Goal: Check status: Check status

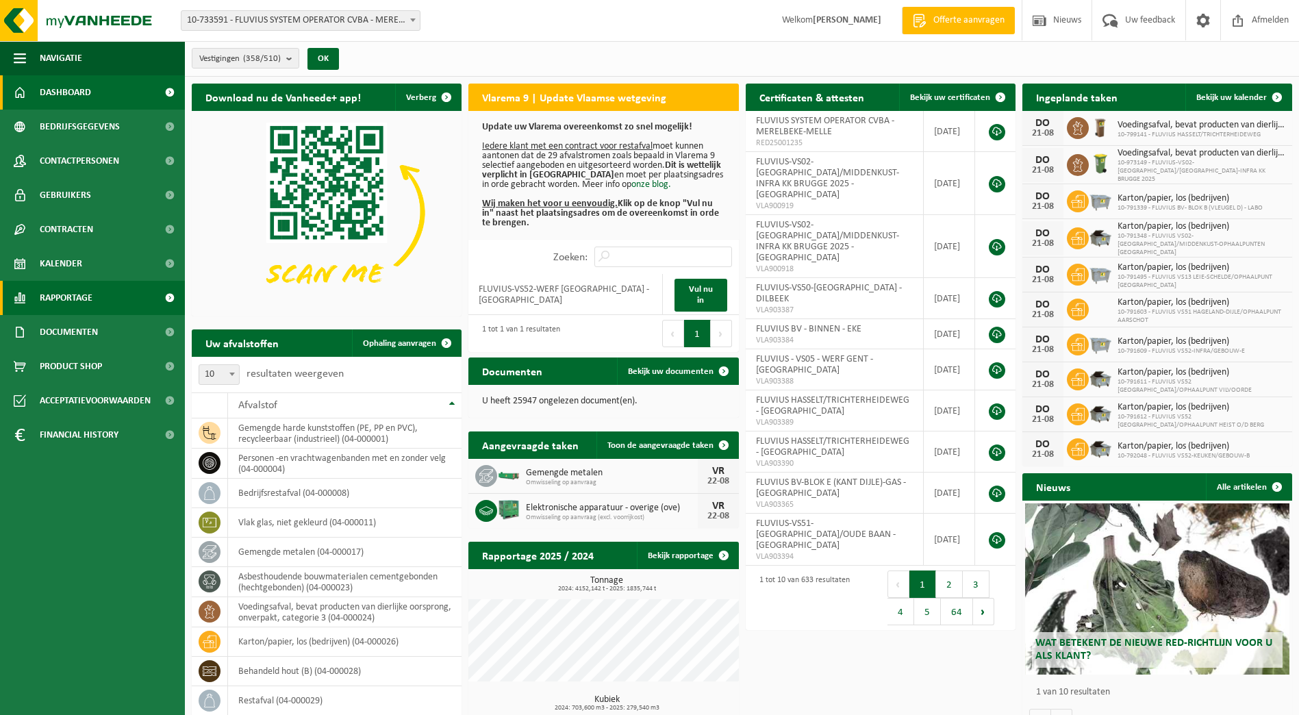
click at [51, 296] on span "Rapportage" at bounding box center [66, 298] width 53 height 34
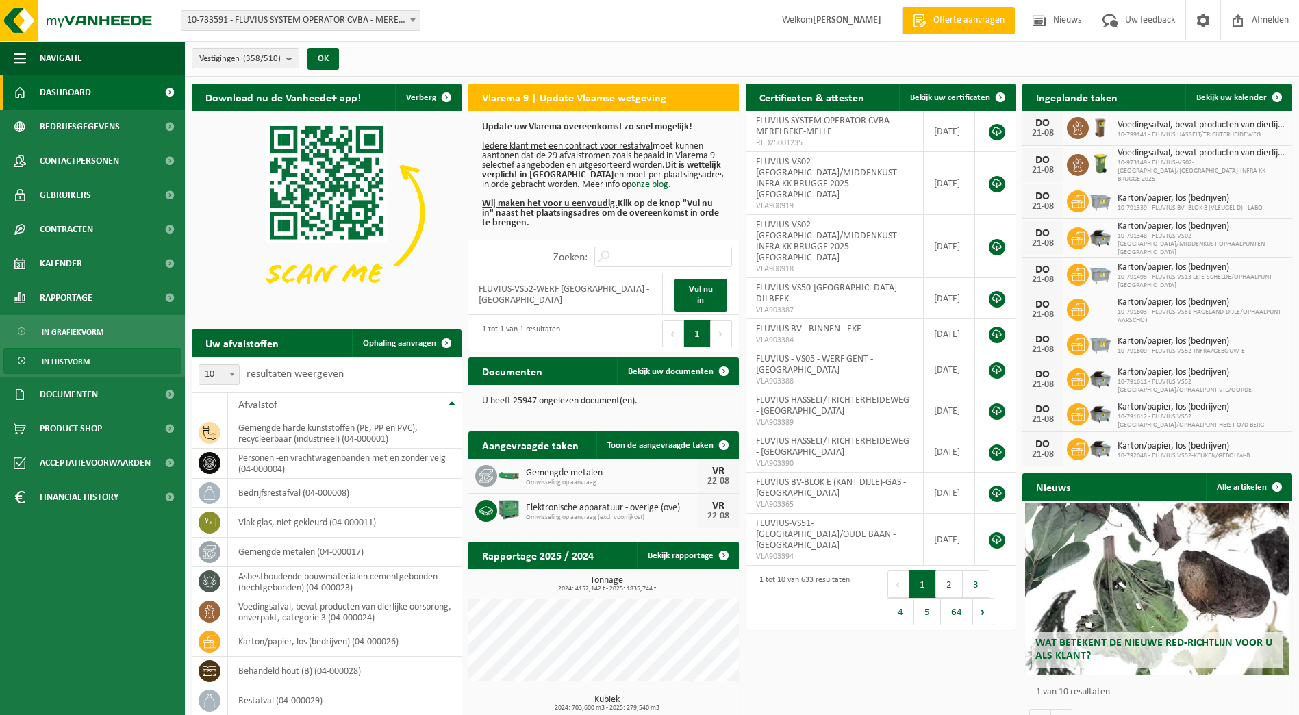
click at [72, 359] on span "In lijstvorm" at bounding box center [66, 361] width 48 height 26
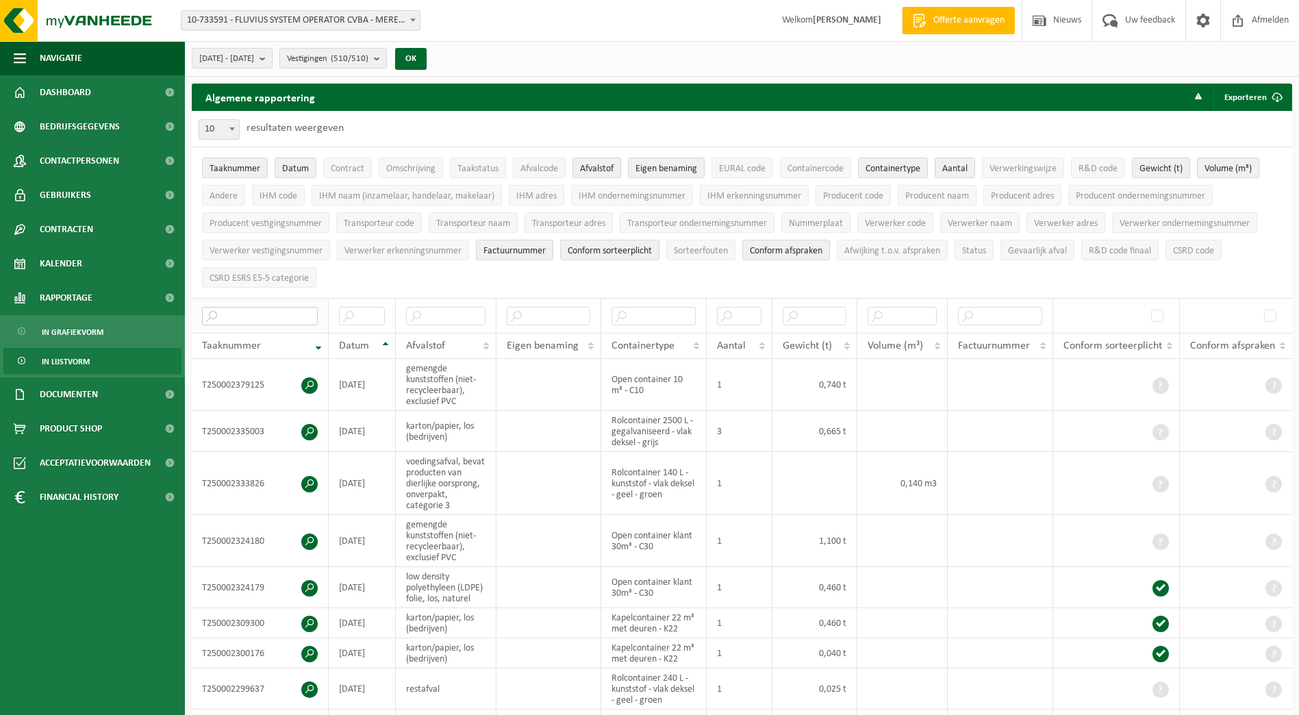
click at [283, 314] on input "text" at bounding box center [260, 316] width 116 height 18
type input "T"
click at [255, 311] on input "T" at bounding box center [260, 316] width 116 height 18
paste input "T250002392472"
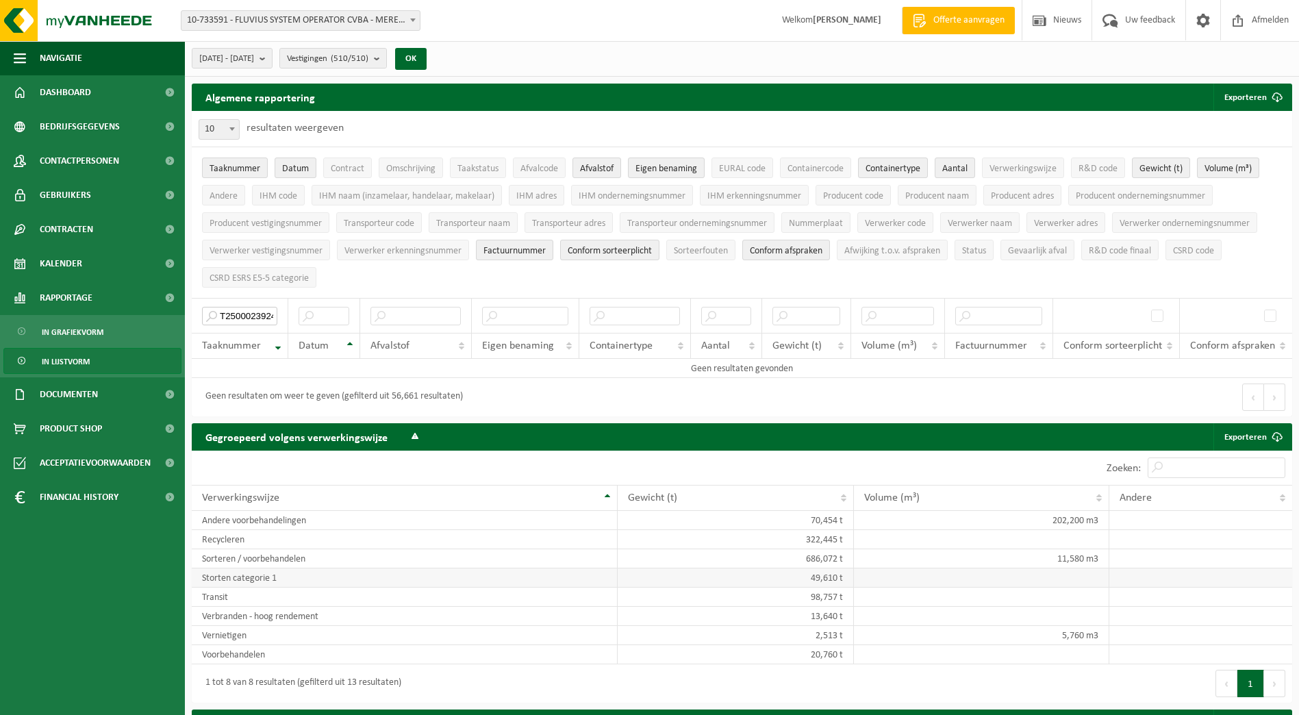
type input "T250002392472"
click at [78, 86] on span "Dashboard" at bounding box center [65, 92] width 51 height 34
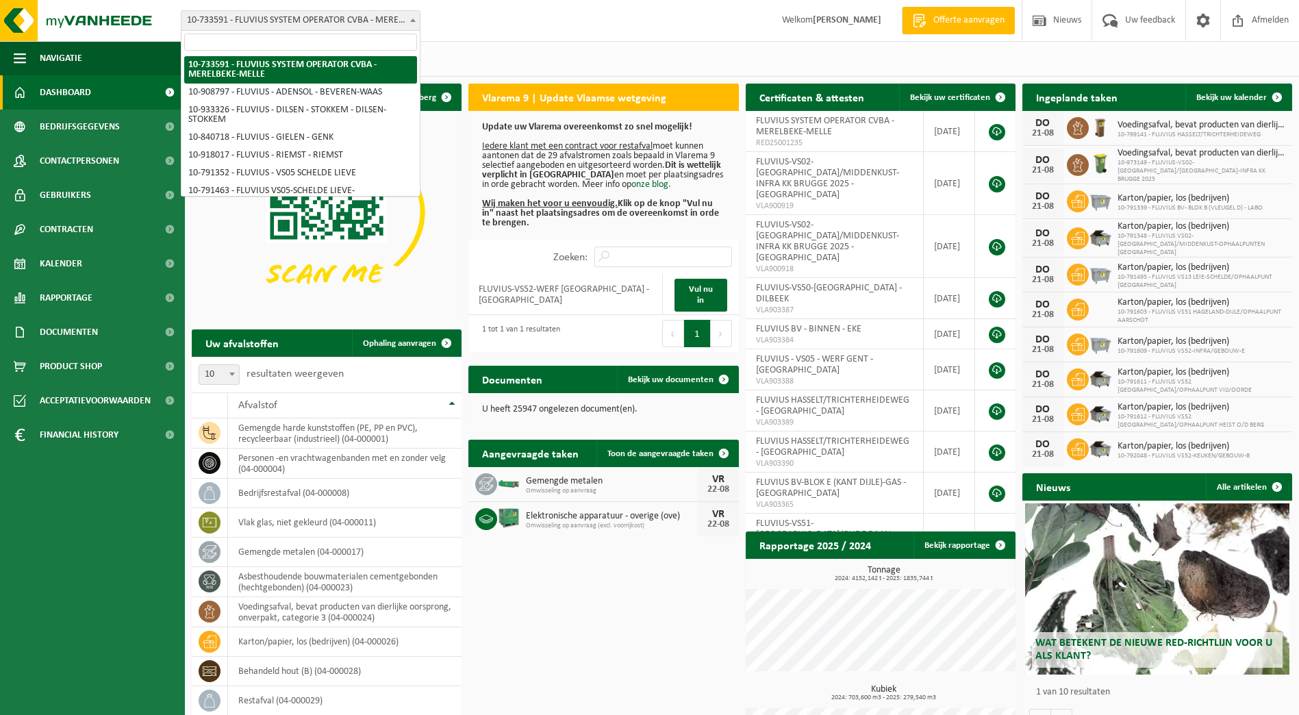
click at [398, 25] on span "10-733591 - FLUVIUS SYSTEM OPERATOR CVBA - MERELBEKE-MELLE" at bounding box center [300, 20] width 238 height 19
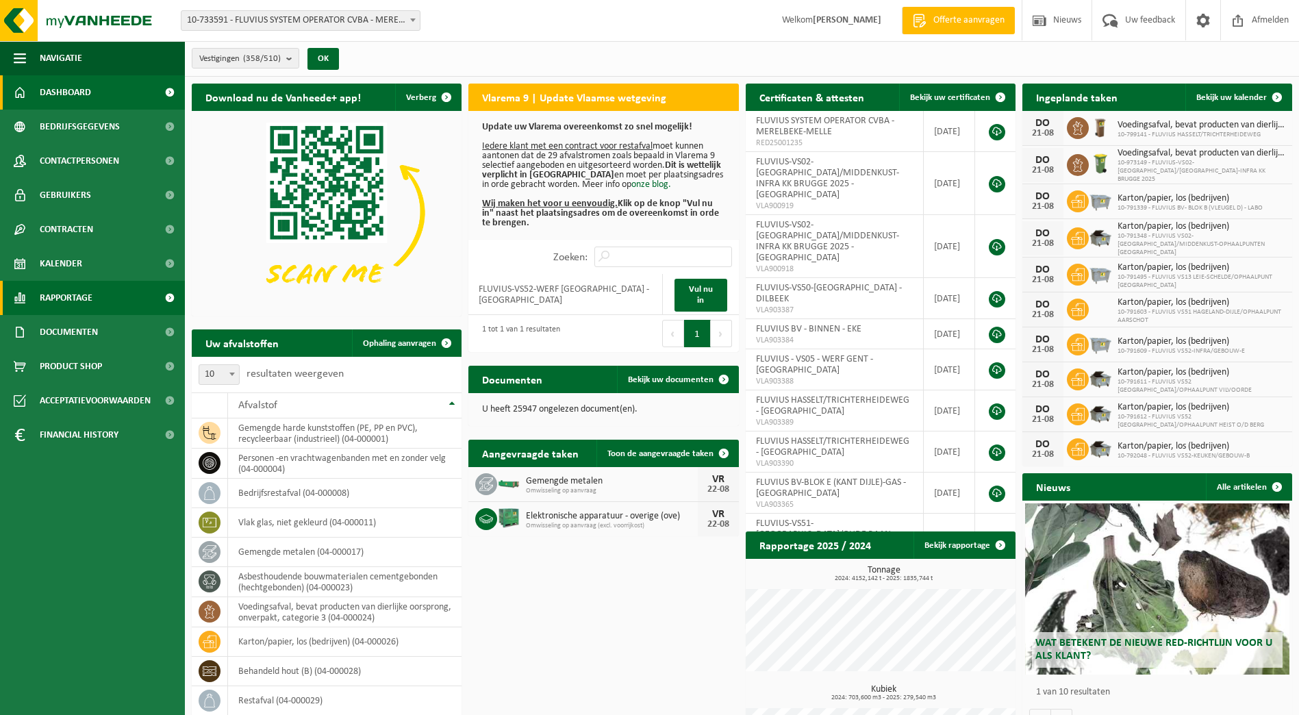
click at [71, 301] on span "Rapportage" at bounding box center [66, 298] width 53 height 34
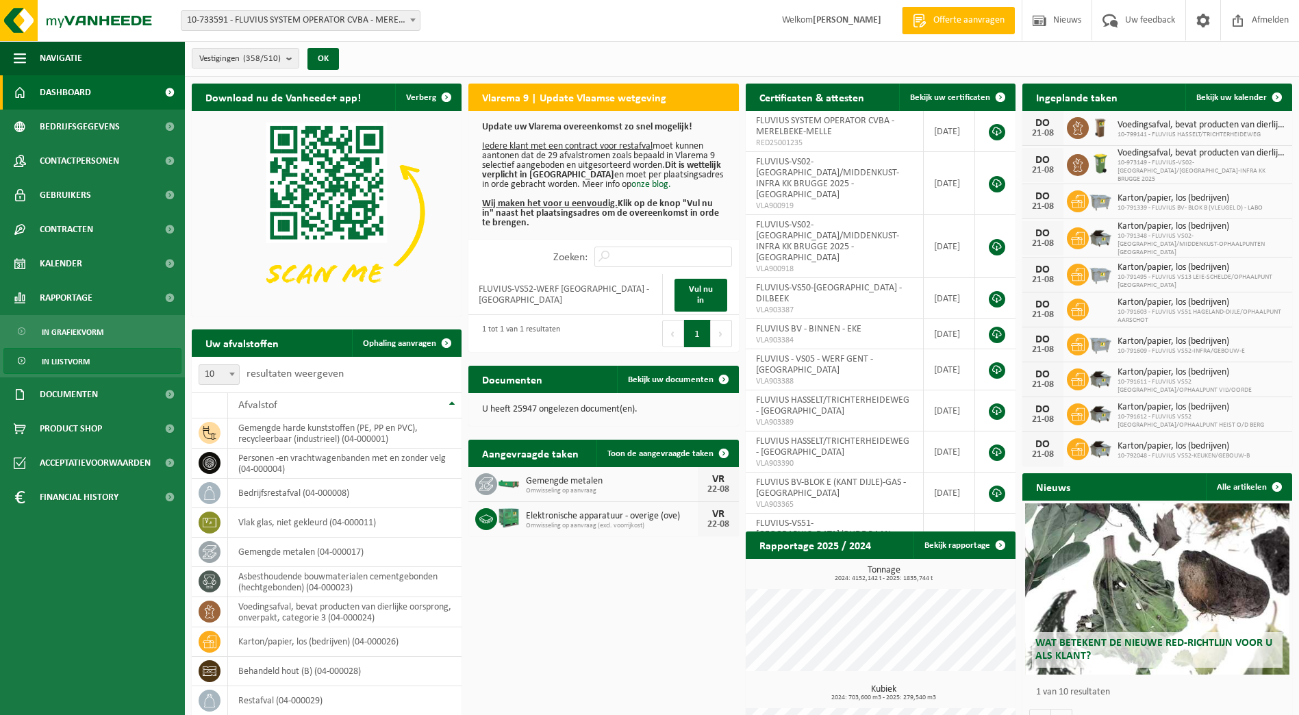
click at [75, 361] on span "In lijstvorm" at bounding box center [66, 361] width 48 height 26
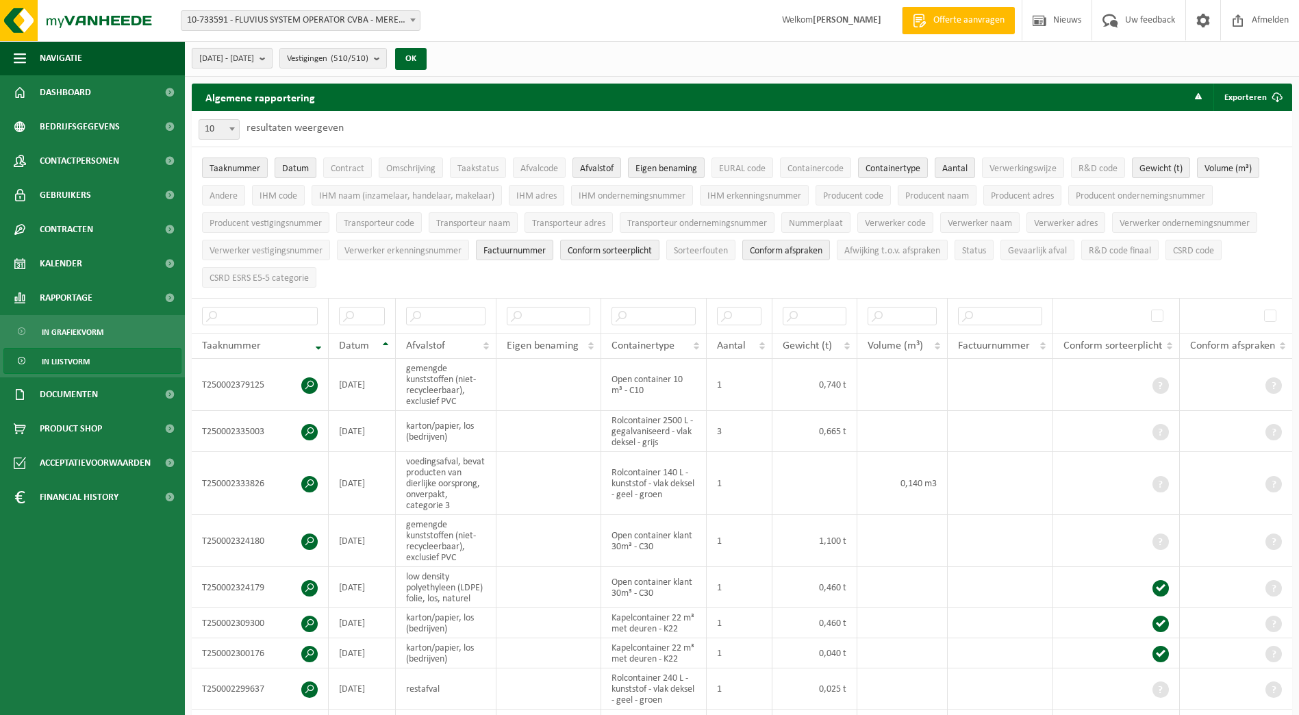
click at [272, 62] on b "submit" at bounding box center [265, 58] width 12 height 19
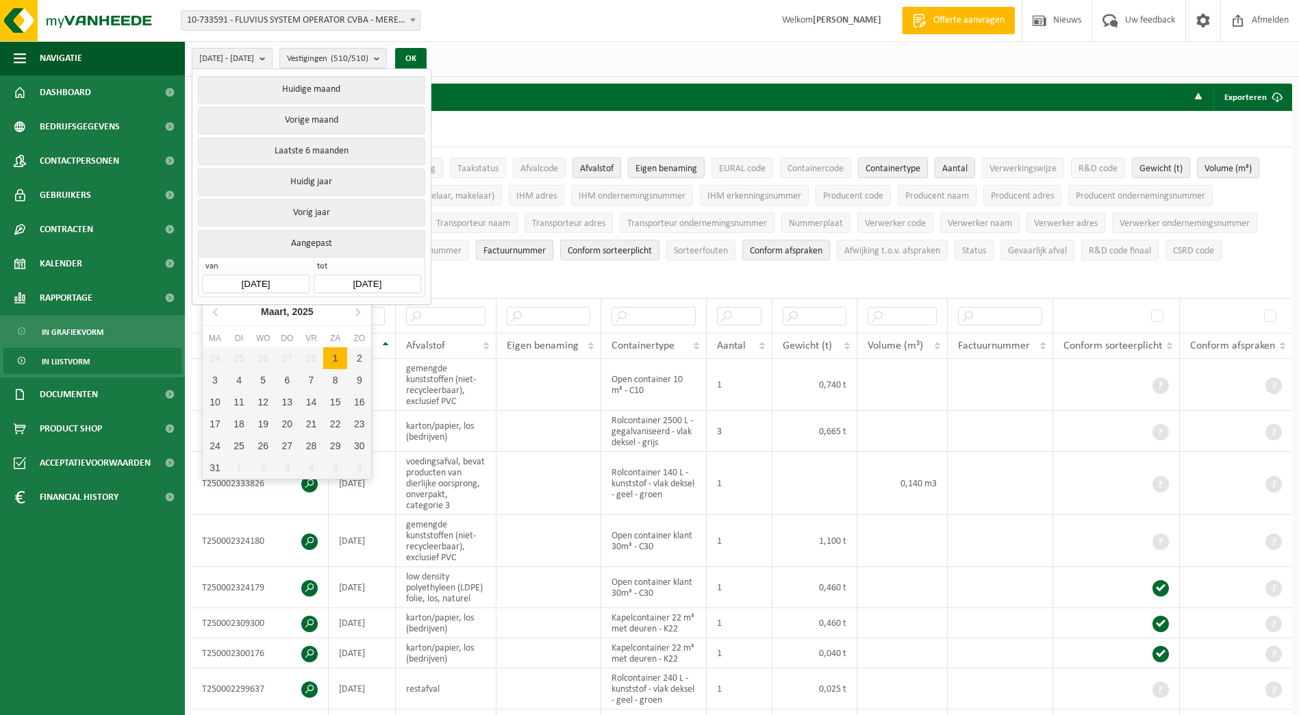
click at [283, 274] on input "2025-03-01" at bounding box center [255, 283] width 107 height 18
click at [353, 311] on icon at bounding box center [357, 311] width 22 height 22
click at [358, 359] on div "1" at bounding box center [359, 358] width 24 height 22
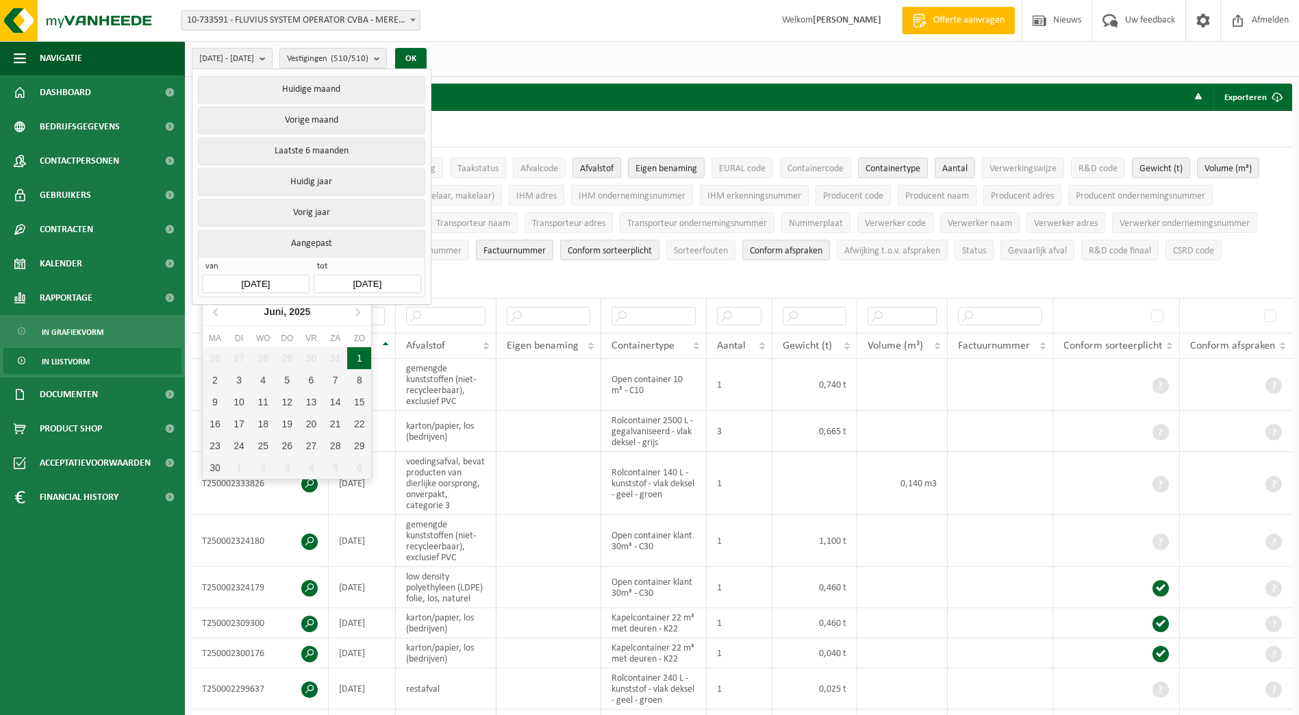
type input "2025-06-01"
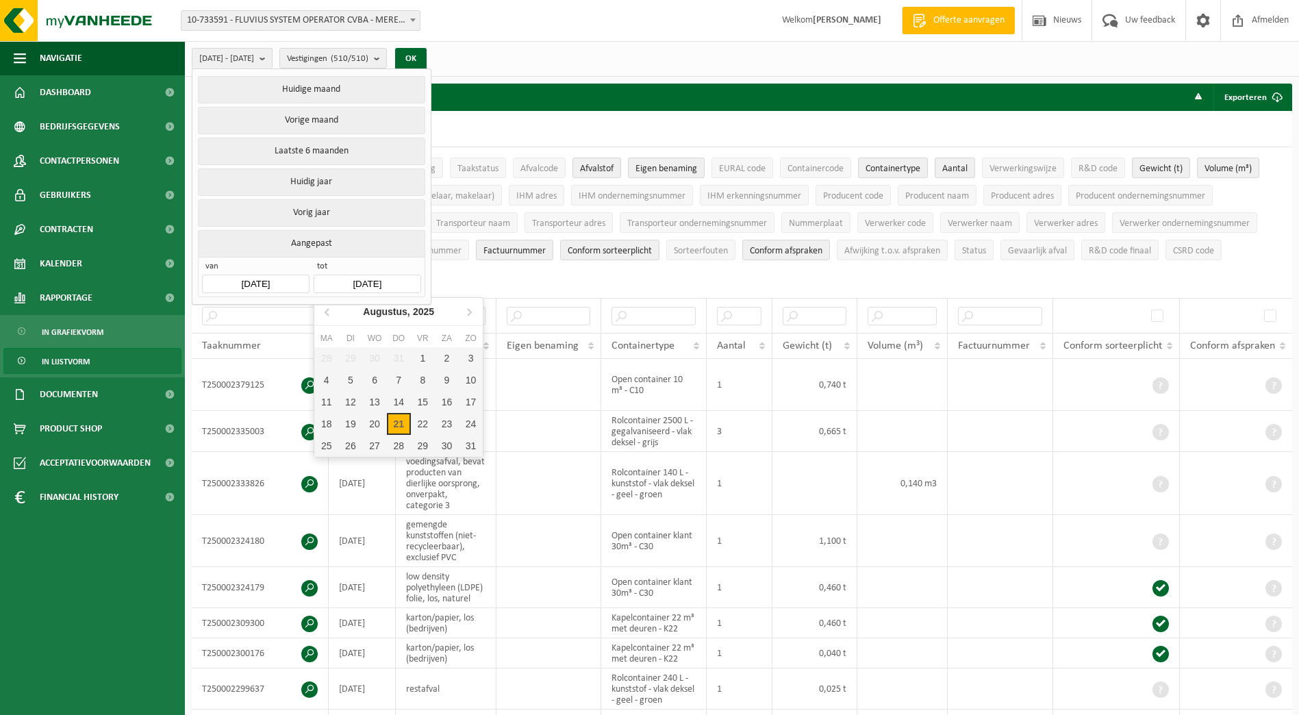
click at [371, 277] on input "2025-08-21" at bounding box center [367, 283] width 107 height 18
click at [328, 313] on icon at bounding box center [328, 311] width 22 height 22
click at [397, 446] on div "31" at bounding box center [399, 446] width 24 height 22
type input "2025-07-31"
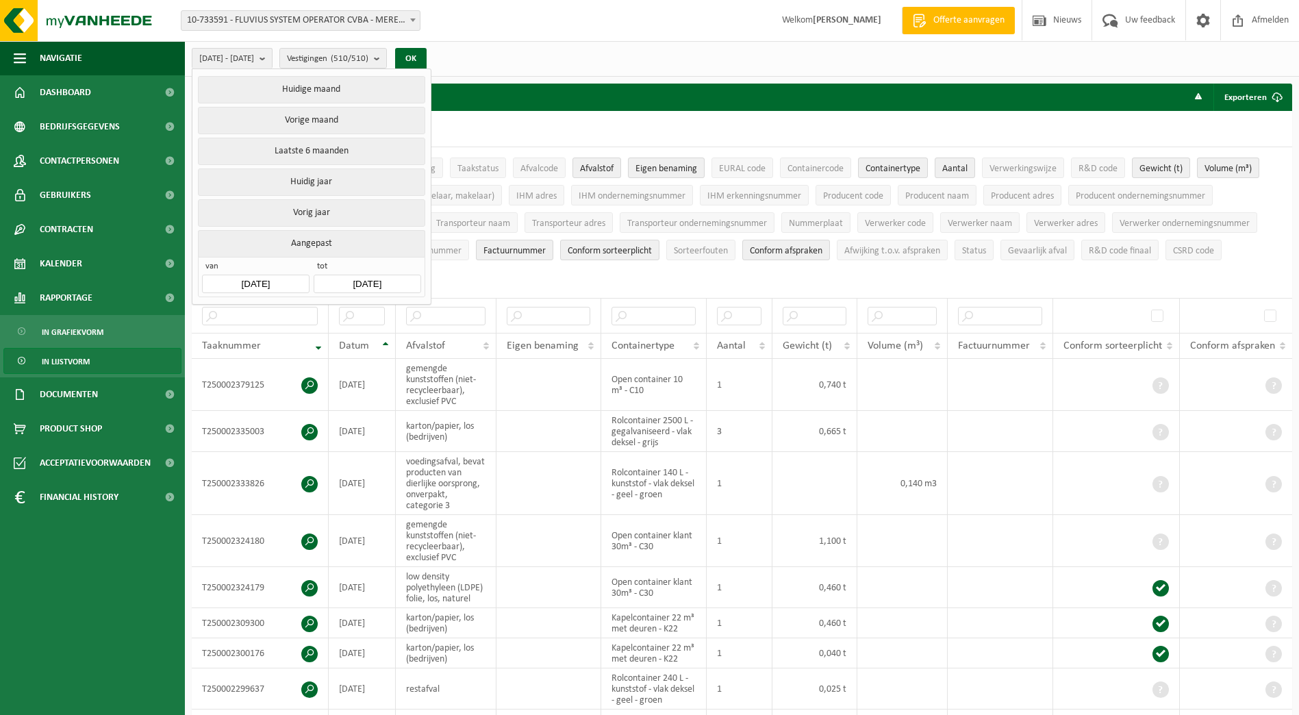
click at [607, 71] on div "2025-06-01 - 2025-07-31 Huidige maand Vorige maand Laatste 6 maanden Huidig jaa…" at bounding box center [742, 59] width 1114 height 36
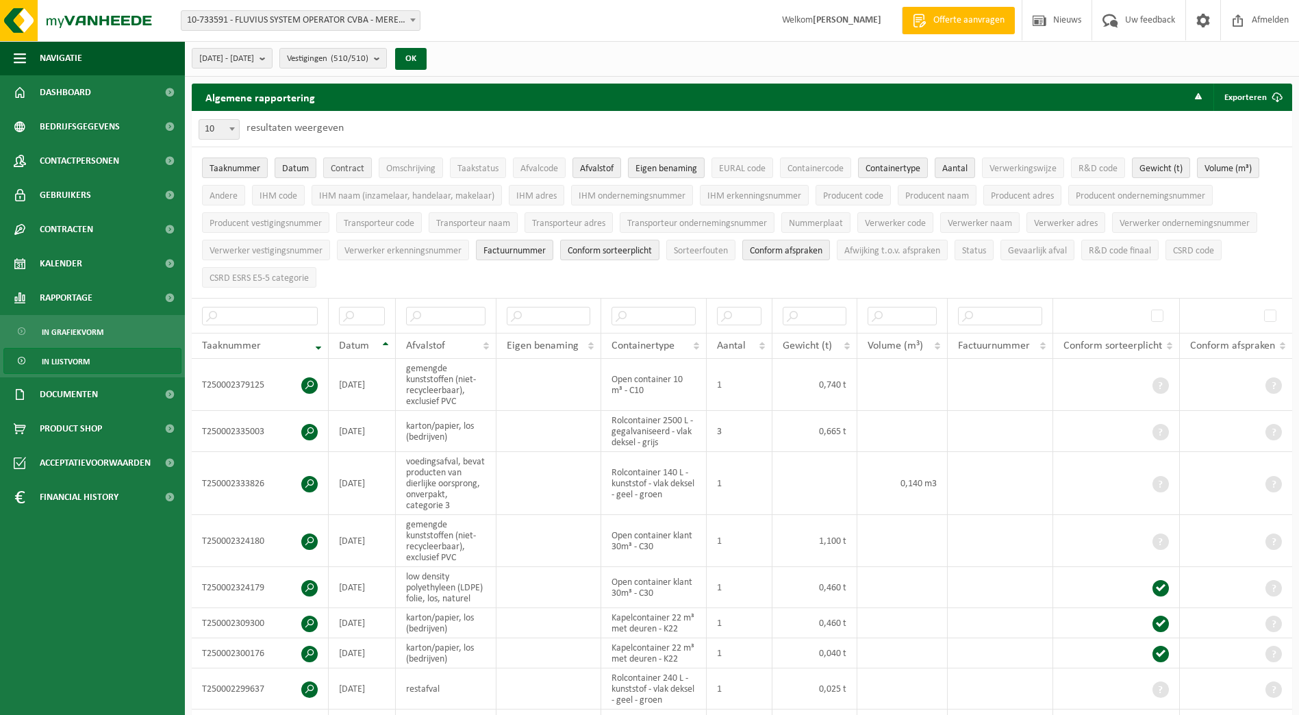
click at [347, 175] on button "Contract" at bounding box center [347, 167] width 49 height 21
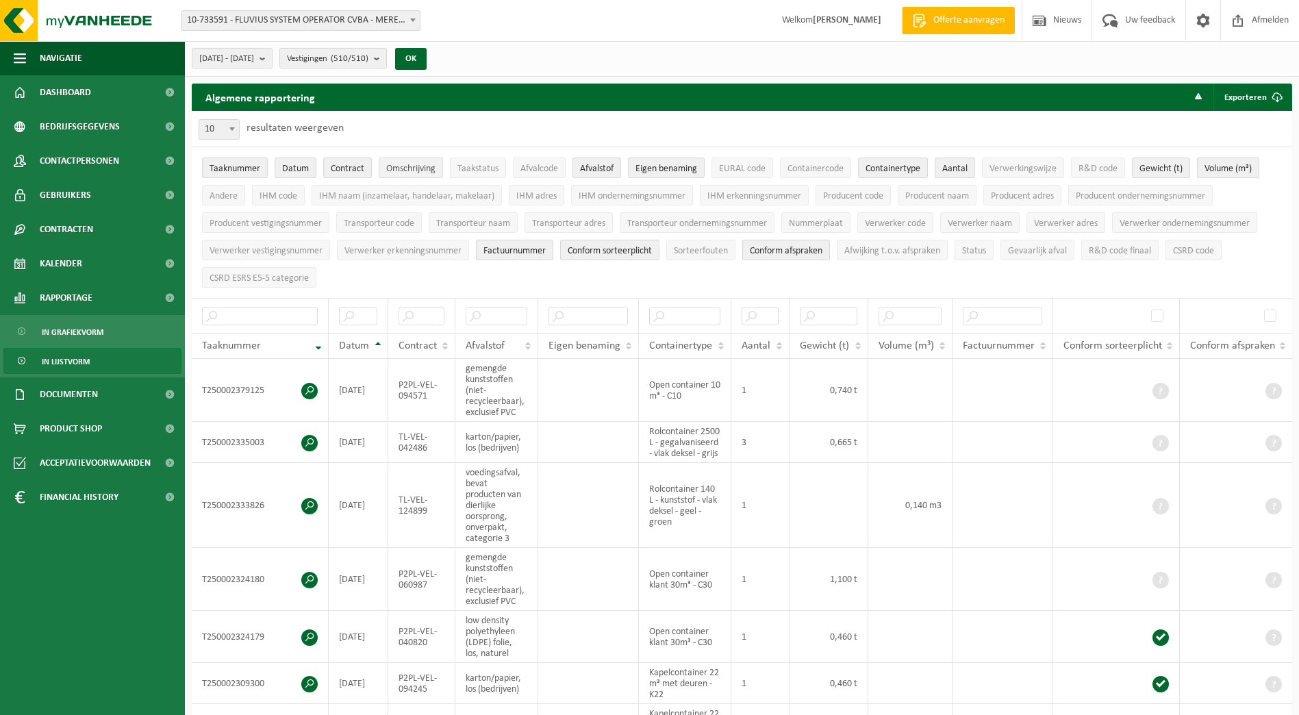
click at [391, 164] on span "Omschrijving" at bounding box center [410, 169] width 49 height 10
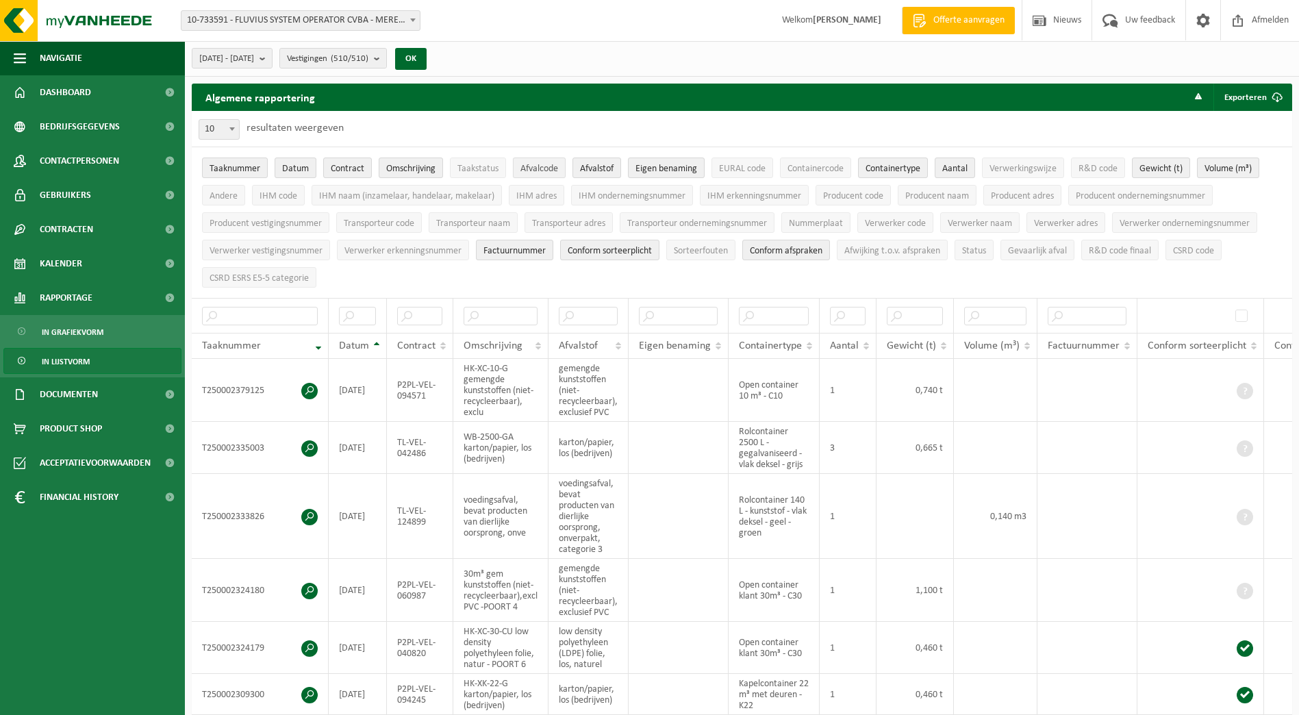
click at [546, 176] on button "Afvalcode" at bounding box center [539, 167] width 53 height 21
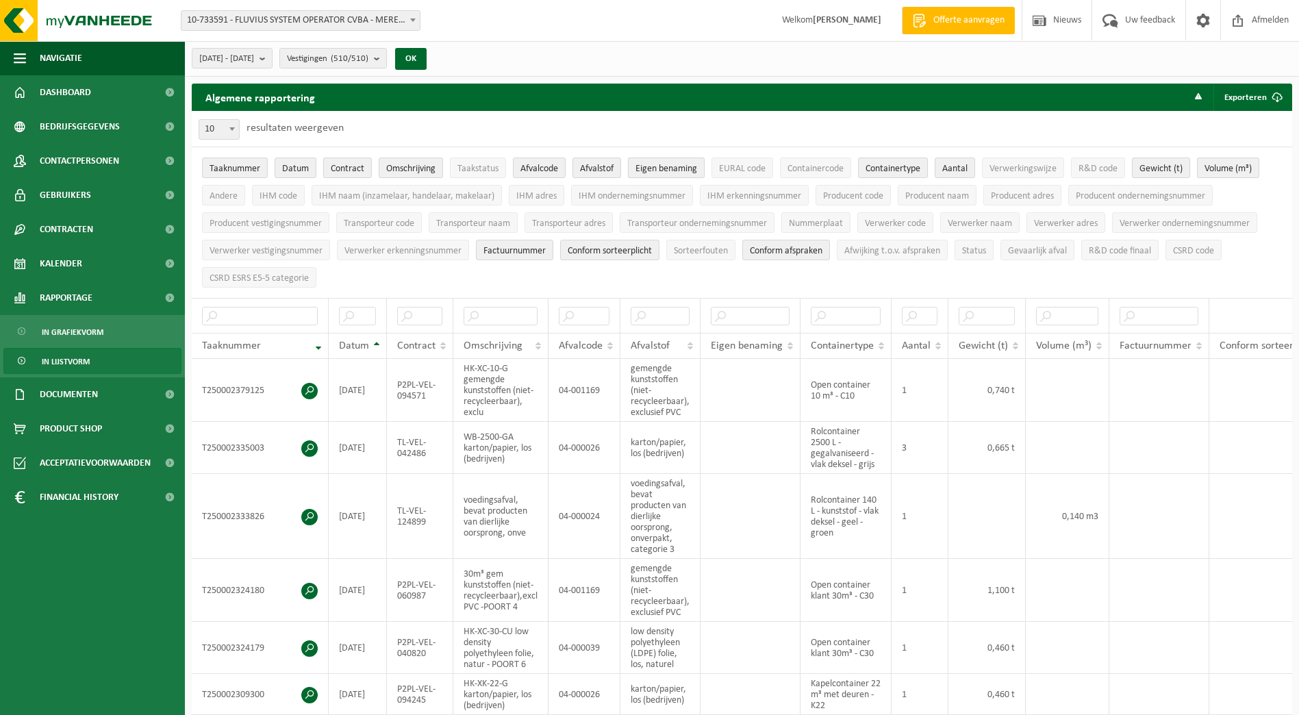
click at [678, 172] on span "Eigen benaming" at bounding box center [666, 169] width 62 height 10
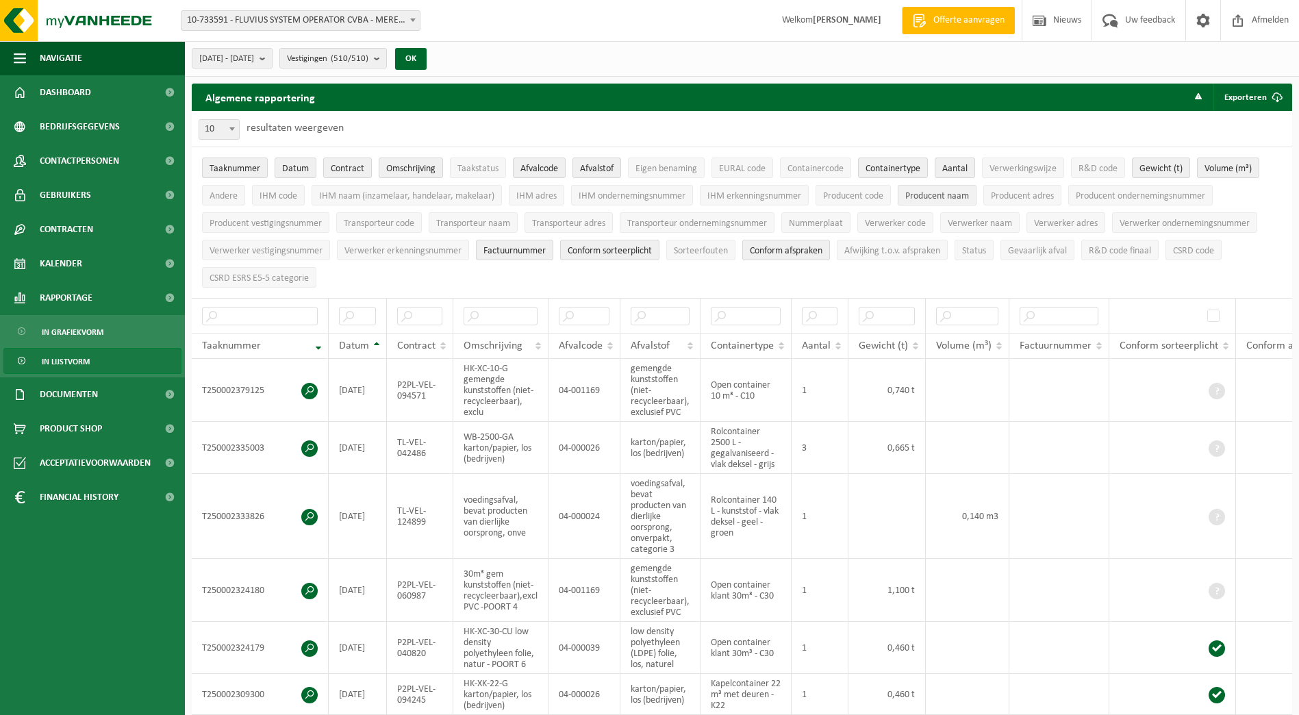
click at [925, 193] on span "Producent naam" at bounding box center [937, 196] width 64 height 10
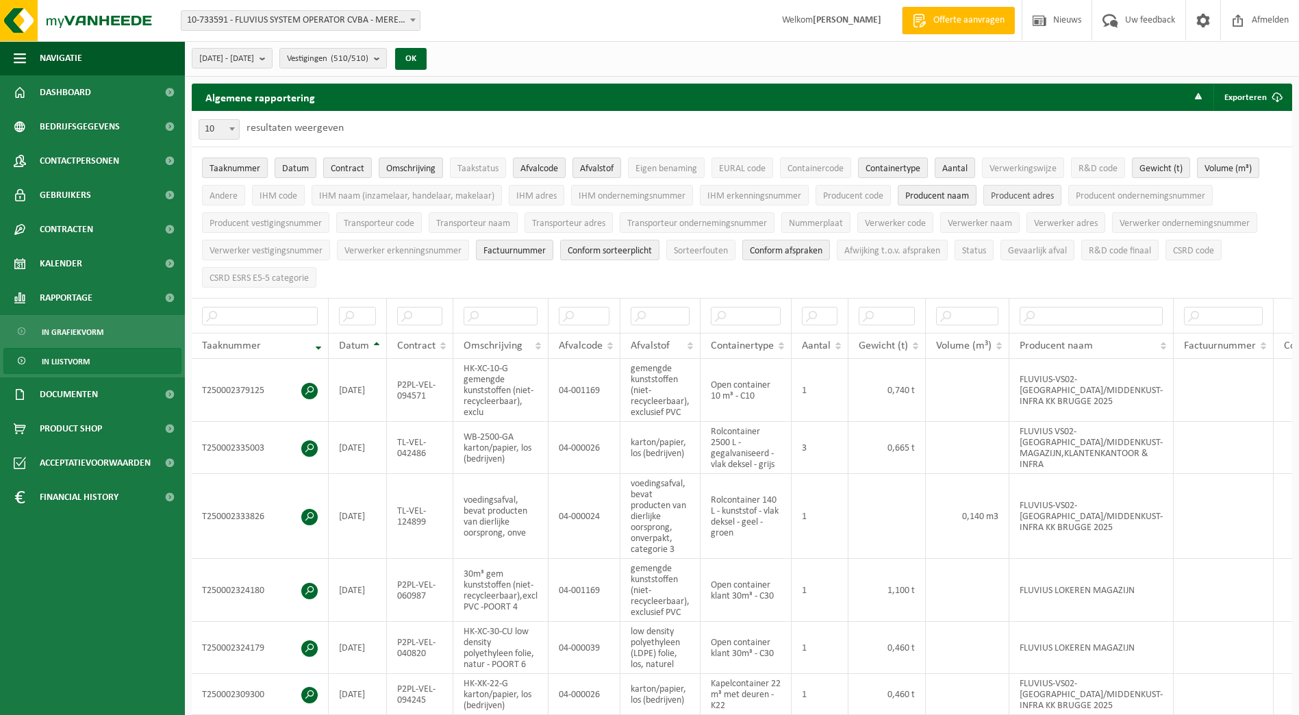
click at [1000, 199] on span "Producent adres" at bounding box center [1021, 196] width 63 height 10
click at [975, 222] on span "Verwerker naam" at bounding box center [979, 223] width 64 height 10
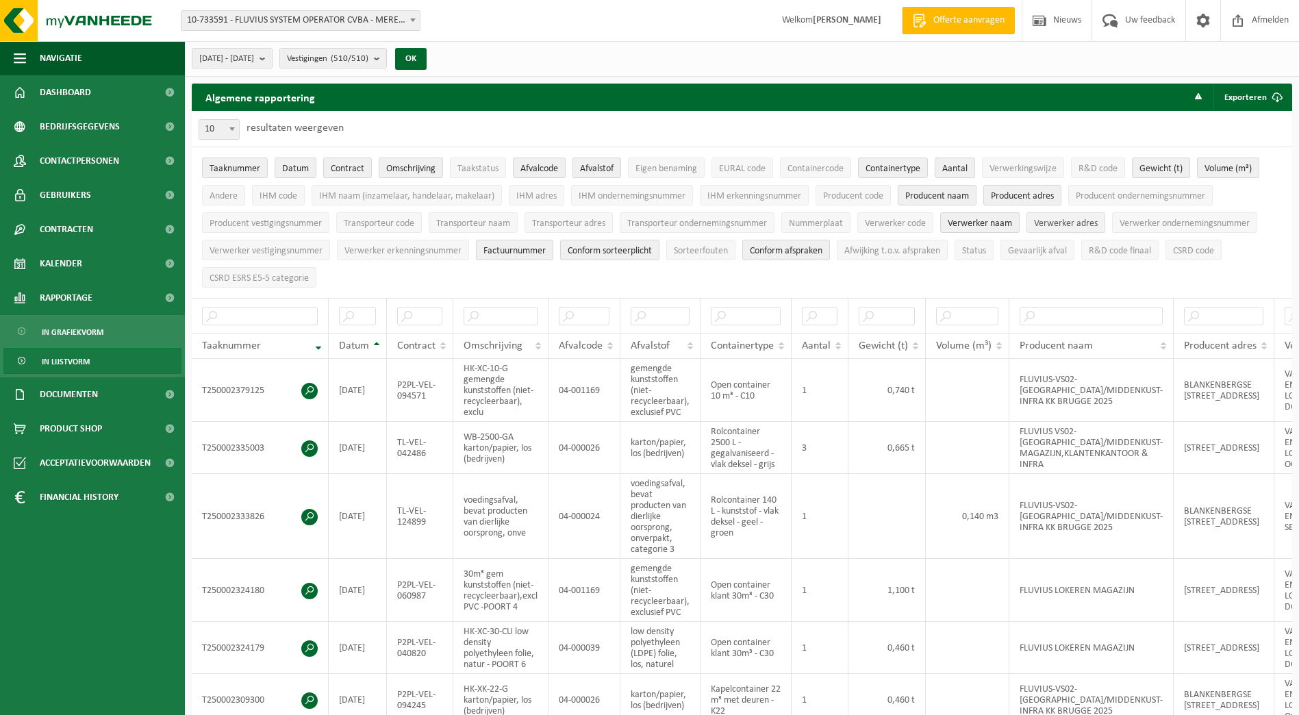
click at [1047, 220] on span "Verwerker adres" at bounding box center [1066, 223] width 64 height 10
click at [767, 248] on span "Conform afspraken" at bounding box center [786, 251] width 73 height 10
click at [637, 253] on span "Conform sorteerplicht" at bounding box center [609, 251] width 84 height 10
click at [524, 246] on span "Factuurnummer" at bounding box center [514, 251] width 62 height 10
click at [426, 60] on button "OK" at bounding box center [410, 59] width 31 height 22
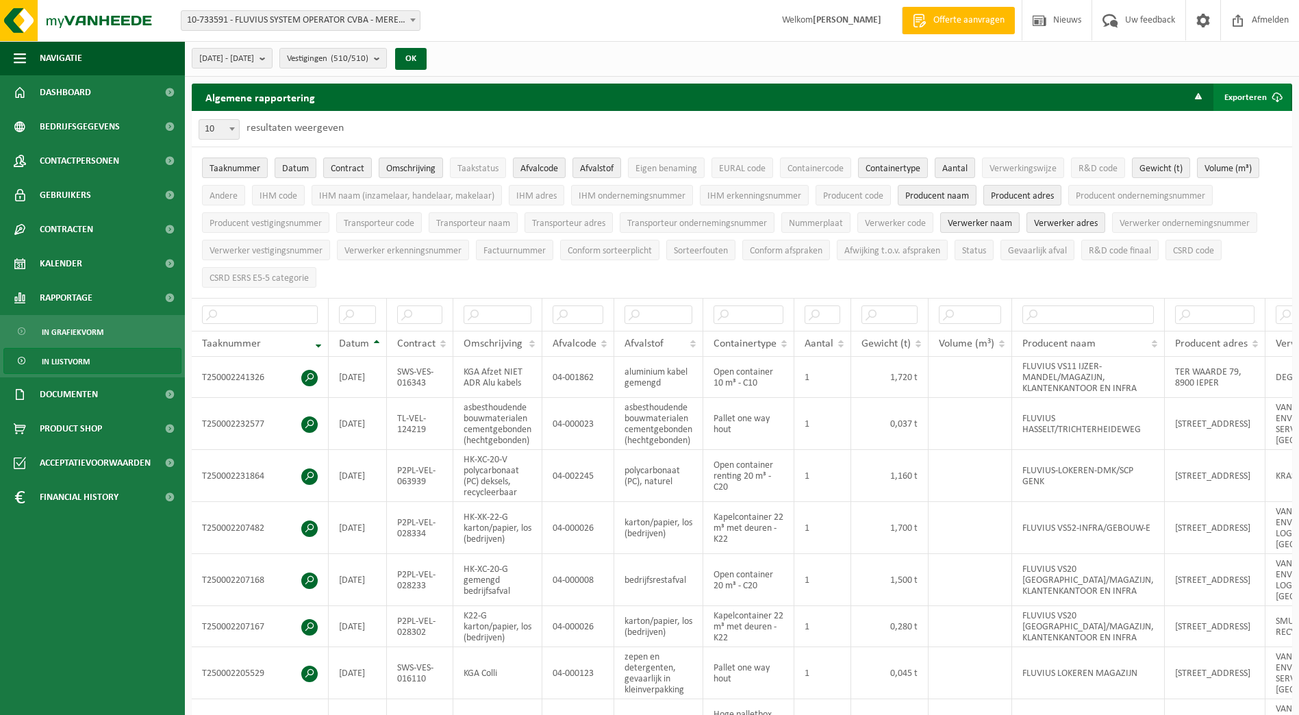
click at [1264, 92] on span "submit" at bounding box center [1276, 97] width 27 height 27
click at [1241, 125] on link "Enkel mijn selectie" at bounding box center [1228, 124] width 124 height 27
click at [272, 66] on button "2025-06-01 - 2025-07-31" at bounding box center [232, 58] width 81 height 21
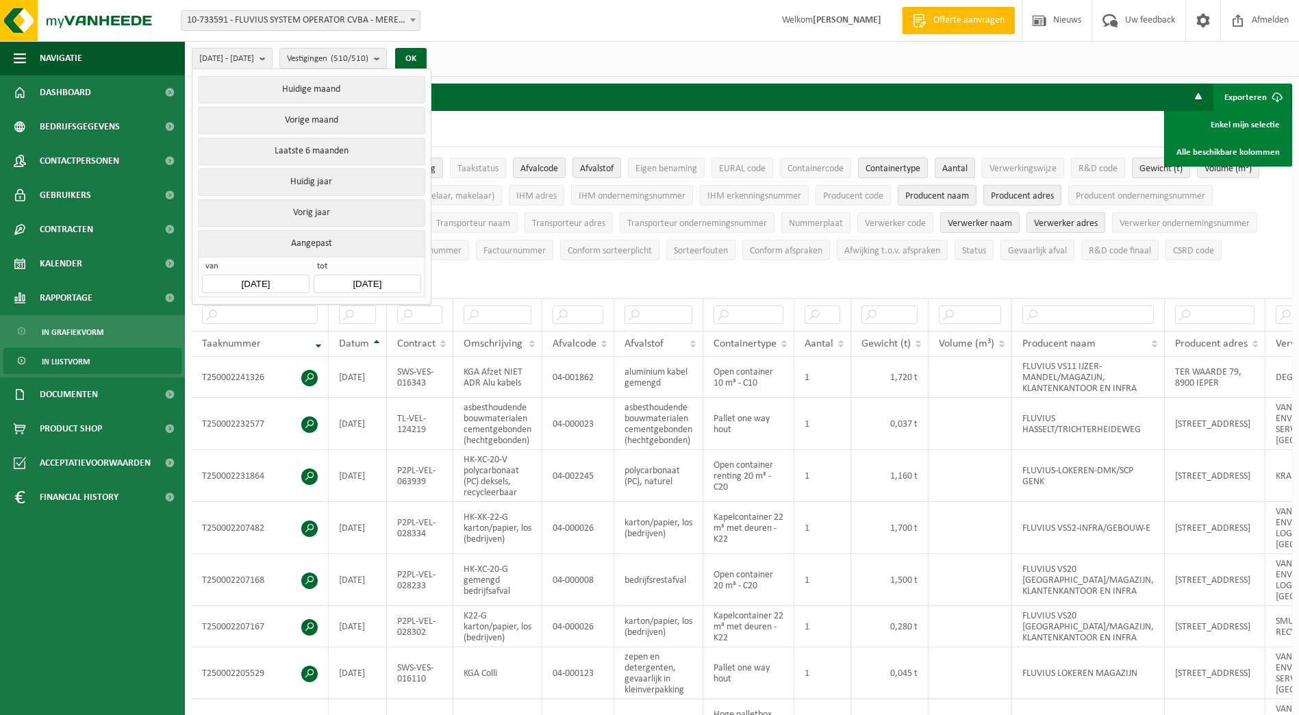
click at [273, 283] on input "2025-06-01" at bounding box center [255, 283] width 107 height 18
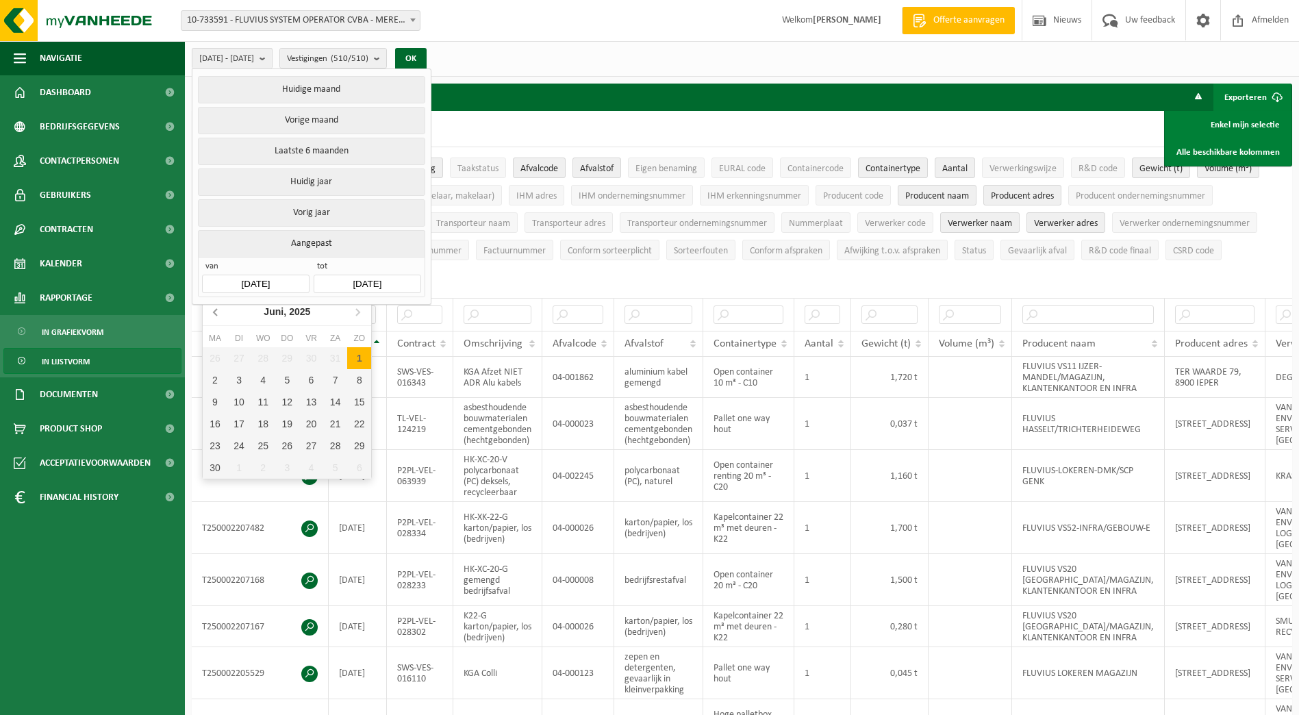
click at [217, 311] on icon at bounding box center [216, 311] width 22 height 22
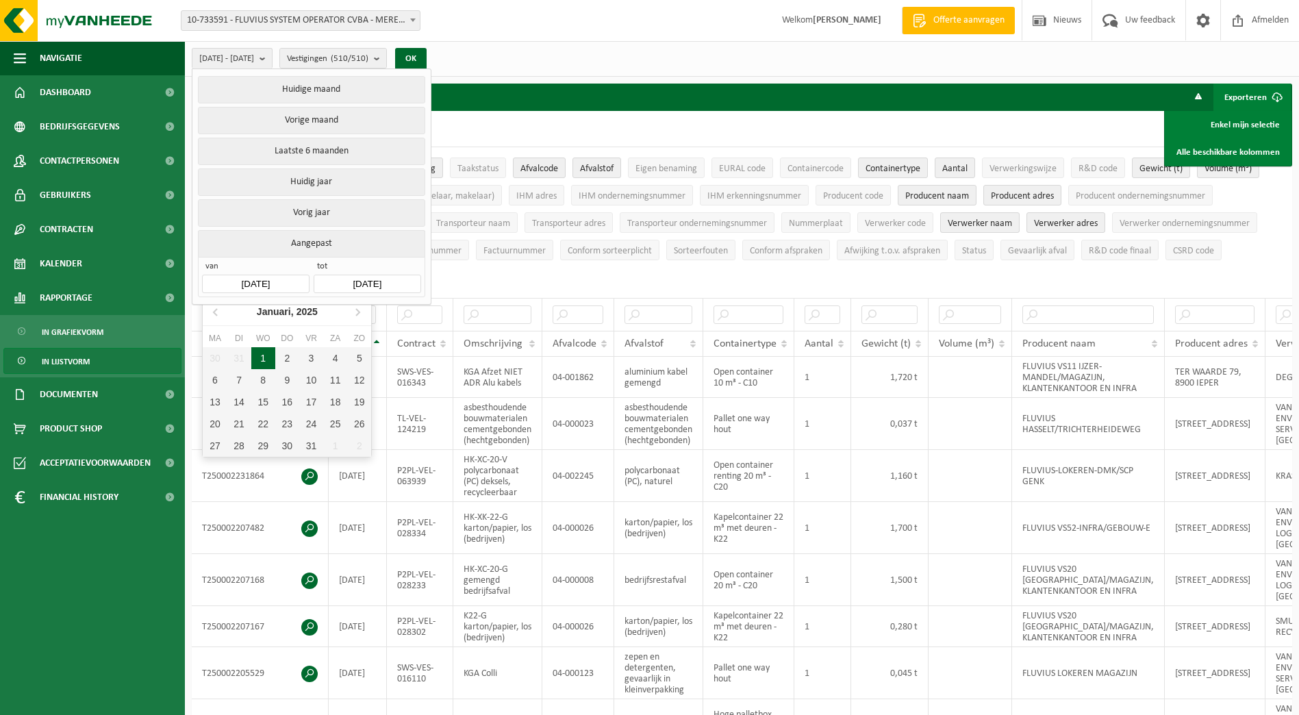
click at [264, 350] on div "1" at bounding box center [263, 358] width 24 height 22
type input "2025-01-01"
type input "2025-07-31"
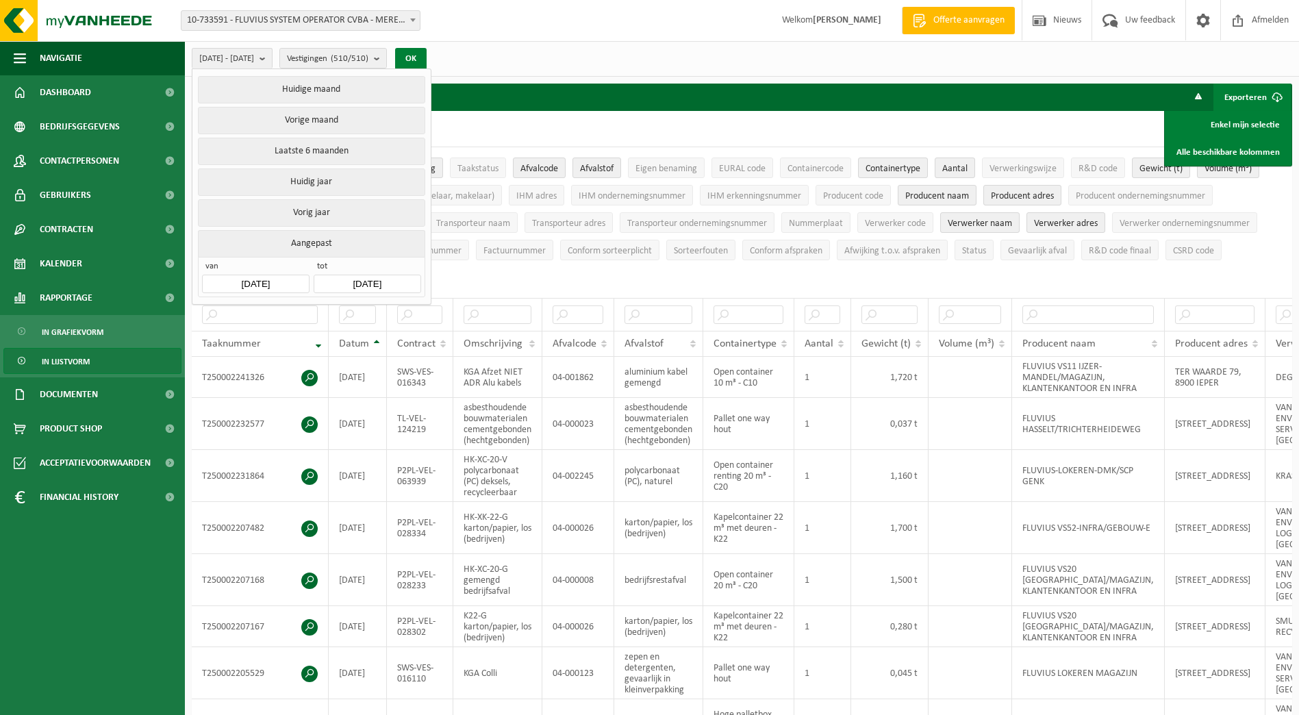
click at [426, 62] on button "OK" at bounding box center [410, 59] width 31 height 22
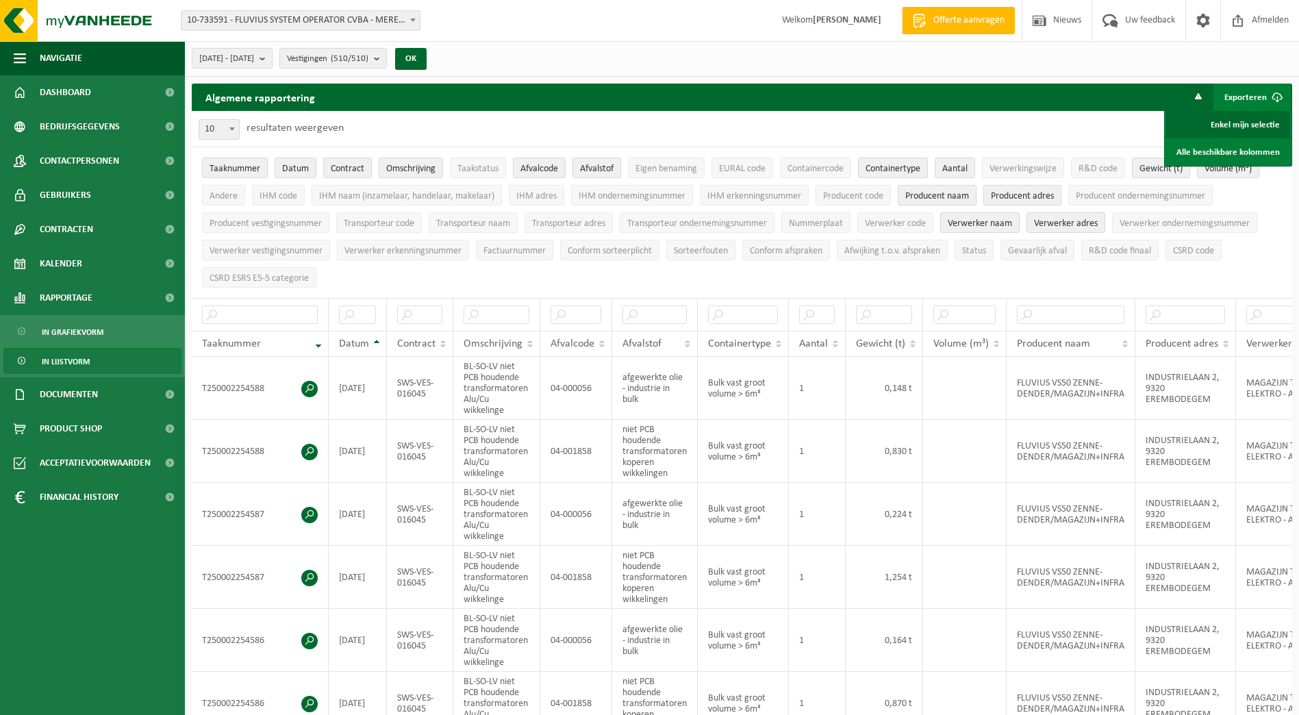
click at [1209, 124] on link "Enkel mijn selectie" at bounding box center [1228, 124] width 124 height 27
click at [794, 71] on div "2025-01-01 - 2025-07-31 Huidige maand Vorige maand Laatste 6 maanden Huidig jaa…" at bounding box center [742, 59] width 1114 height 36
click at [77, 101] on span "Dashboard" at bounding box center [65, 92] width 51 height 34
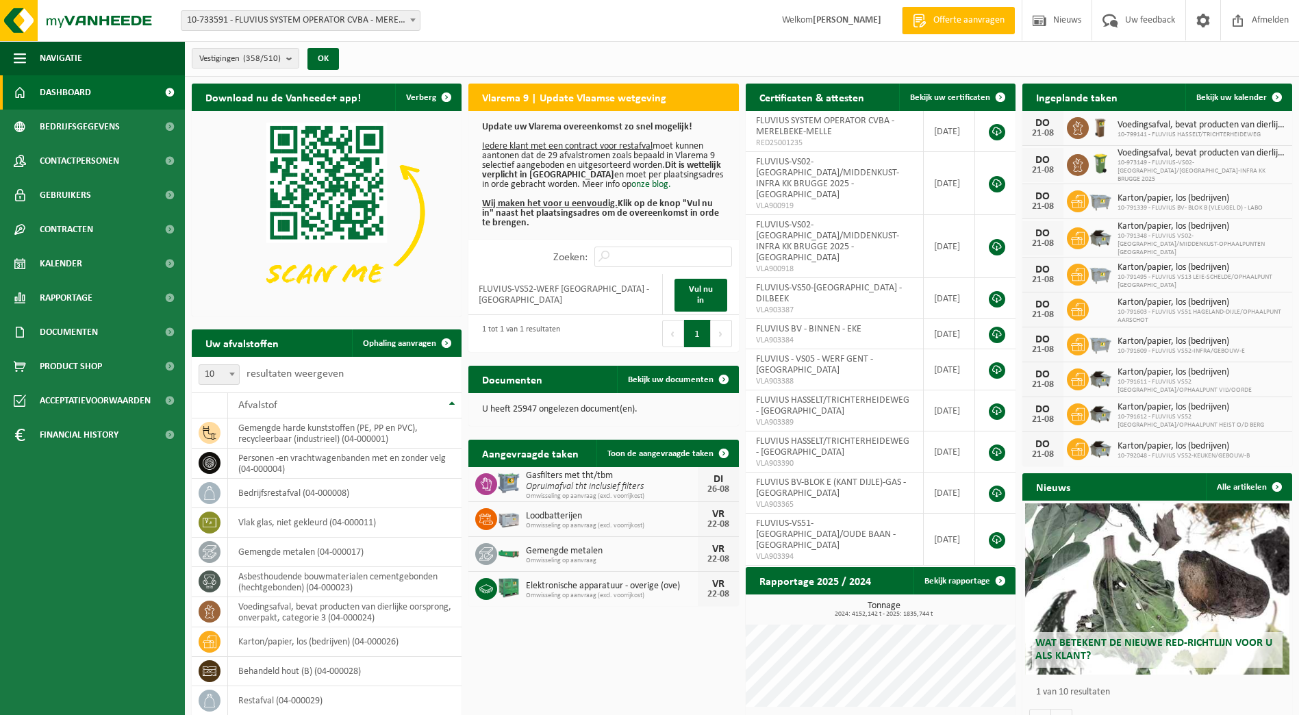
click at [411, 29] on span "10-733591 - FLUVIUS SYSTEM OPERATOR CVBA - MERELBEKE-MELLE" at bounding box center [300, 20] width 238 height 19
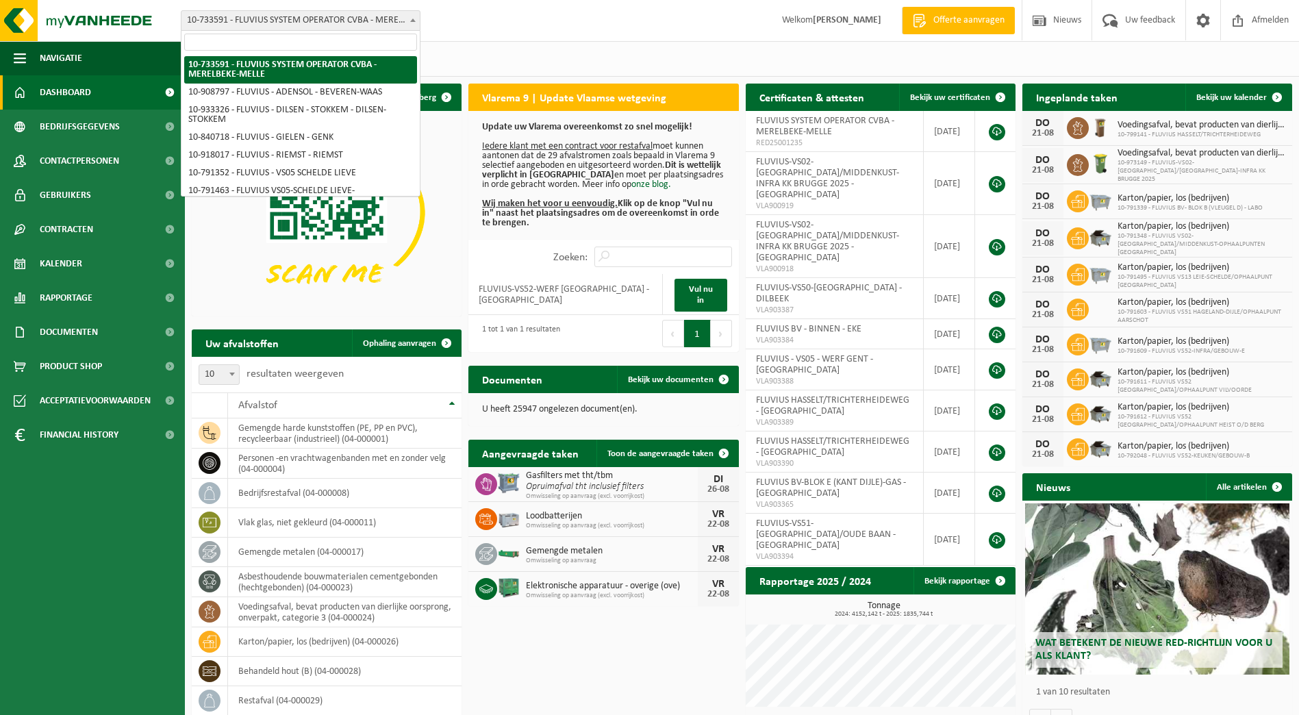
click at [359, 49] on input "search" at bounding box center [300, 42] width 233 height 17
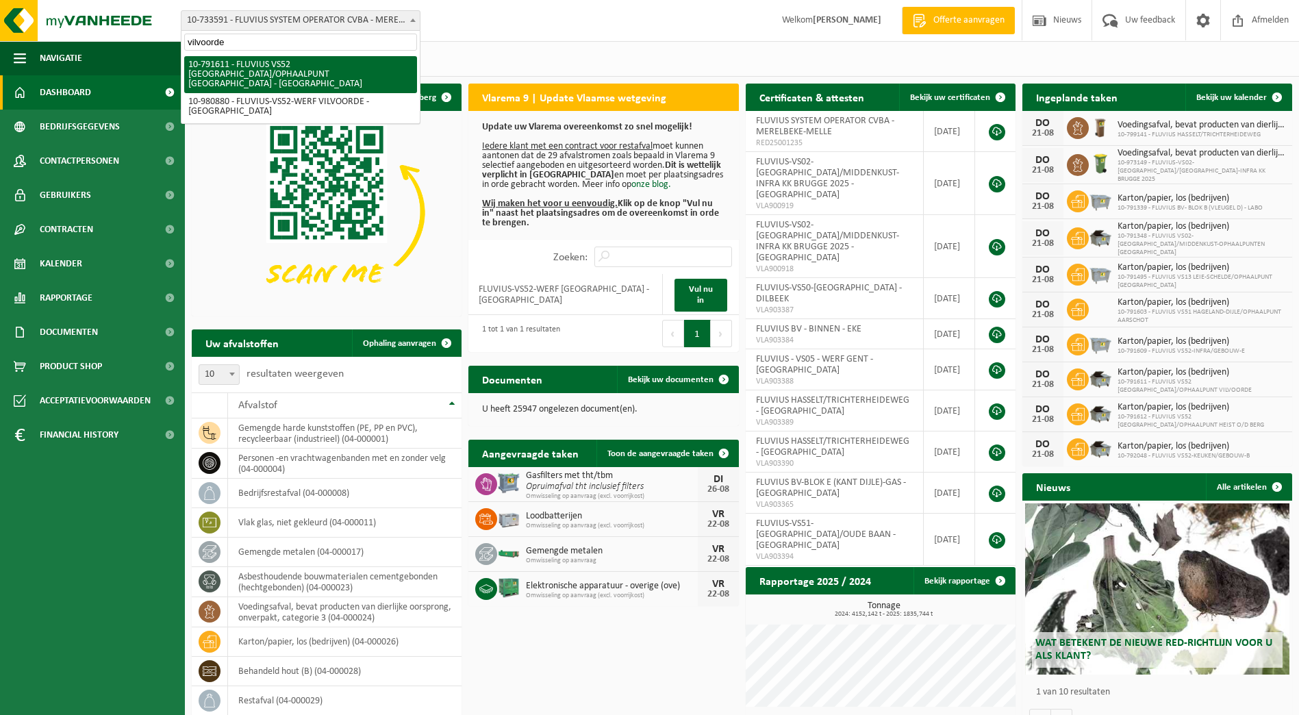
type input "vilvoorde"
select select "30274"
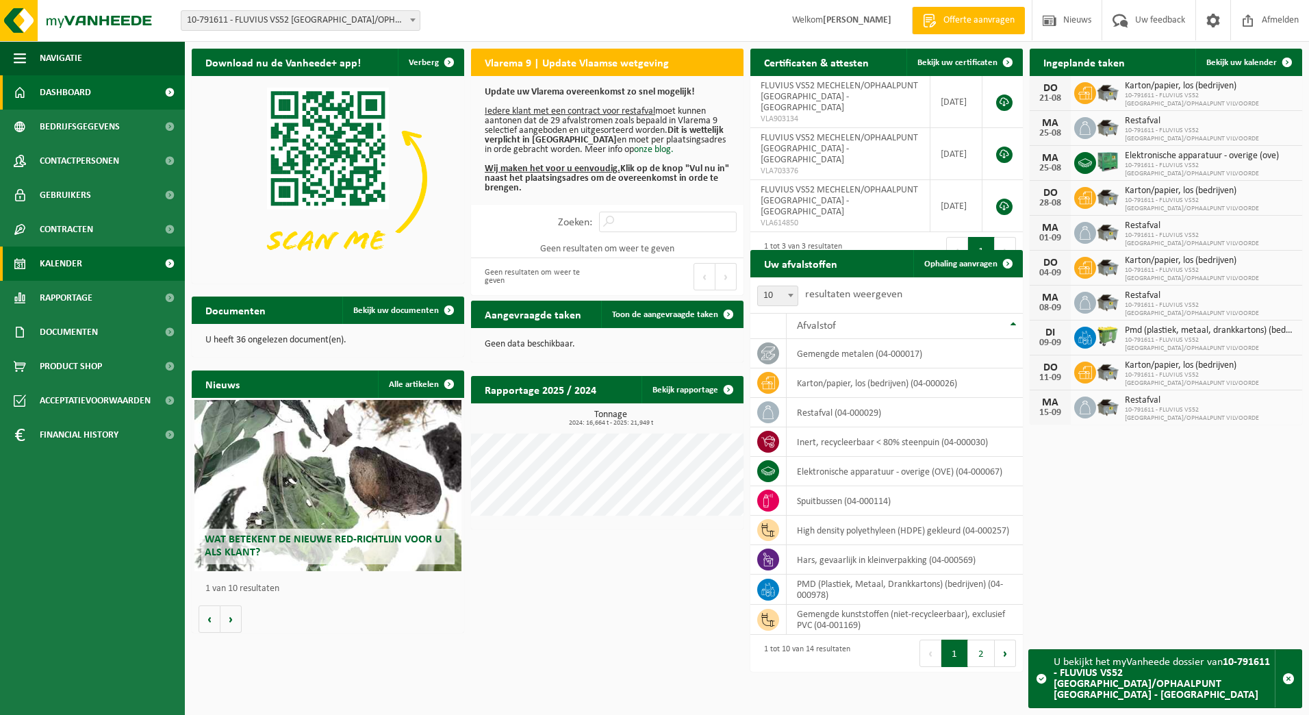
click at [59, 256] on span "Kalender" at bounding box center [61, 263] width 42 height 34
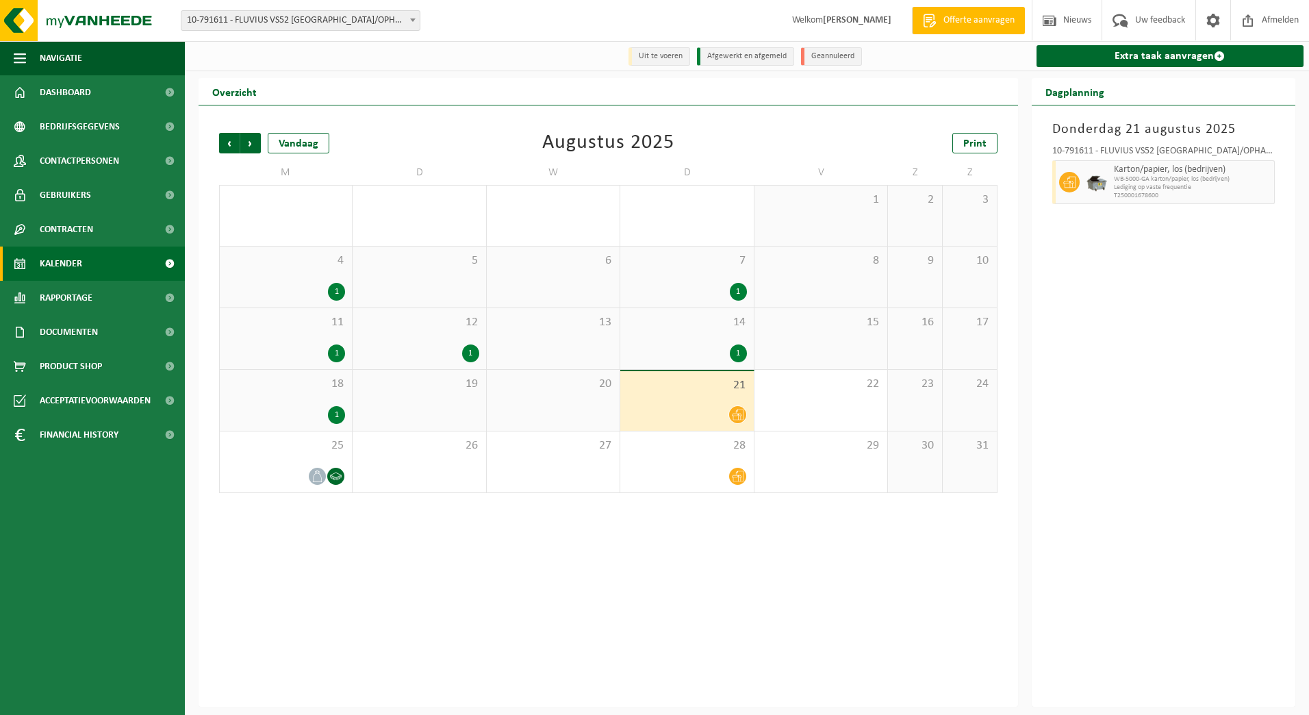
click at [285, 391] on span "18" at bounding box center [286, 383] width 118 height 15
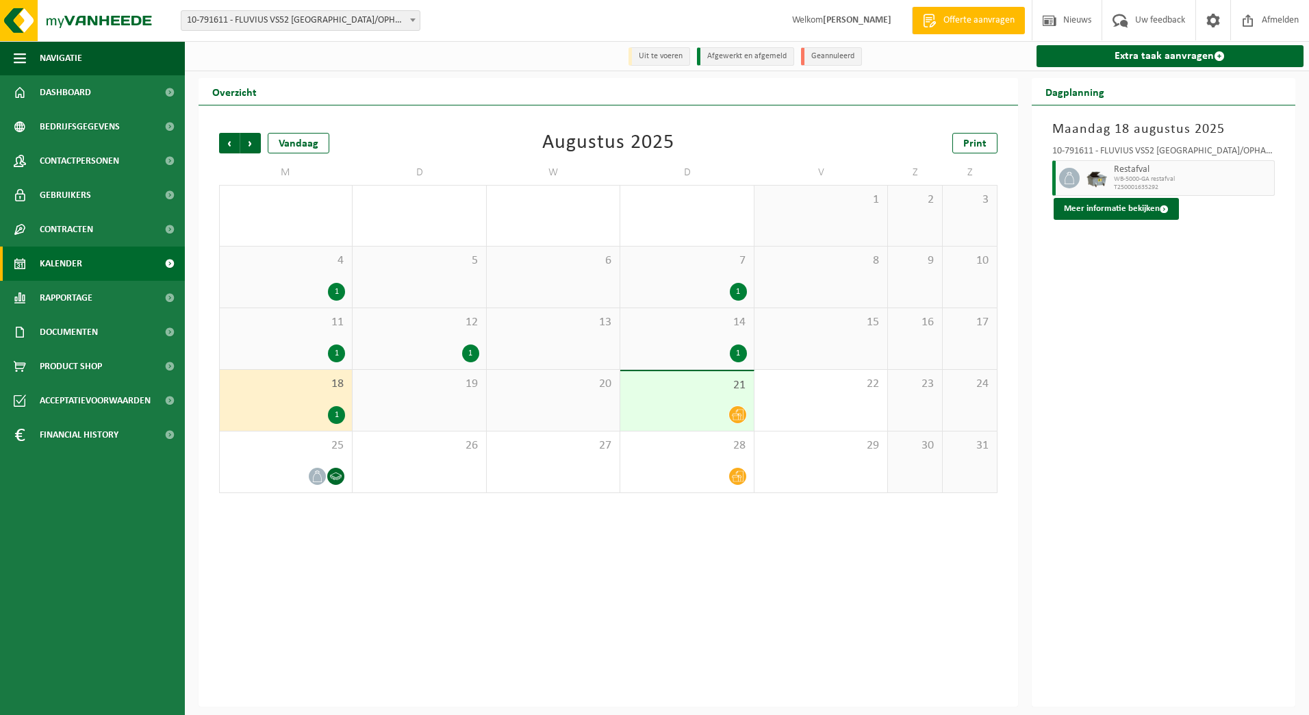
click at [329, 343] on div "11 1" at bounding box center [286, 338] width 132 height 61
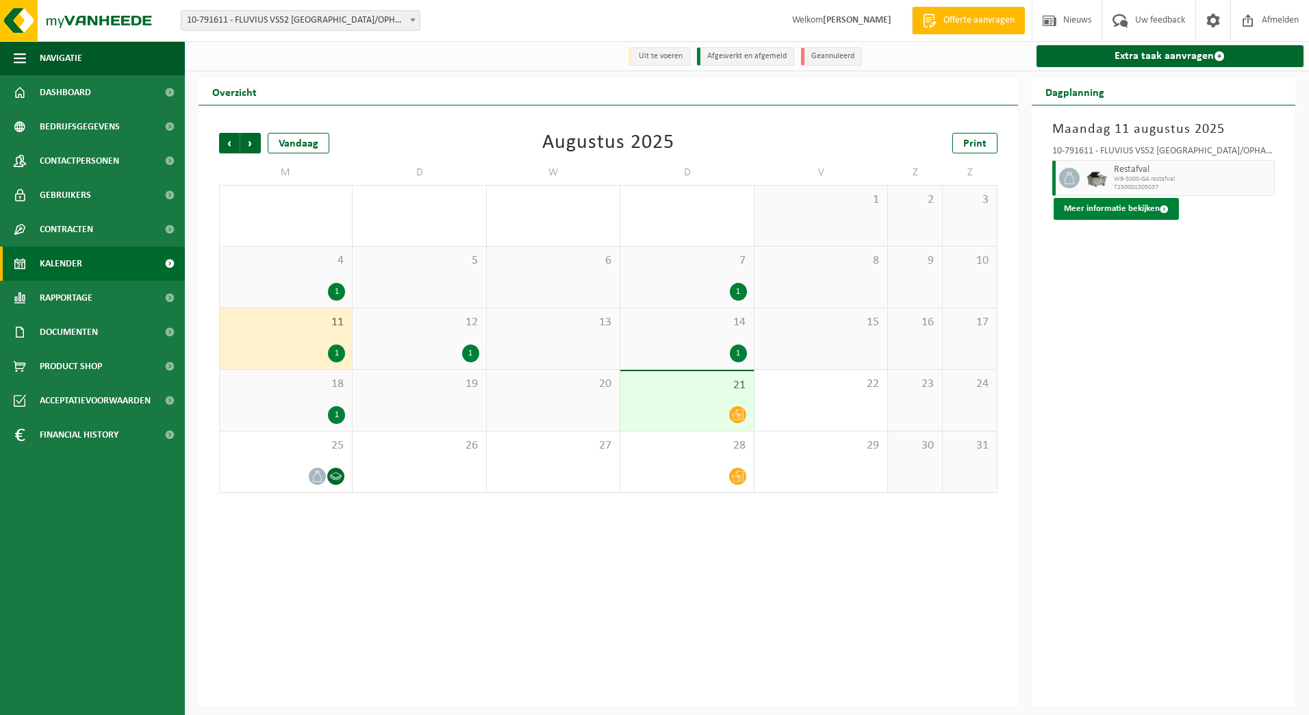
click at [1137, 205] on button "Meer informatie bekijken" at bounding box center [1115, 209] width 125 height 22
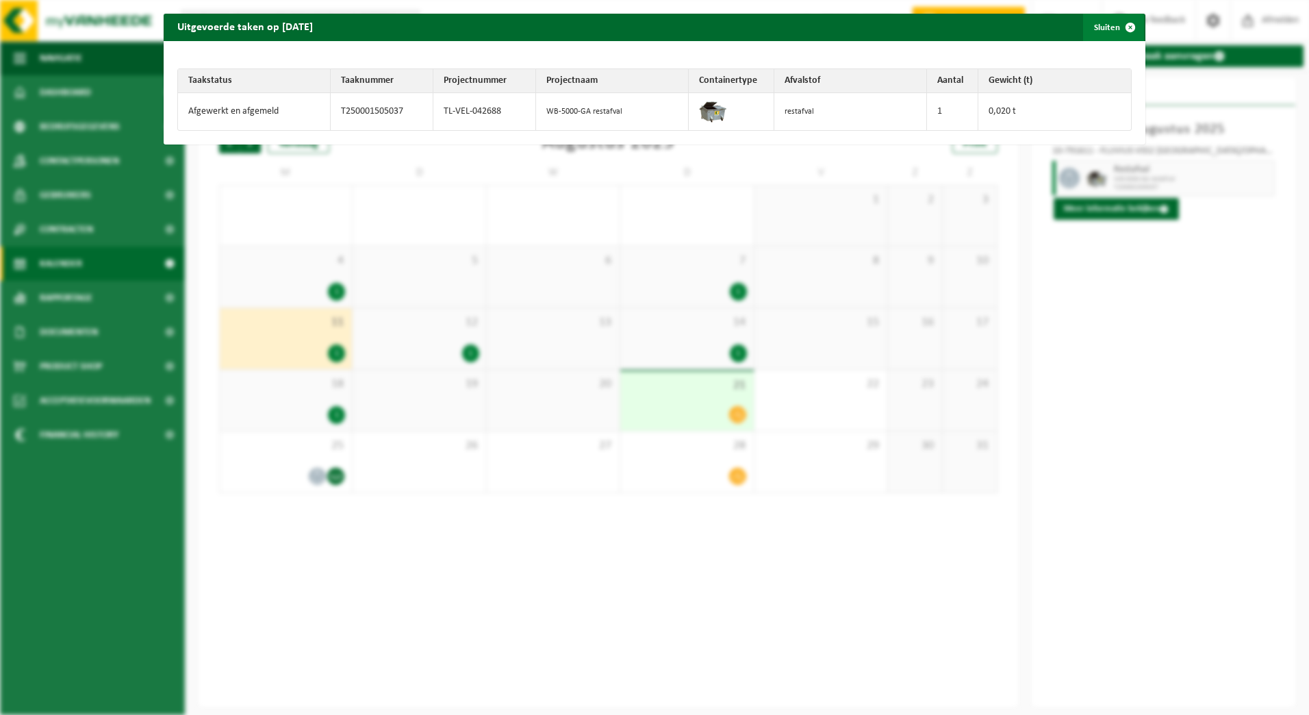
click at [1122, 29] on span "button" at bounding box center [1129, 27] width 27 height 27
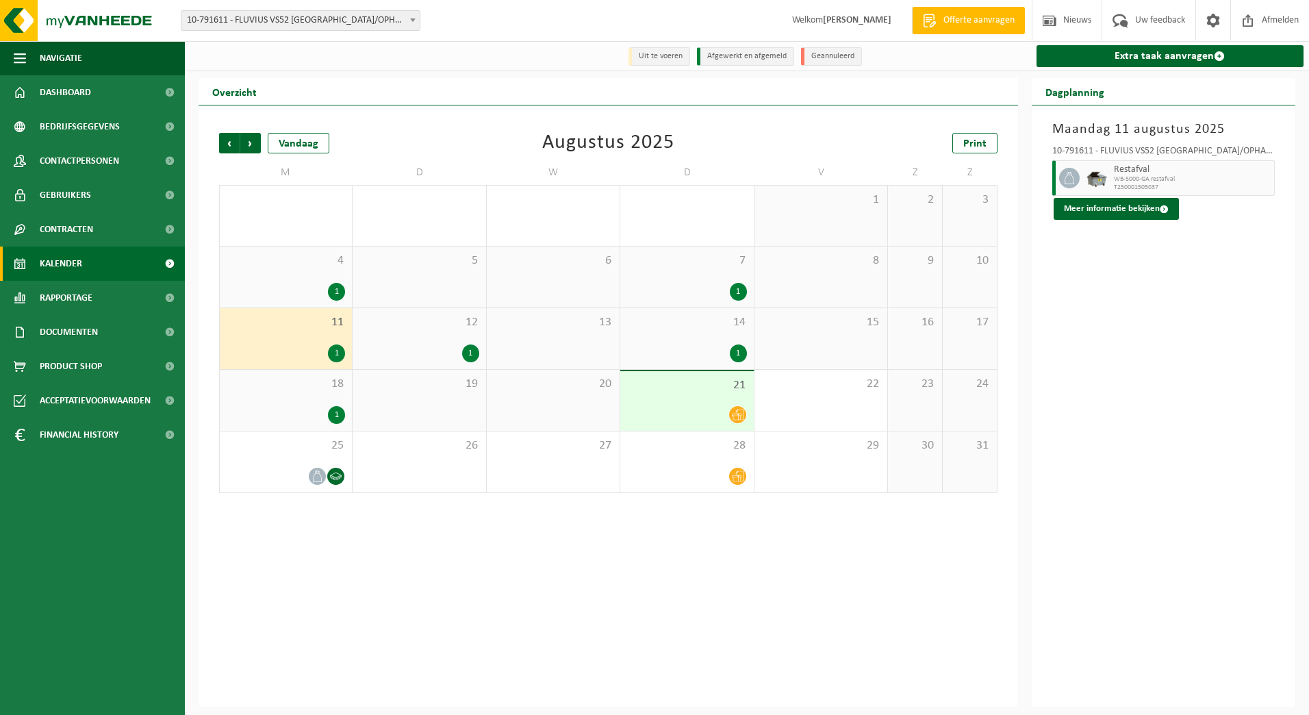
click at [444, 342] on div "12 1" at bounding box center [419, 338] width 133 height 61
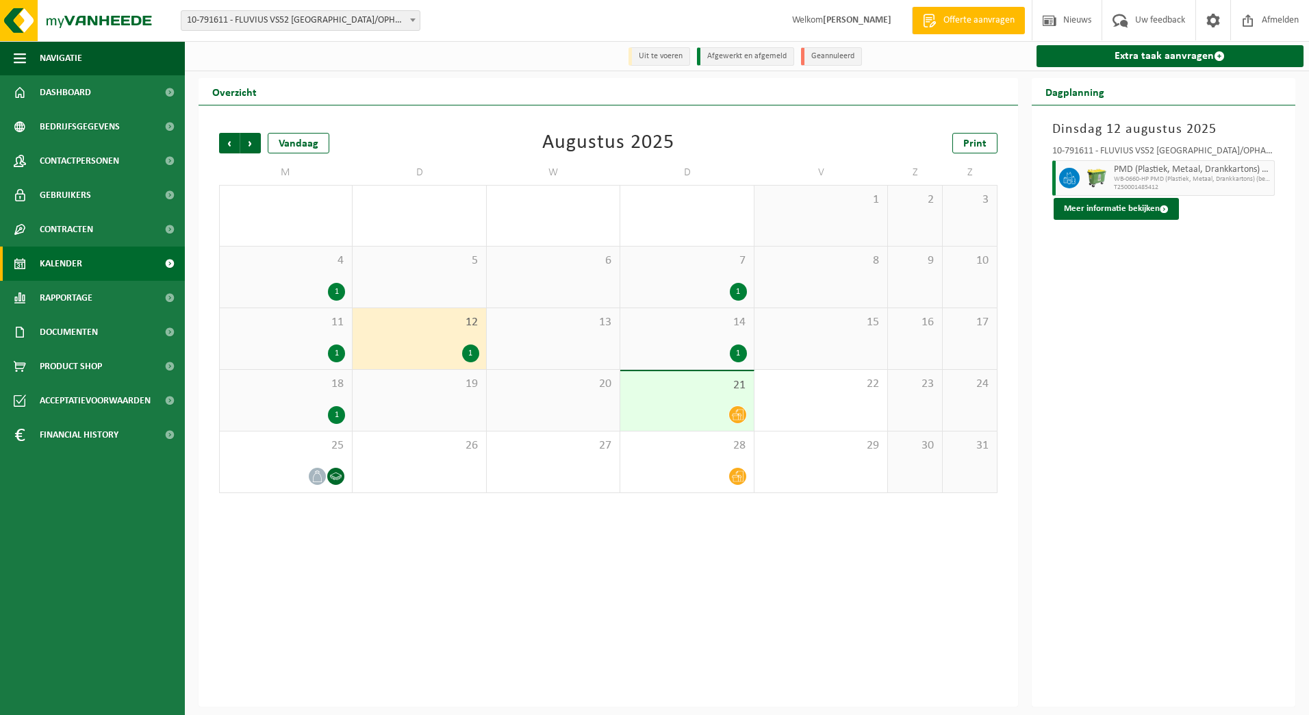
click at [643, 321] on span "14" at bounding box center [686, 322] width 119 height 15
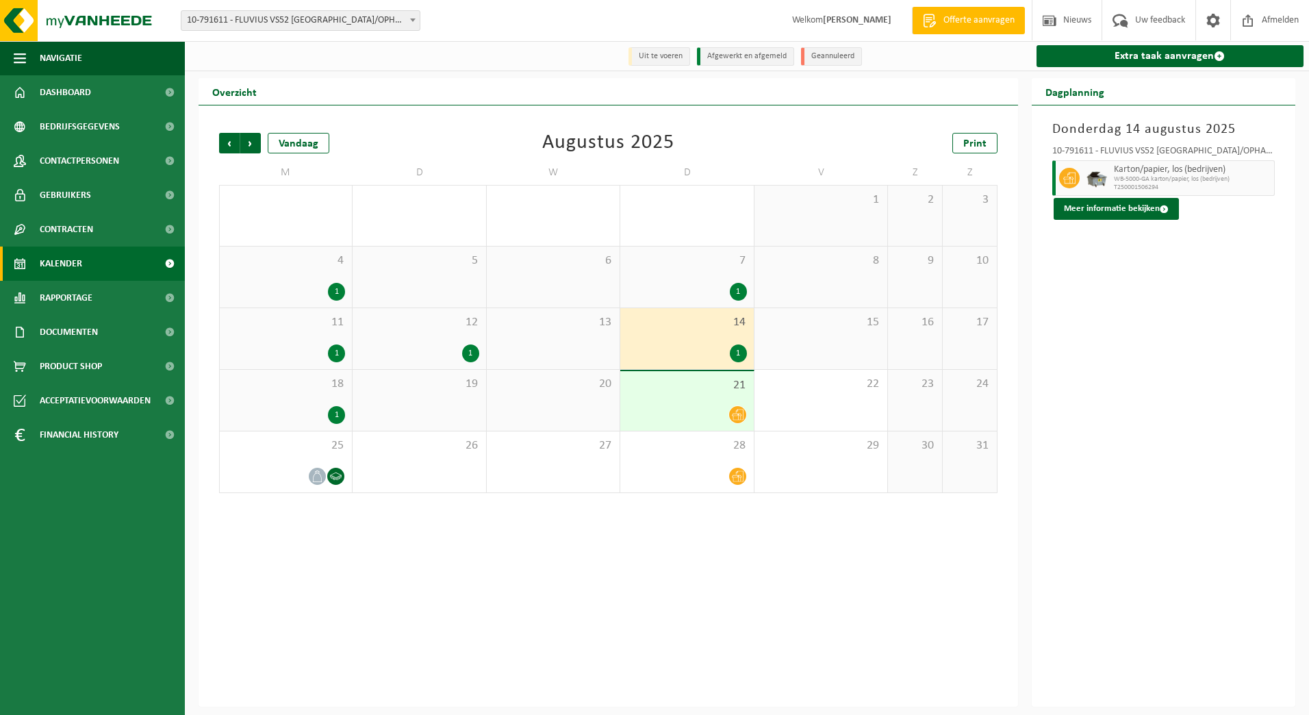
click at [298, 328] on span "11" at bounding box center [286, 322] width 118 height 15
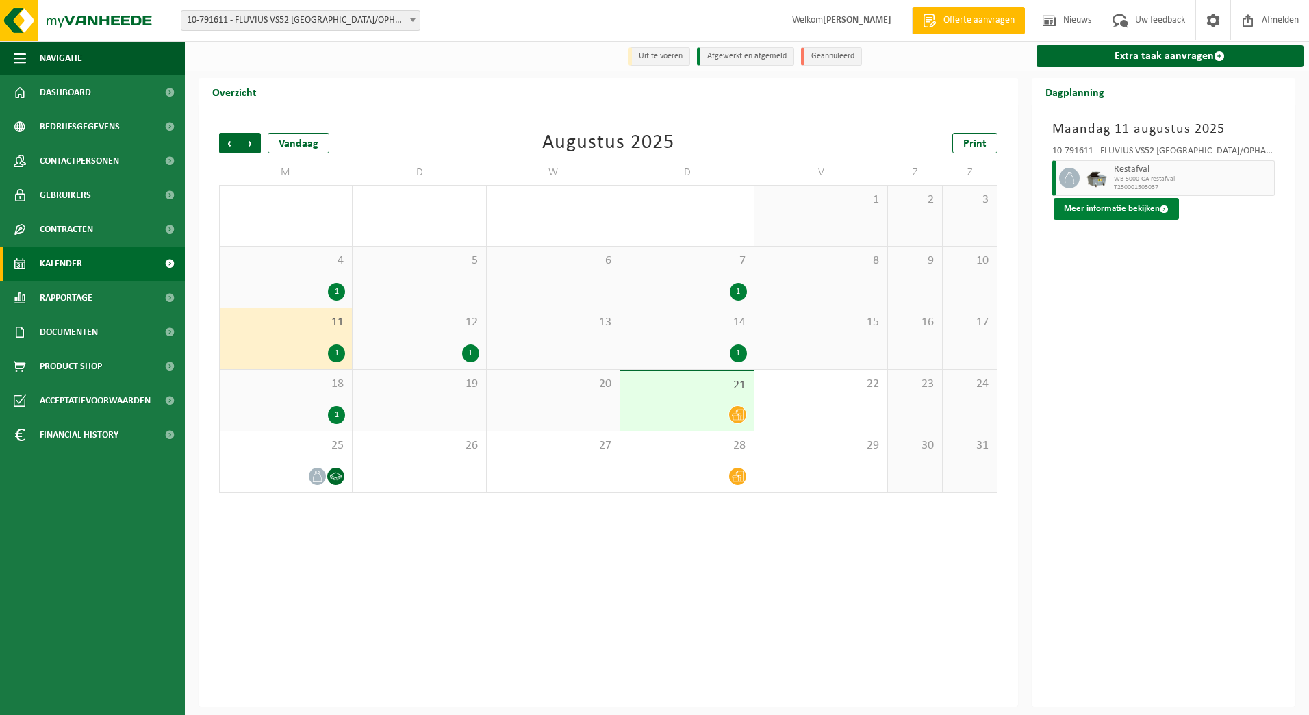
click at [1127, 205] on button "Meer informatie bekijken" at bounding box center [1115, 209] width 125 height 22
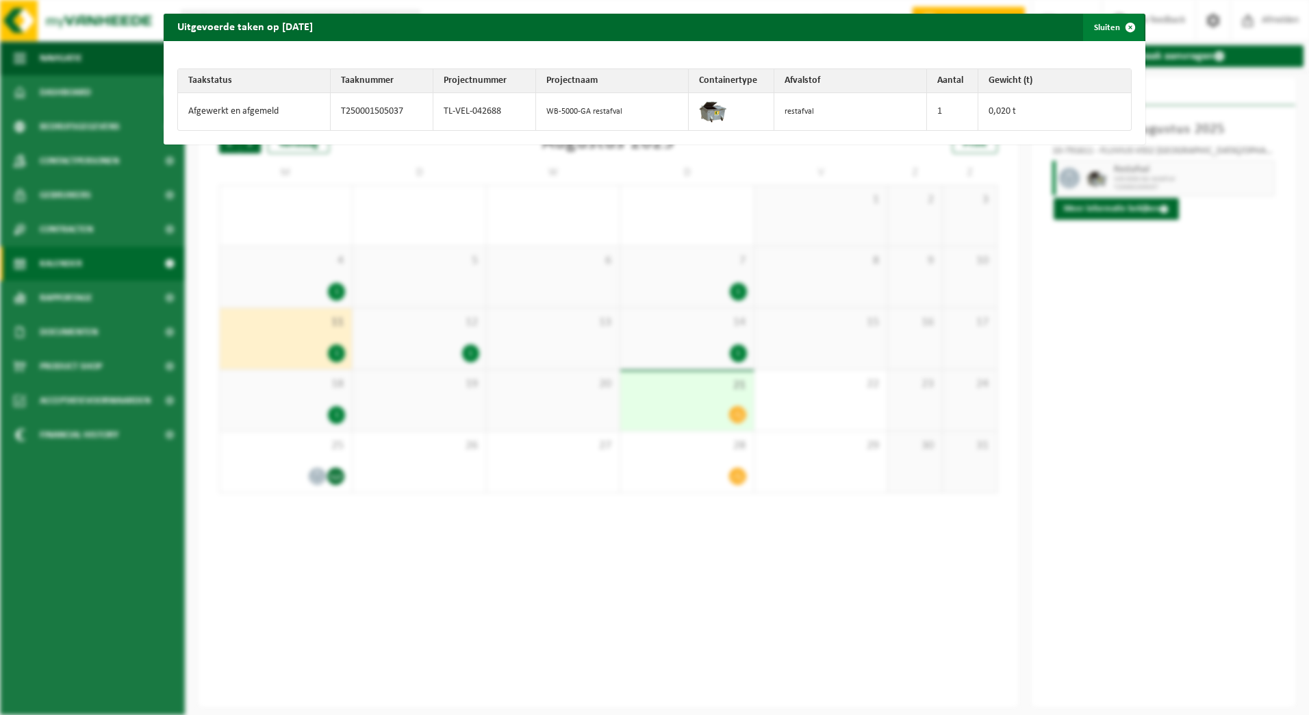
click at [1123, 31] on span "button" at bounding box center [1129, 27] width 27 height 27
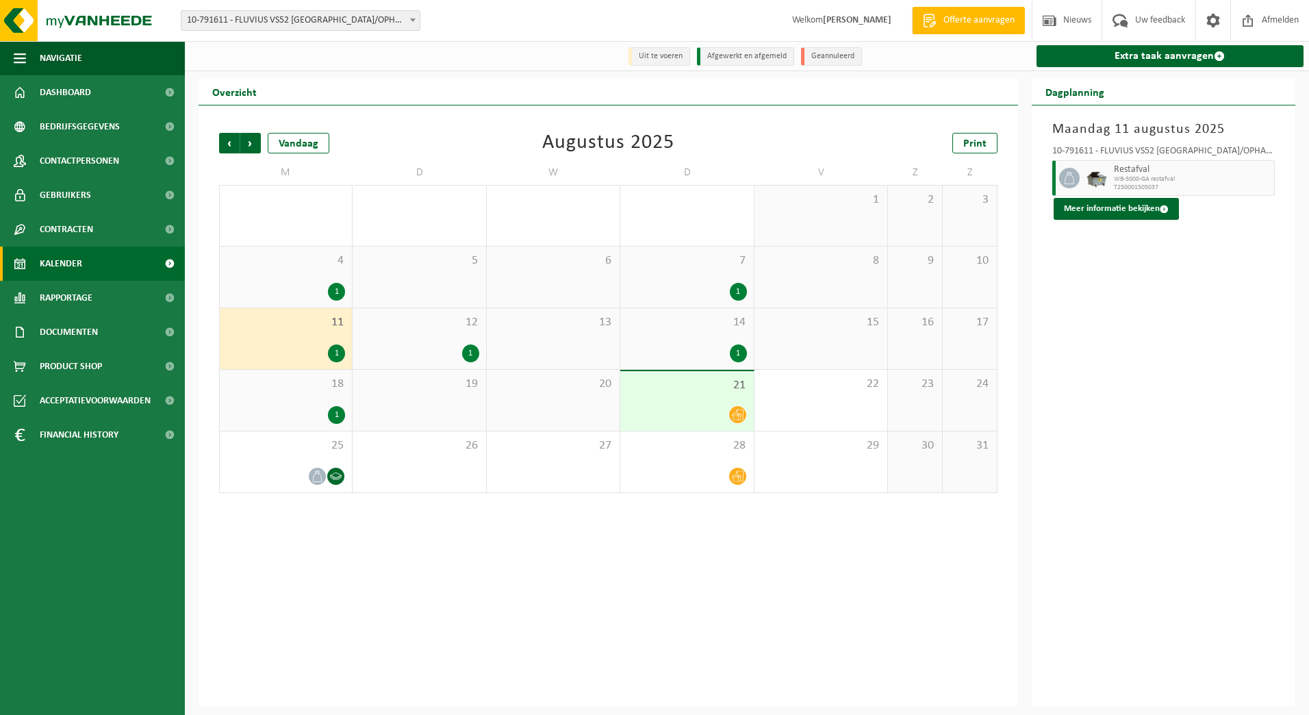
click at [333, 404] on div "18 1" at bounding box center [286, 400] width 132 height 61
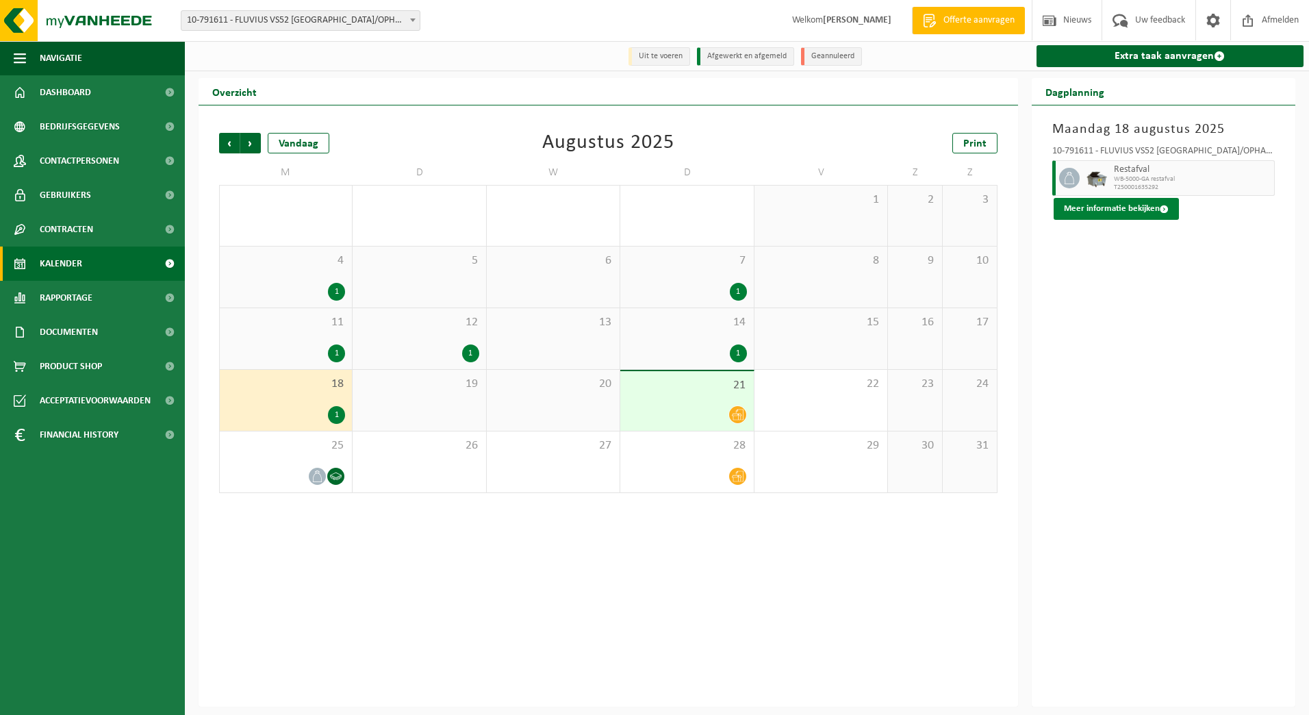
click at [1148, 207] on button "Meer informatie bekijken" at bounding box center [1115, 209] width 125 height 22
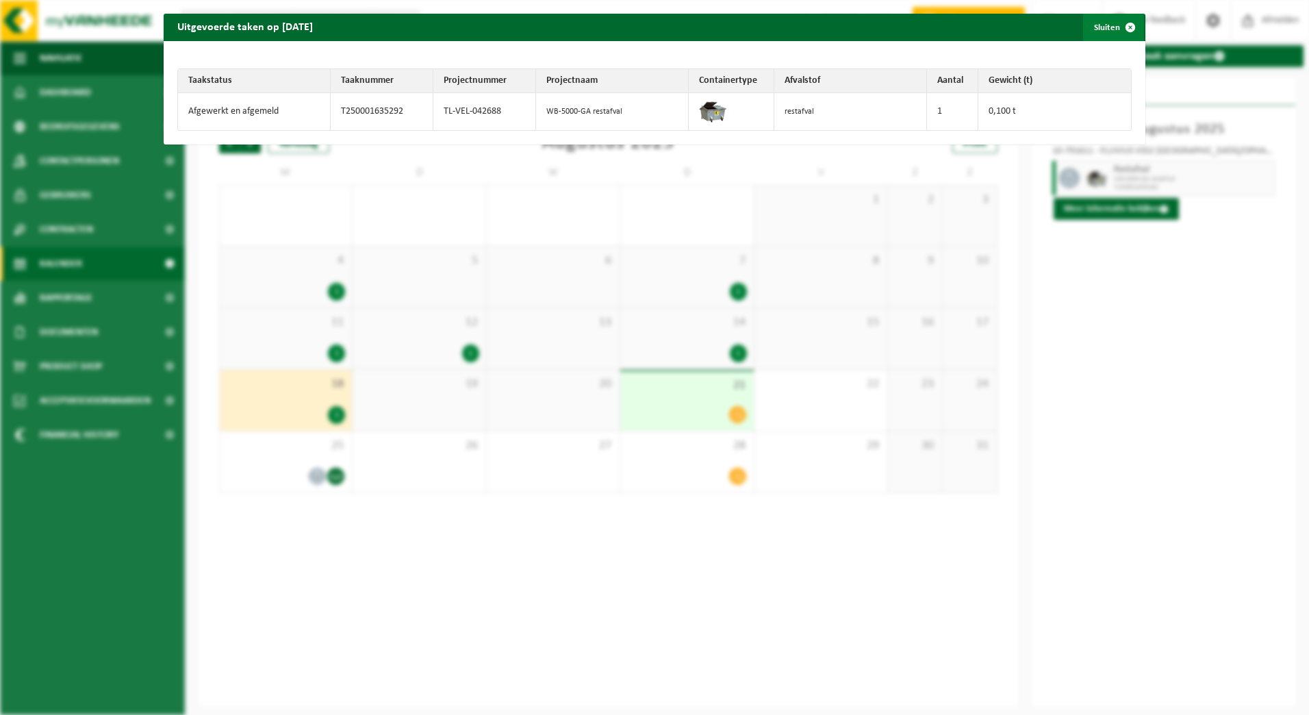
click at [1126, 33] on span "button" at bounding box center [1129, 27] width 27 height 27
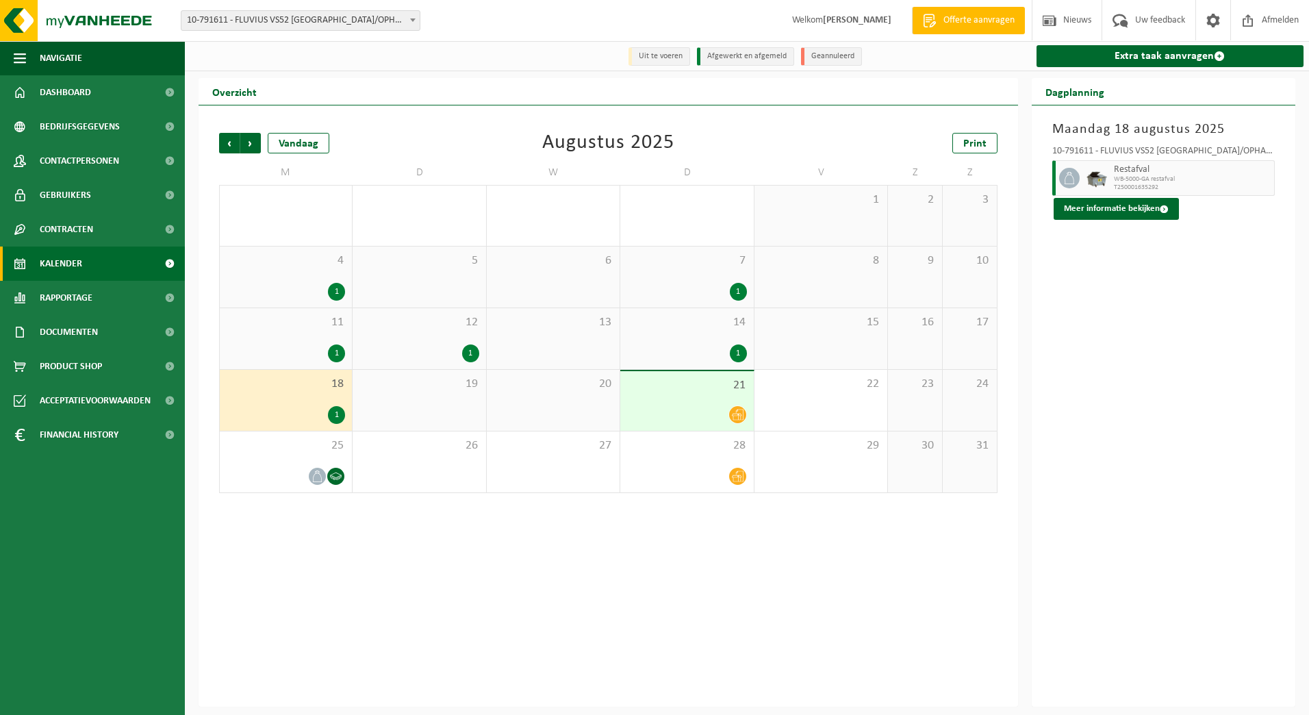
click at [428, 337] on div "12 1" at bounding box center [419, 338] width 133 height 61
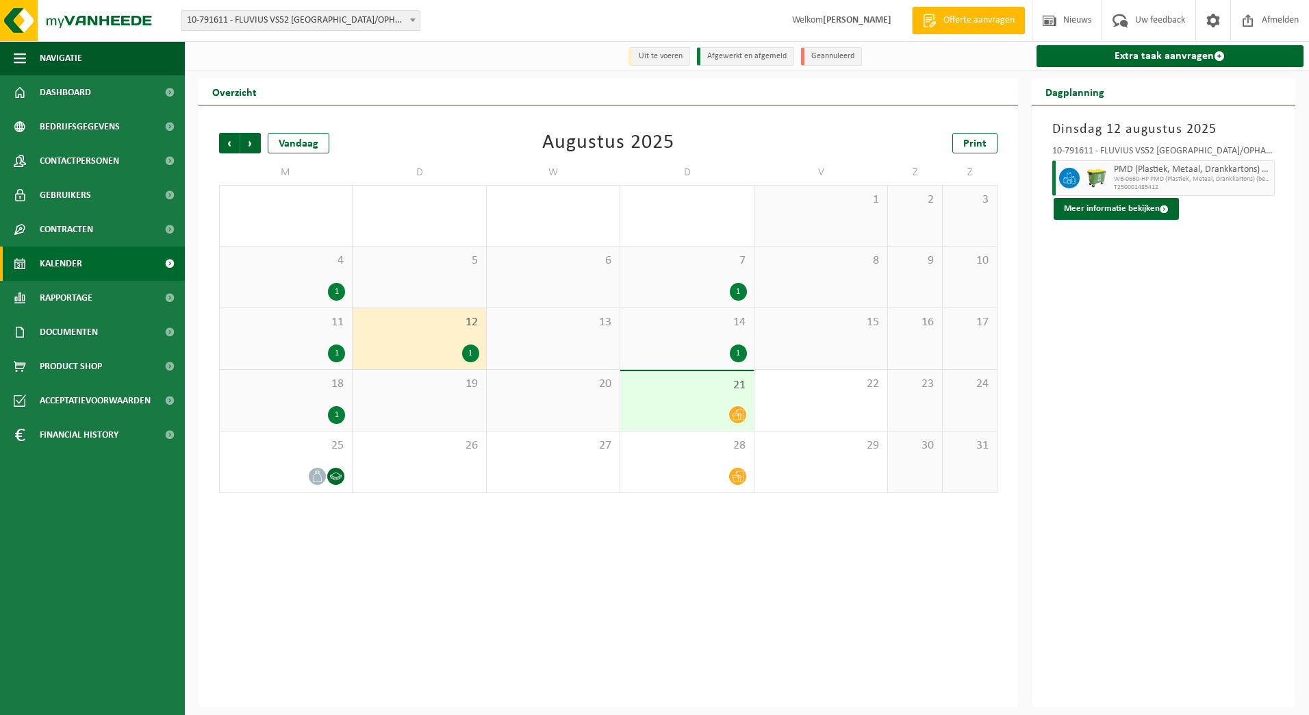
click at [692, 329] on span "14" at bounding box center [686, 322] width 119 height 15
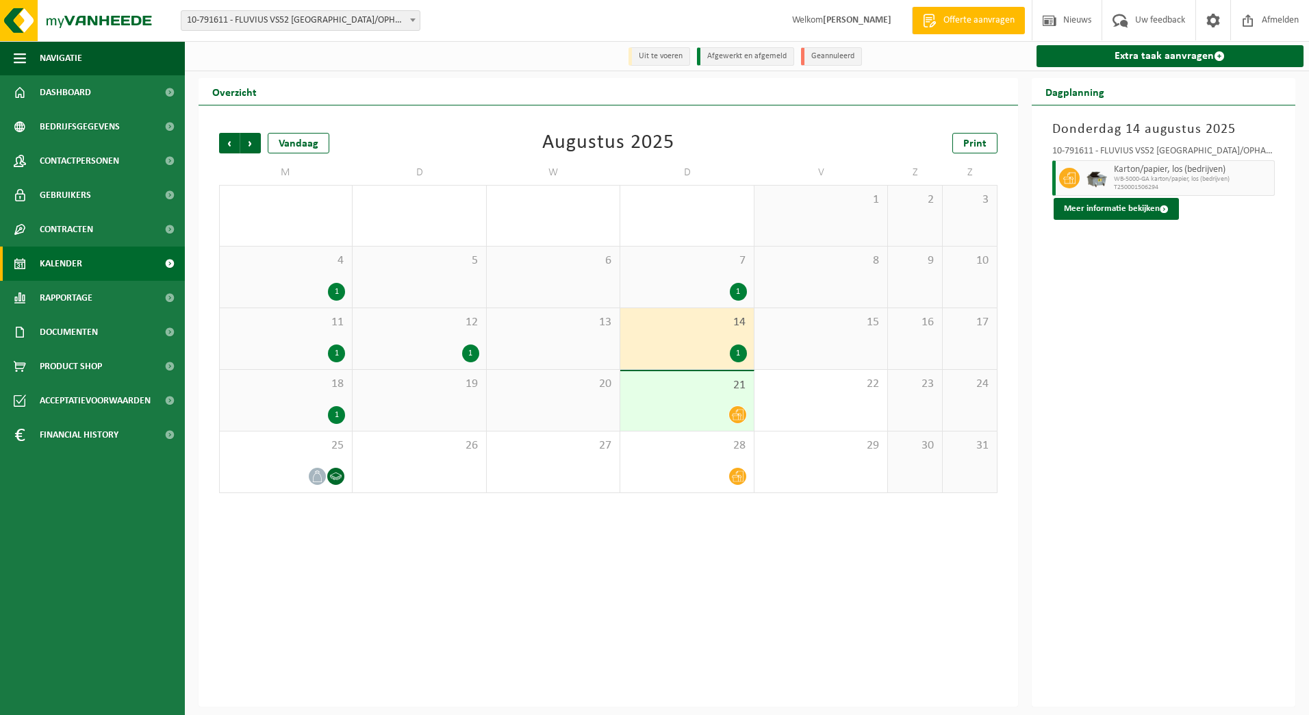
click at [728, 257] on span "7" at bounding box center [686, 260] width 119 height 15
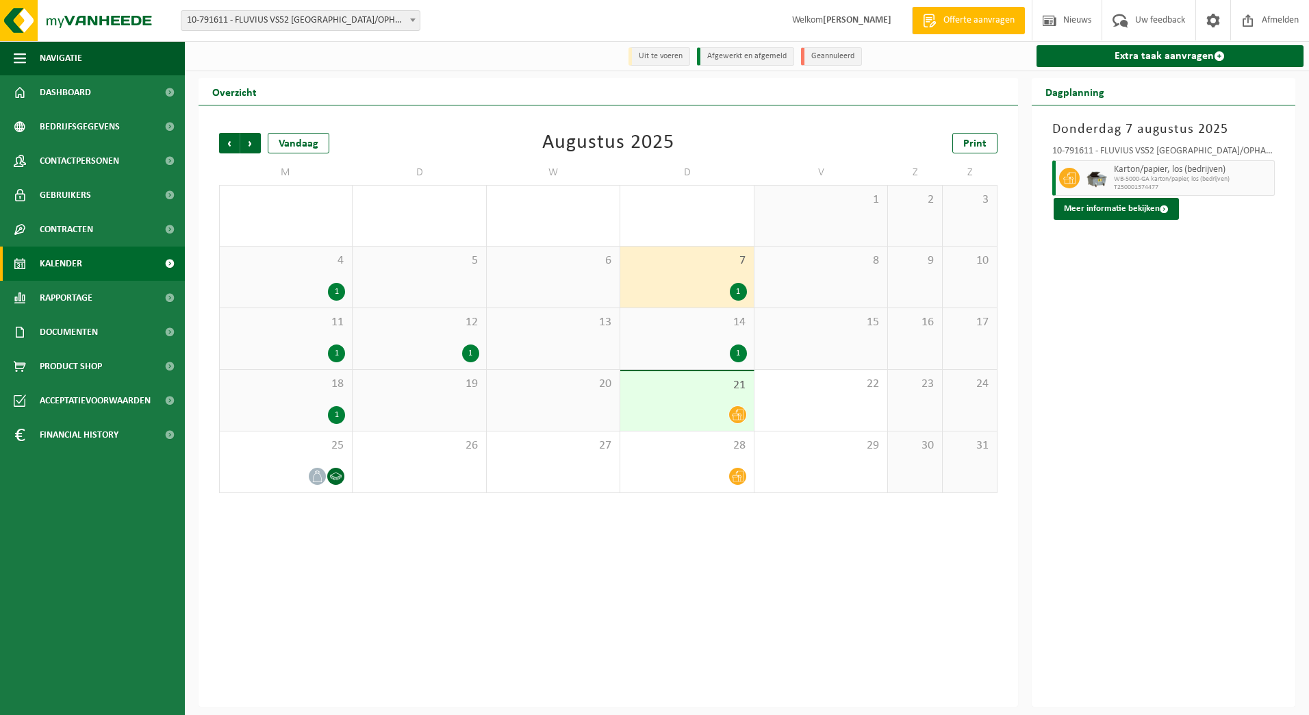
click at [303, 274] on div "4 1" at bounding box center [286, 276] width 132 height 61
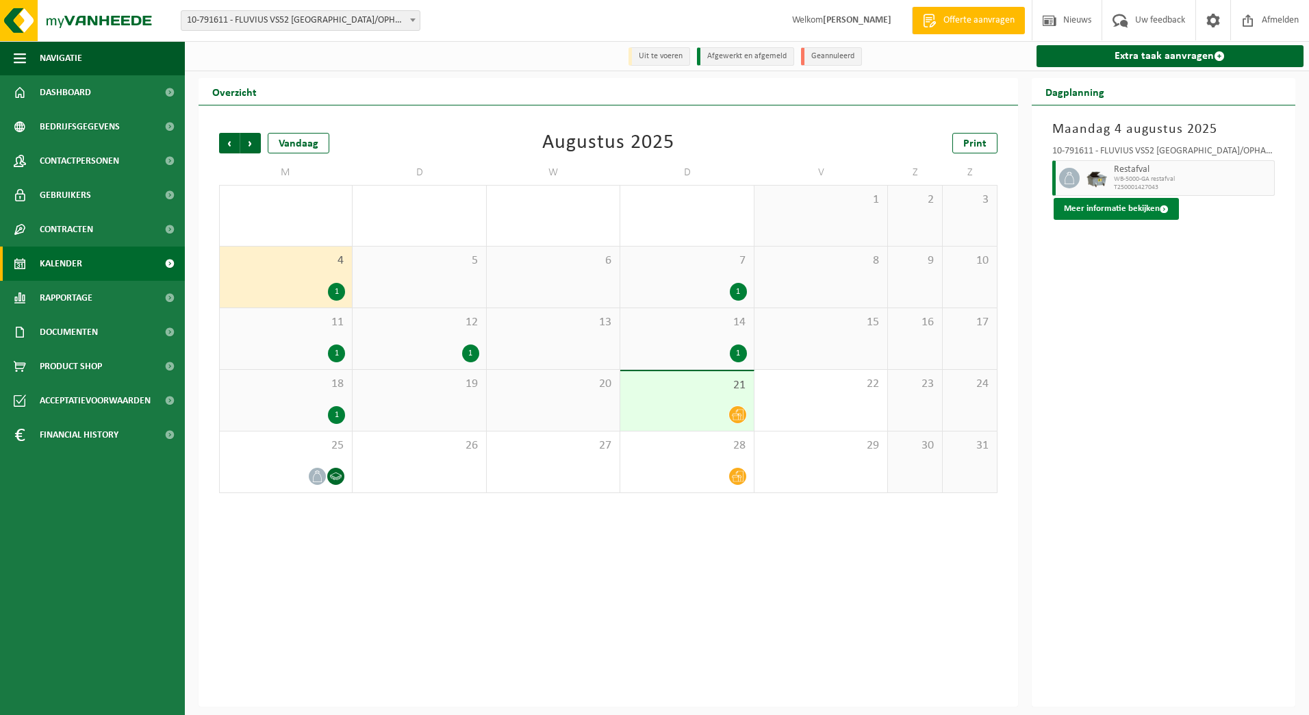
click at [1081, 208] on button "Meer informatie bekijken" at bounding box center [1115, 209] width 125 height 22
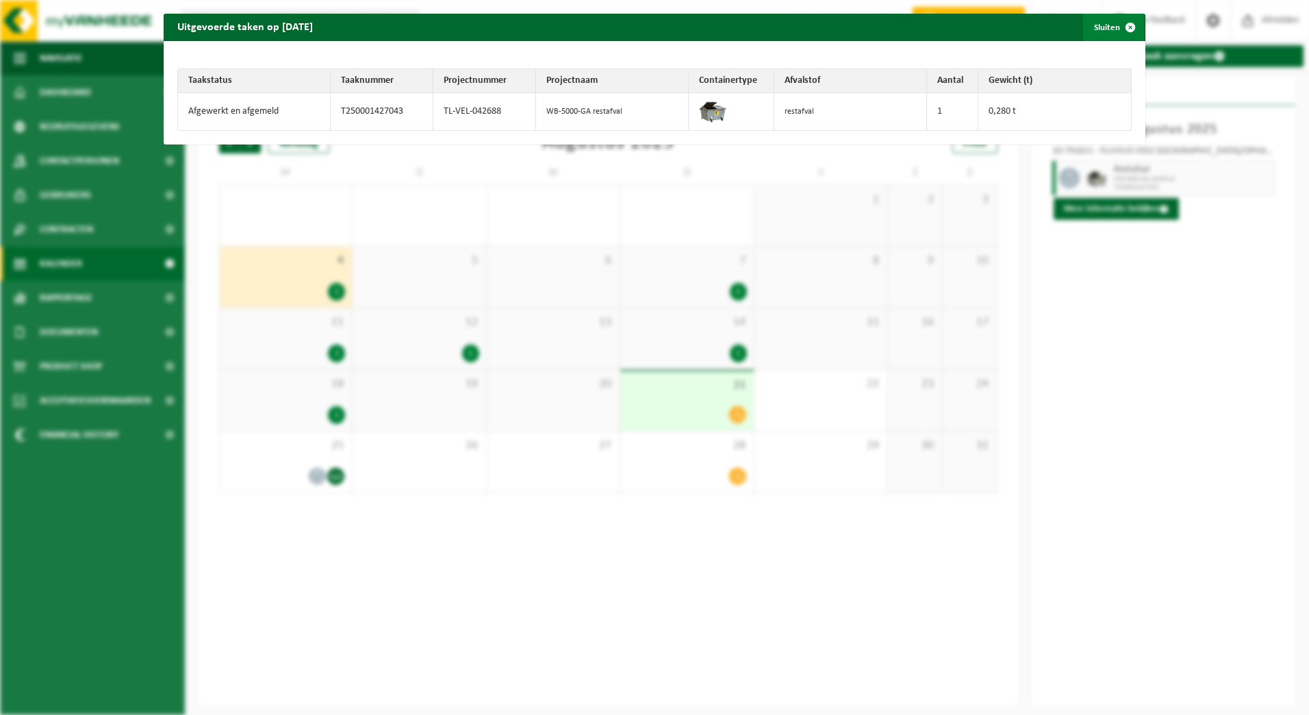
click at [1117, 31] on span "button" at bounding box center [1129, 27] width 27 height 27
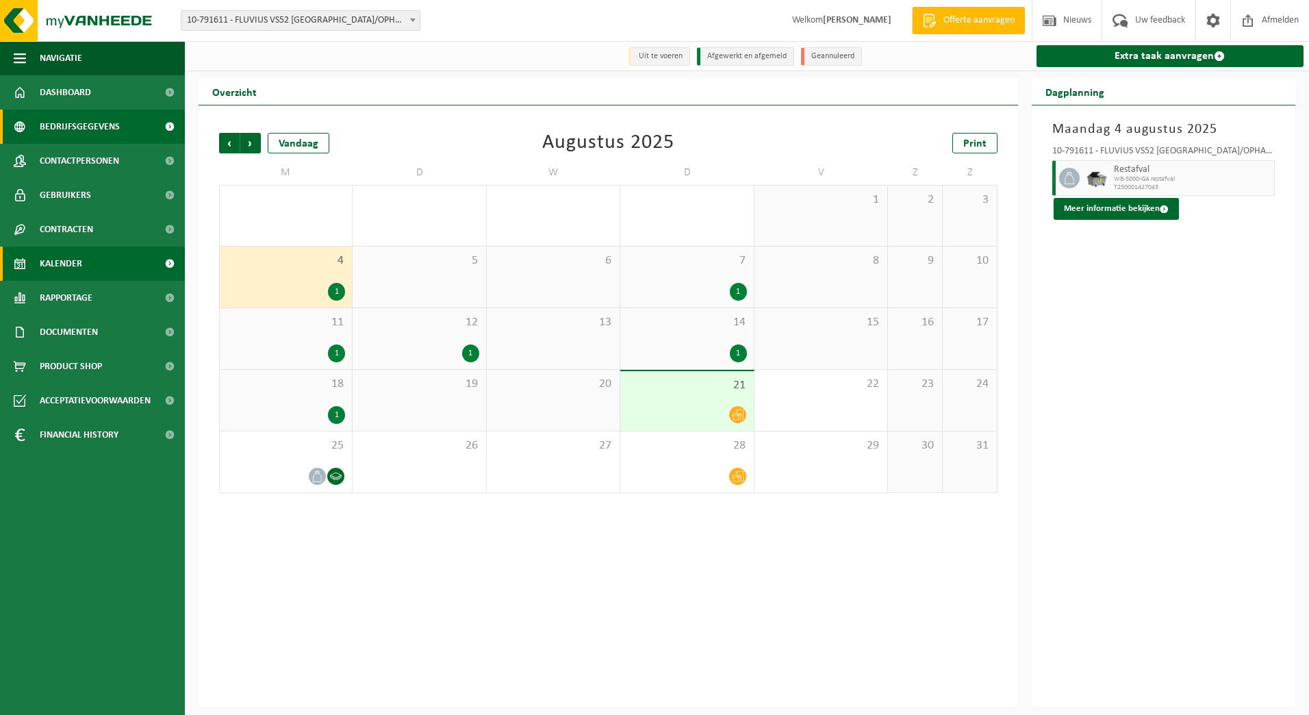
click at [63, 118] on span "Bedrijfsgegevens" at bounding box center [80, 127] width 80 height 34
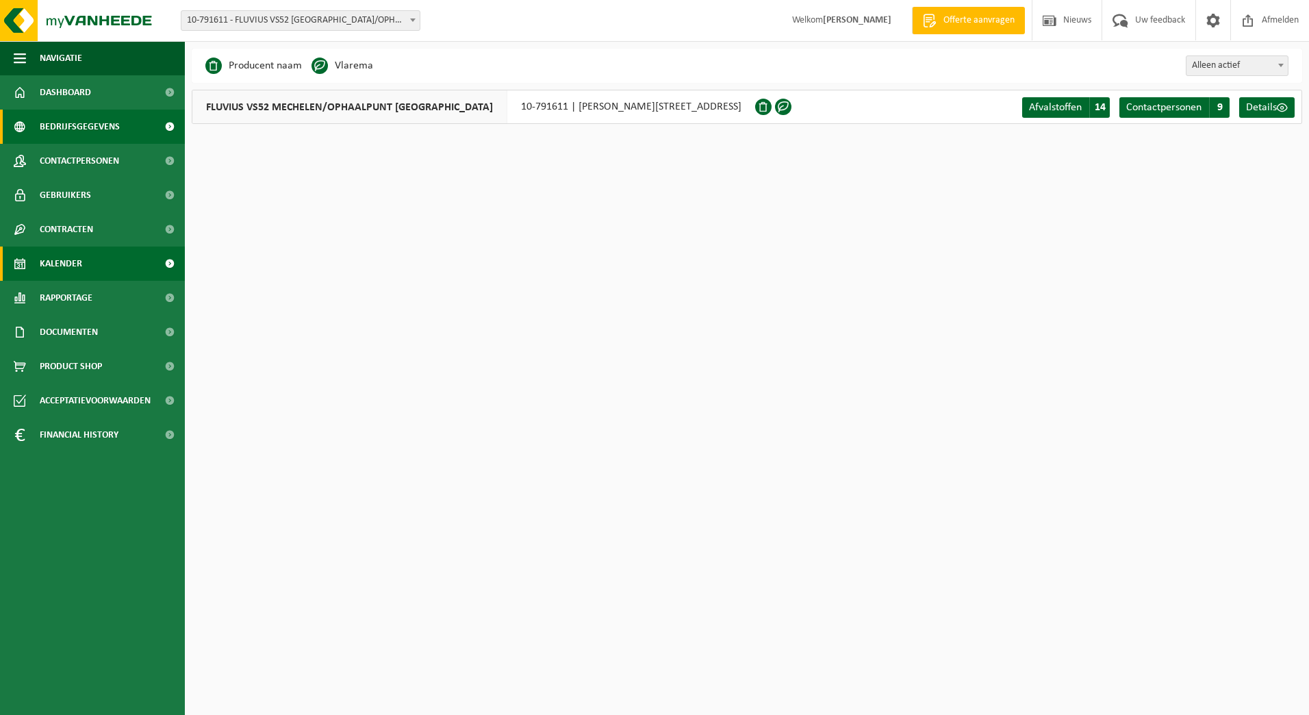
click at [61, 264] on span "Kalender" at bounding box center [61, 263] width 42 height 34
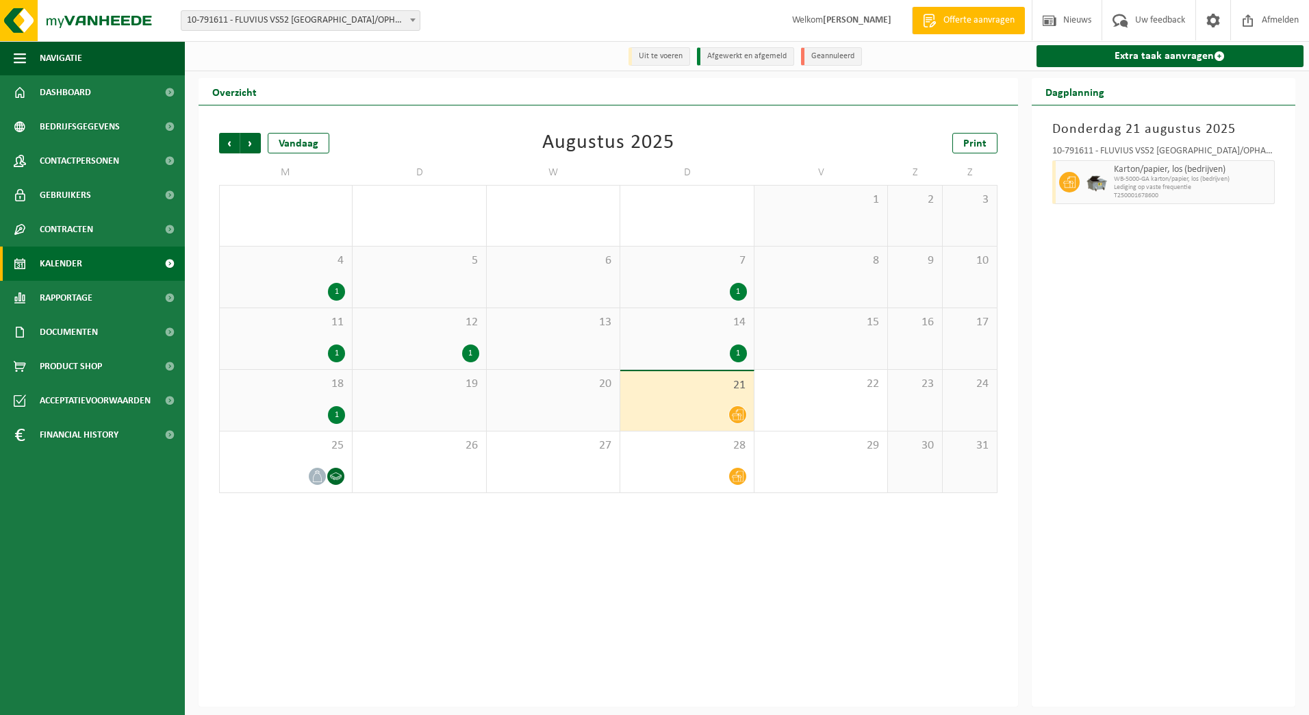
click at [328, 331] on div "11 1" at bounding box center [286, 338] width 132 height 61
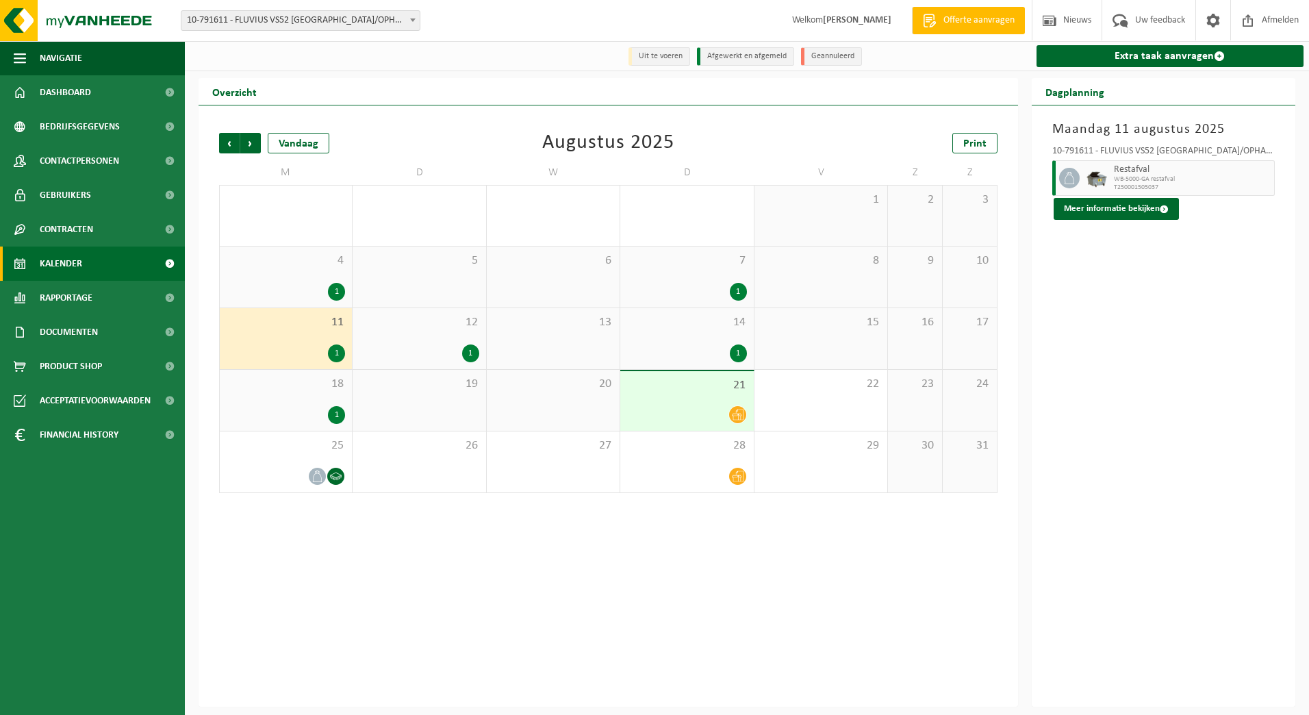
click at [300, 409] on div "1" at bounding box center [286, 415] width 118 height 18
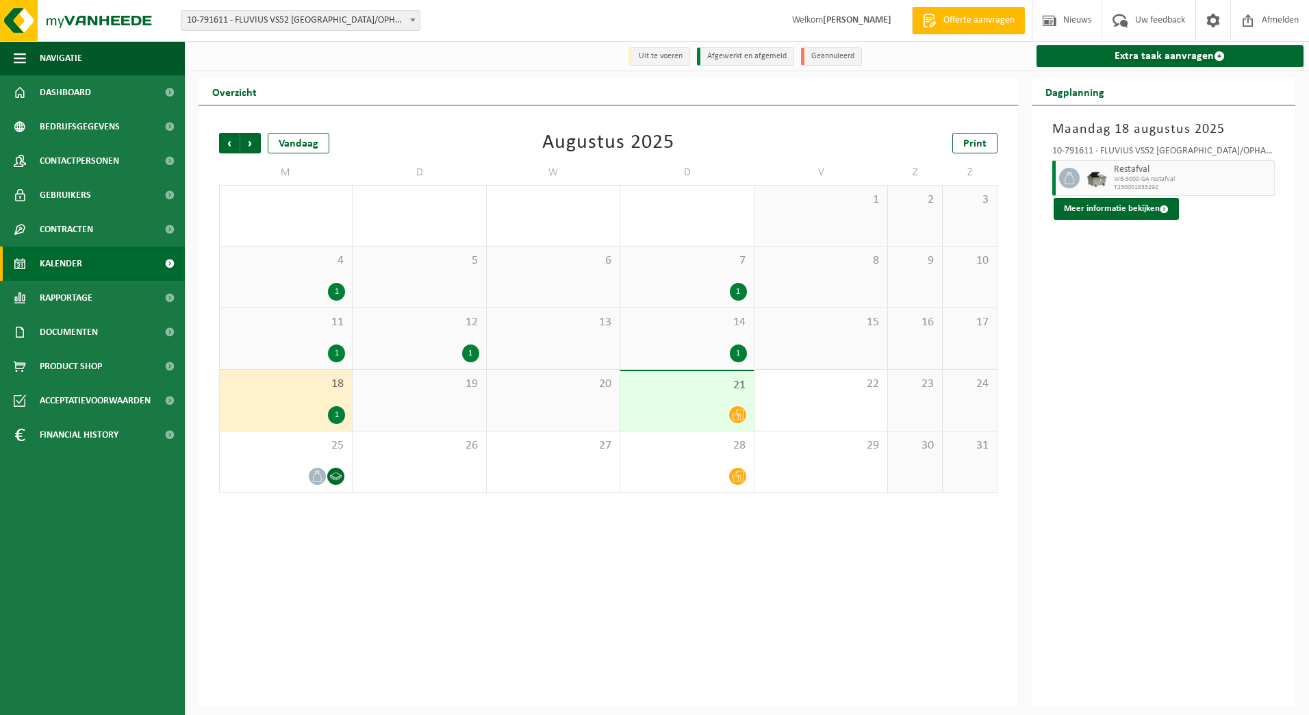
click at [331, 327] on span "11" at bounding box center [286, 322] width 118 height 15
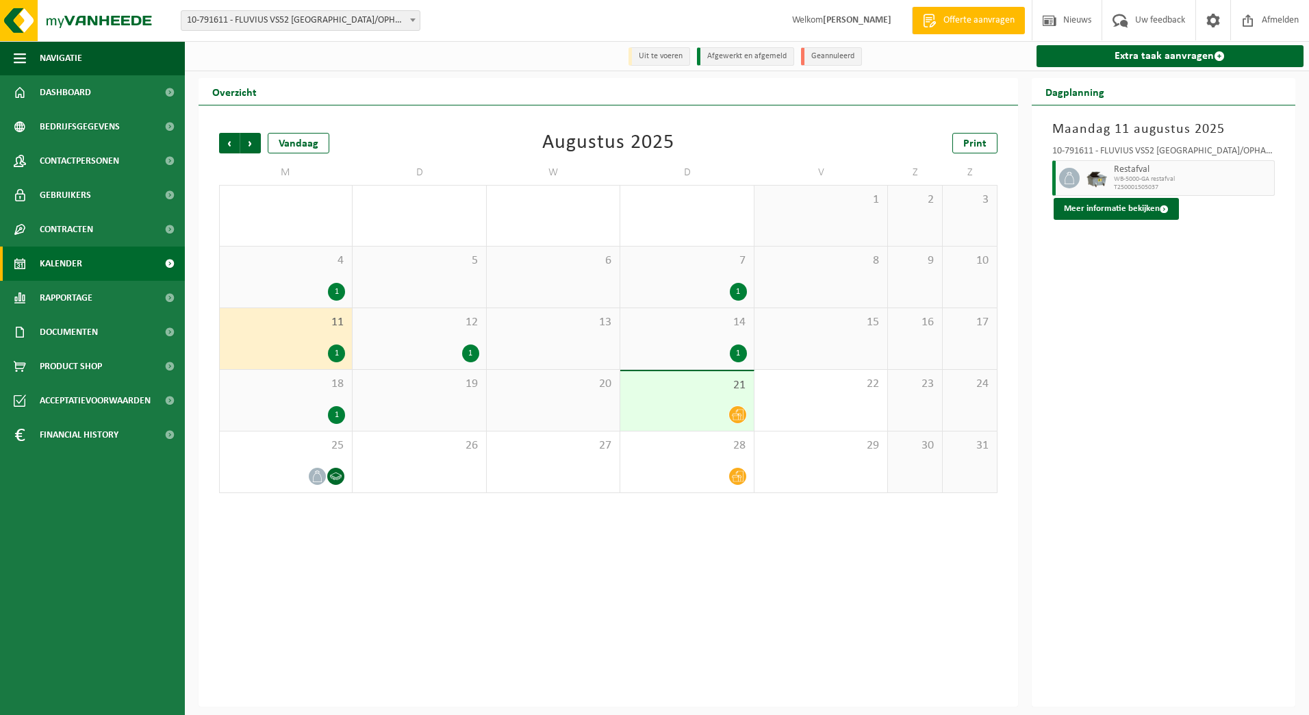
click at [418, 27] on span at bounding box center [413, 20] width 14 height 18
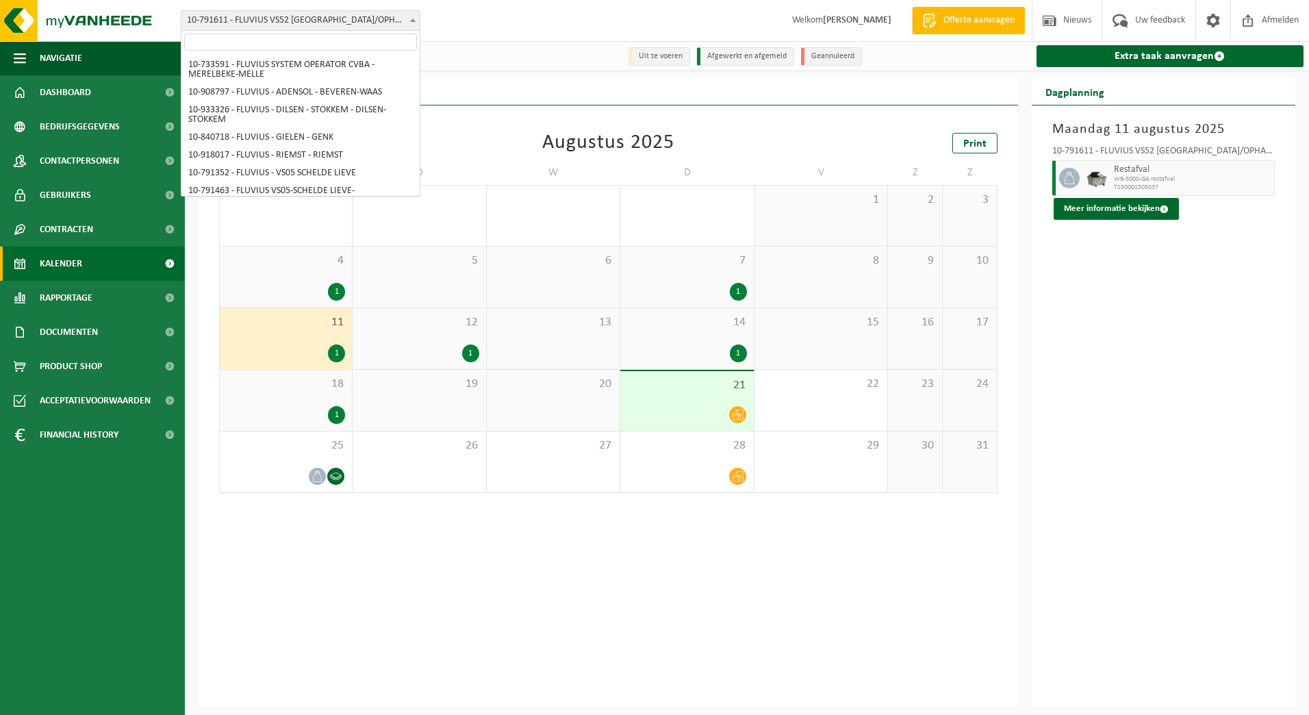
scroll to position [5750, 0]
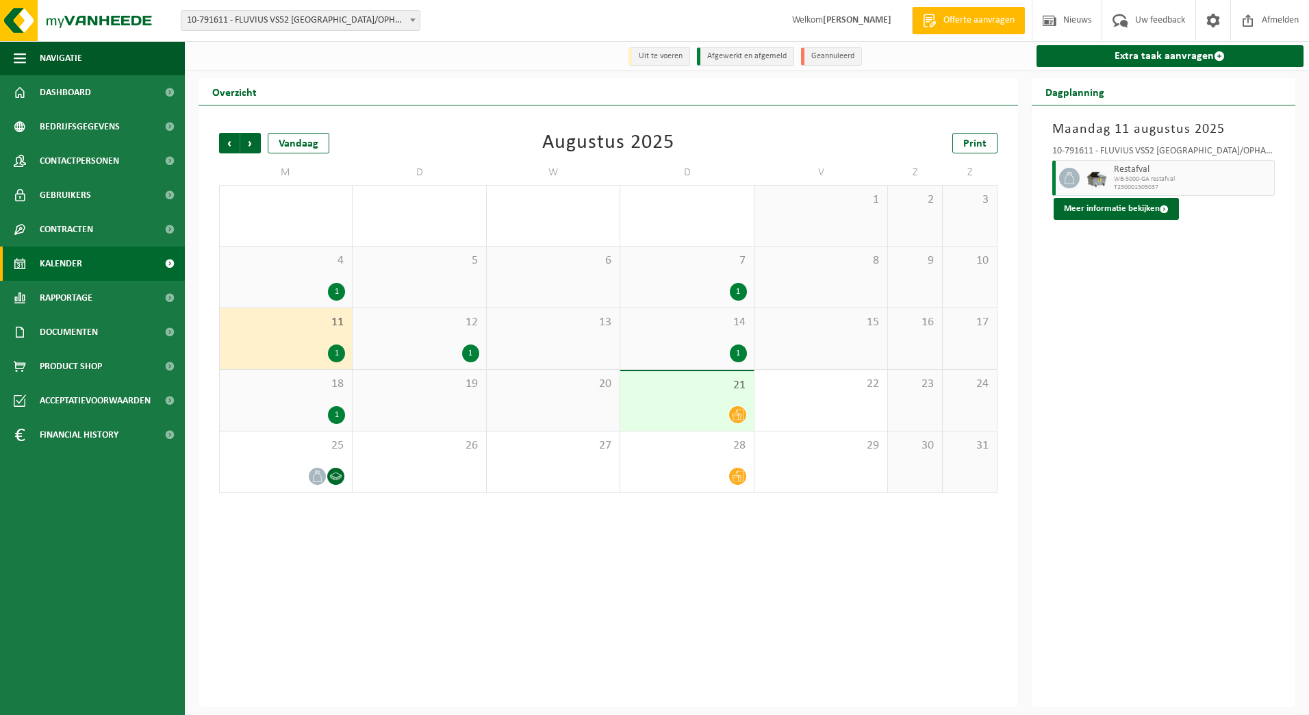
click at [434, 343] on div "12 1" at bounding box center [419, 338] width 133 height 61
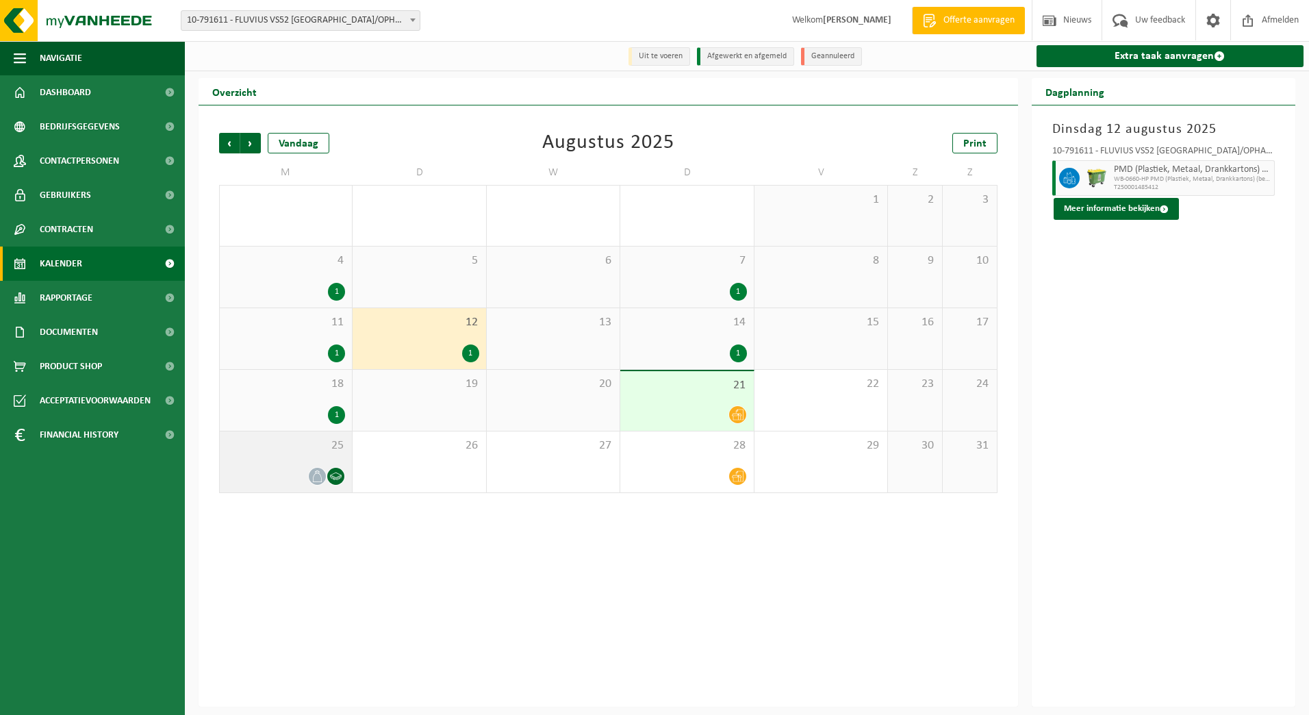
click at [300, 470] on div at bounding box center [286, 476] width 118 height 18
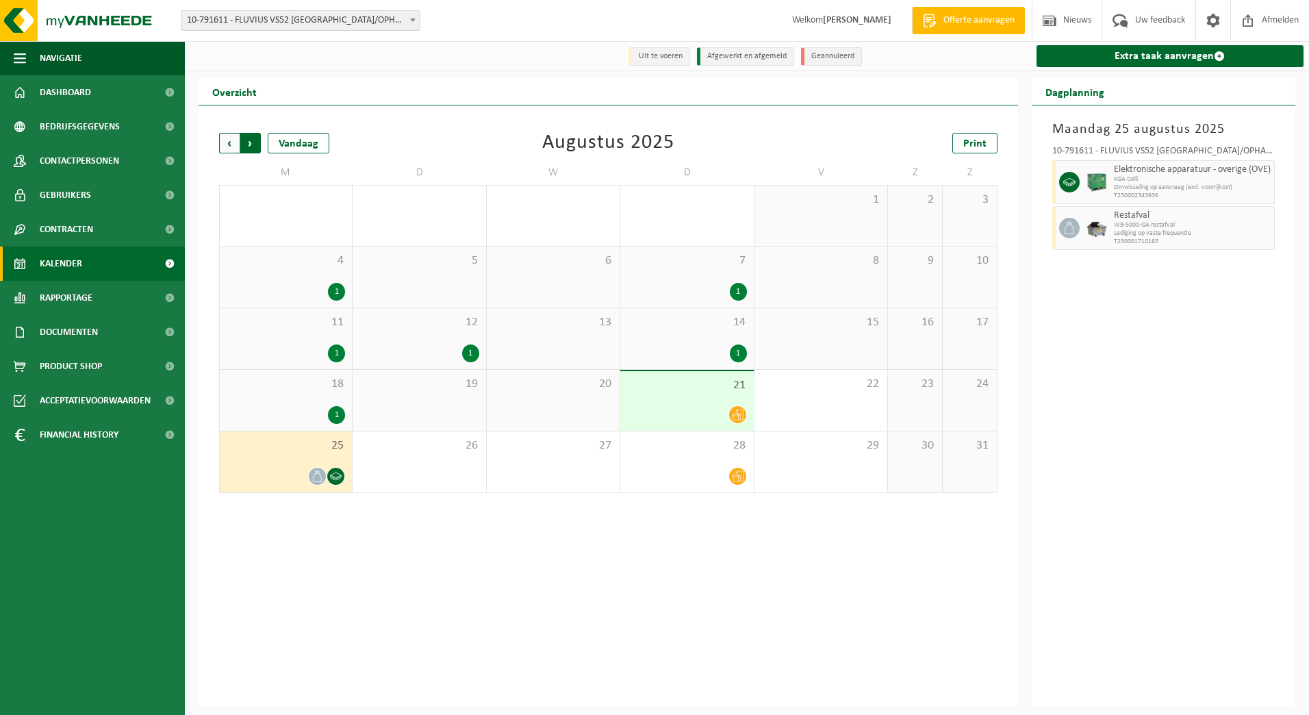
click at [229, 142] on span "Vorige" at bounding box center [229, 143] width 21 height 21
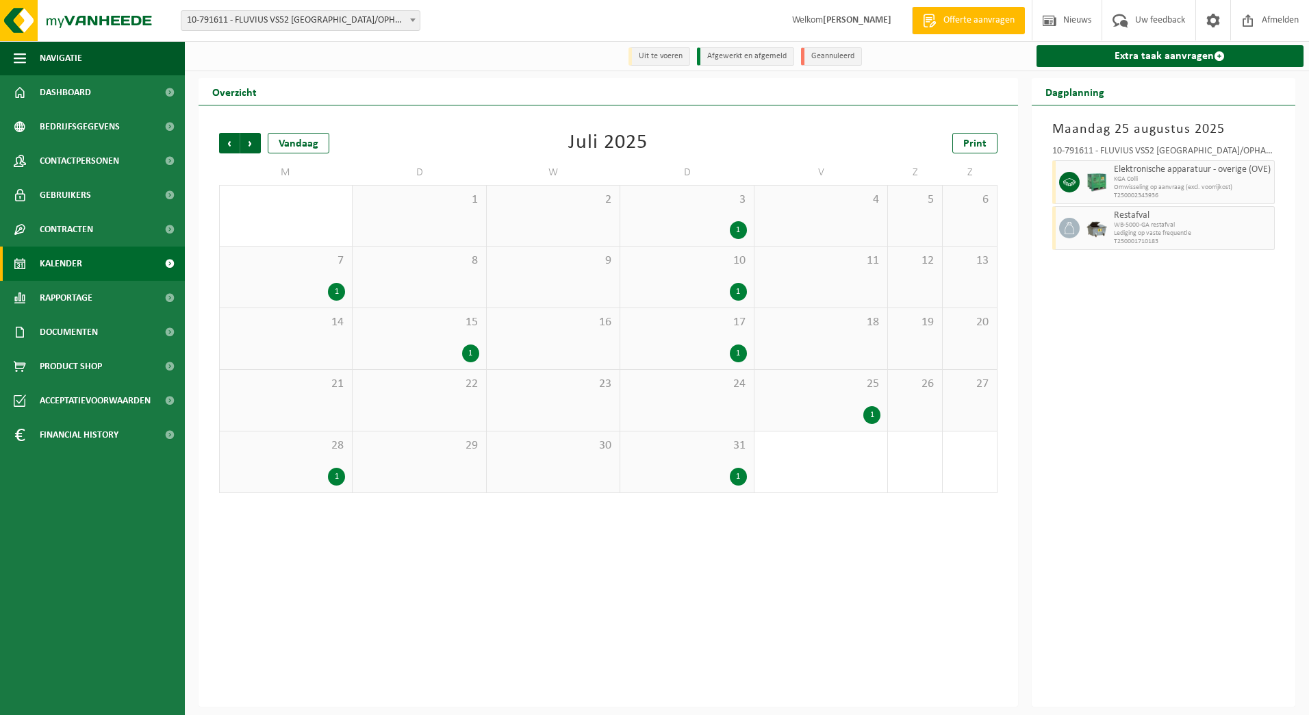
click at [839, 399] on div "25 1" at bounding box center [820, 400] width 133 height 61
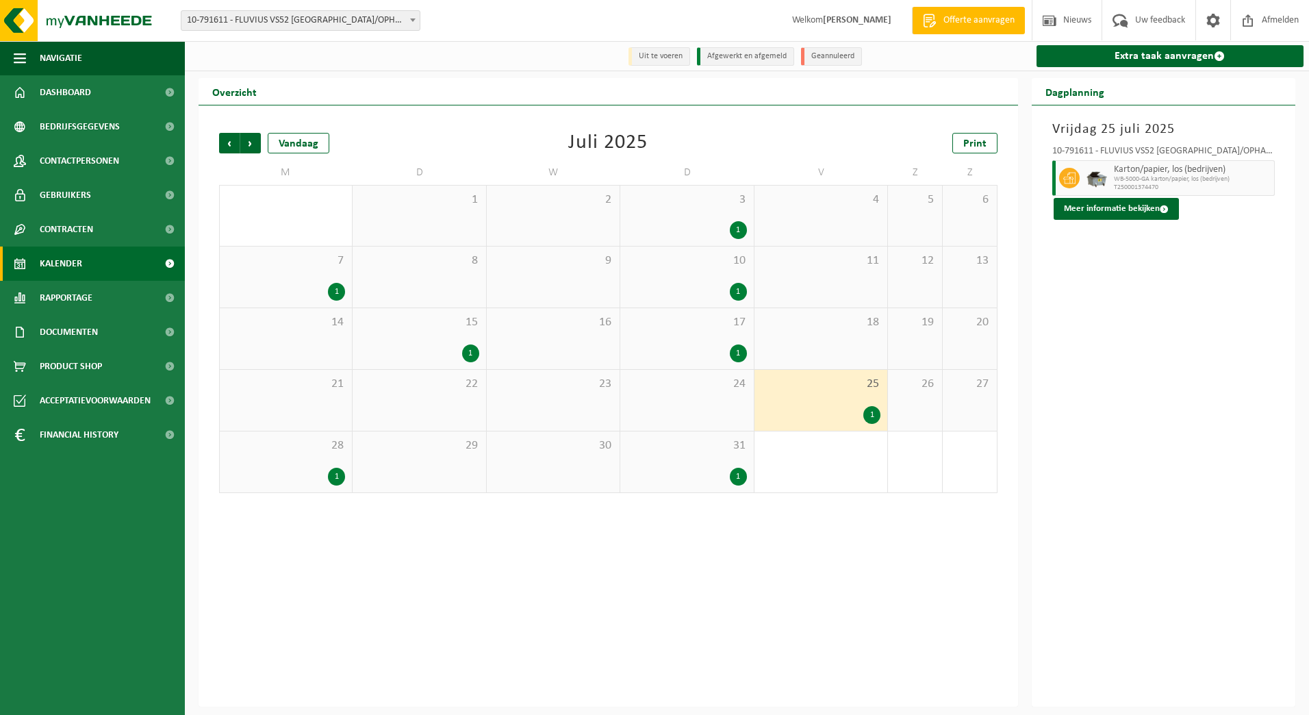
click at [701, 461] on div "31 1" at bounding box center [686, 461] width 133 height 61
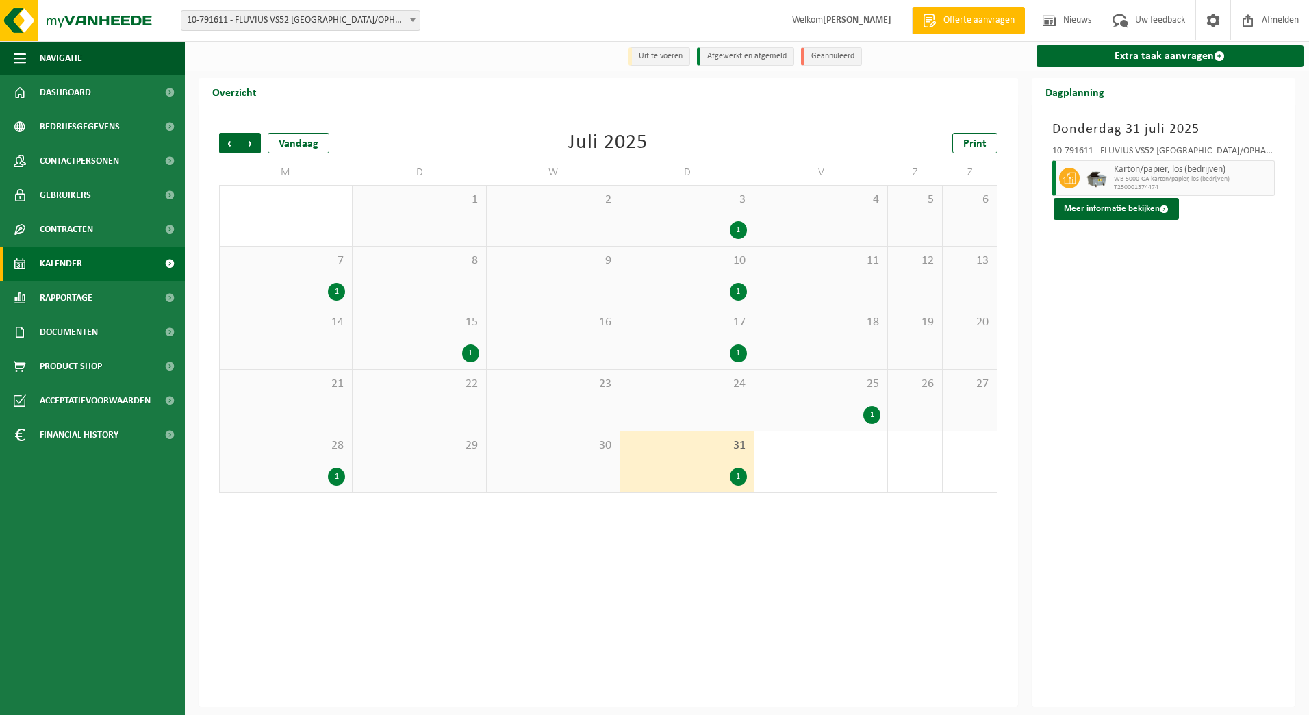
click at [287, 455] on div "28 1" at bounding box center [286, 461] width 132 height 61
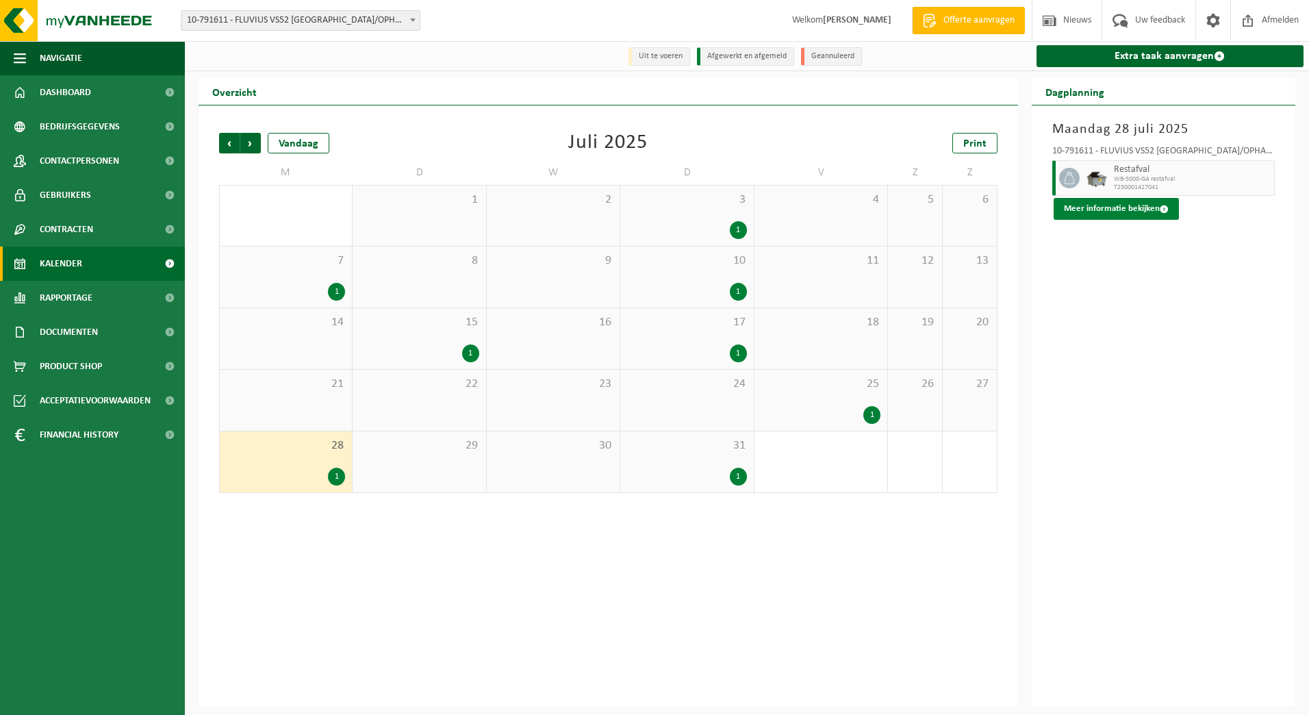
click at [1105, 206] on button "Meer informatie bekijken" at bounding box center [1115, 209] width 125 height 22
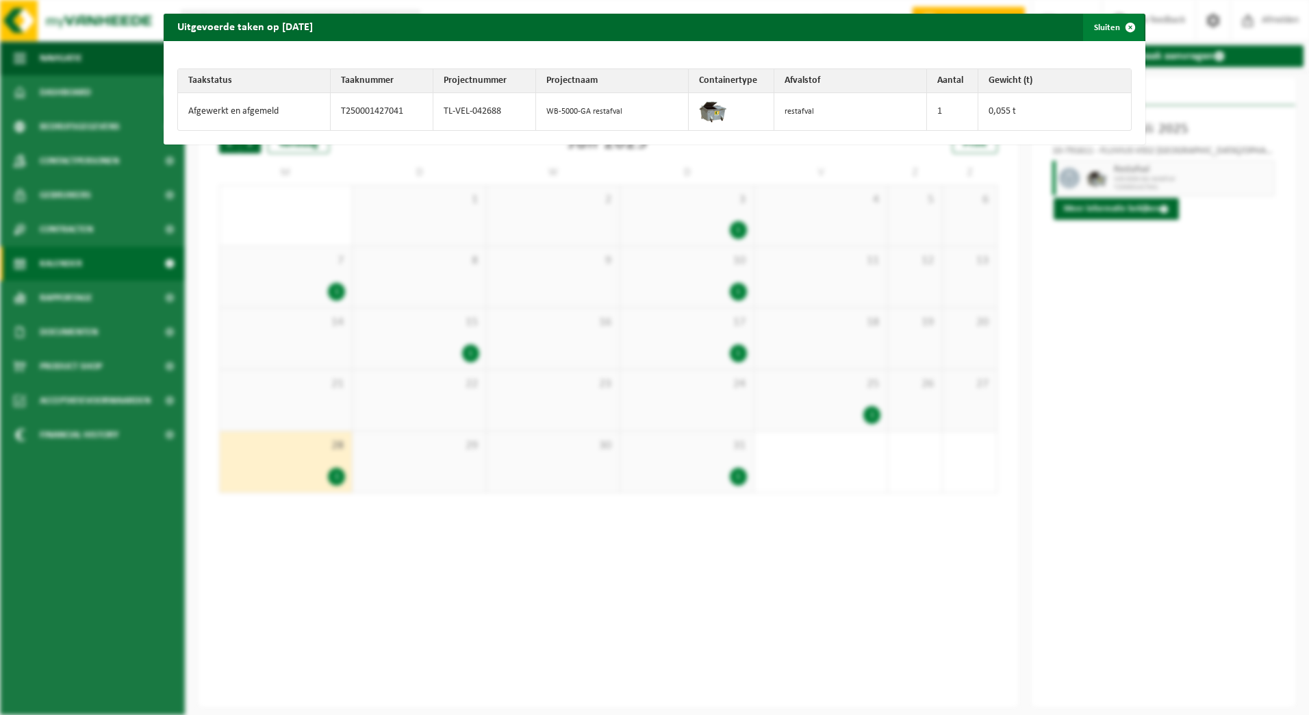
click at [1126, 20] on span "button" at bounding box center [1129, 27] width 27 height 27
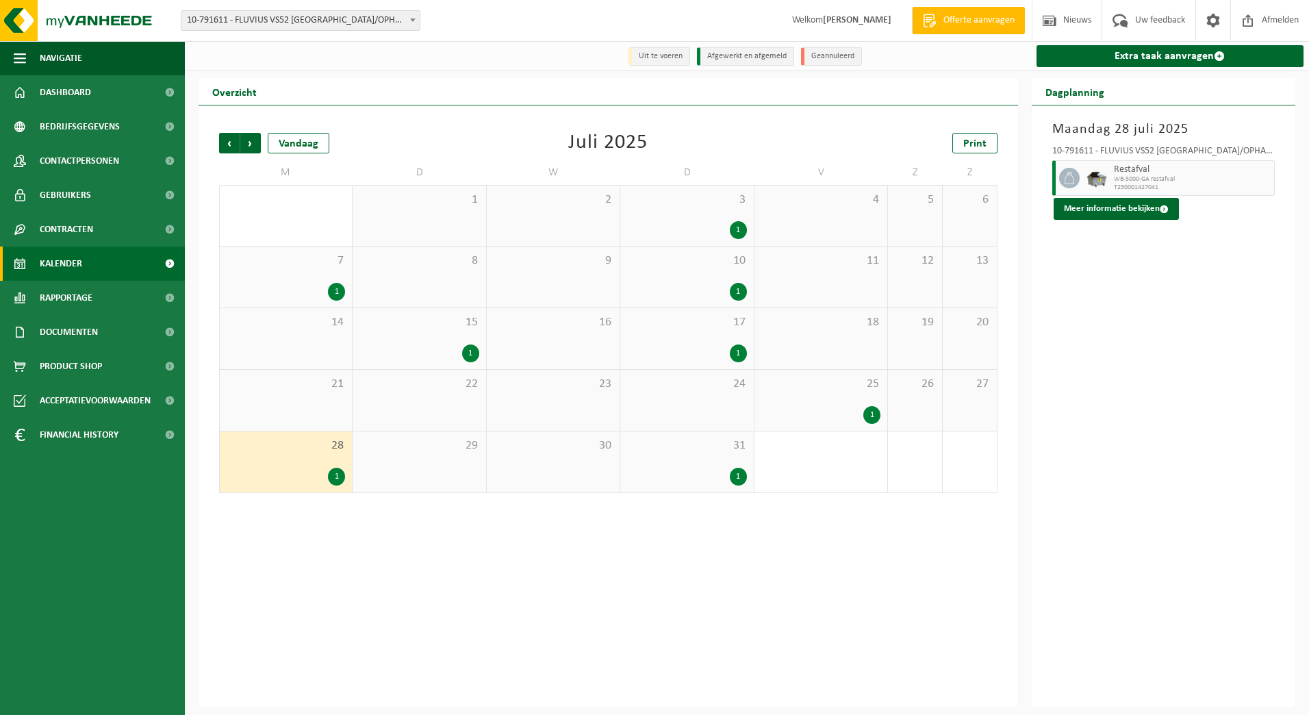
click at [733, 457] on div "31 1" at bounding box center [686, 461] width 133 height 61
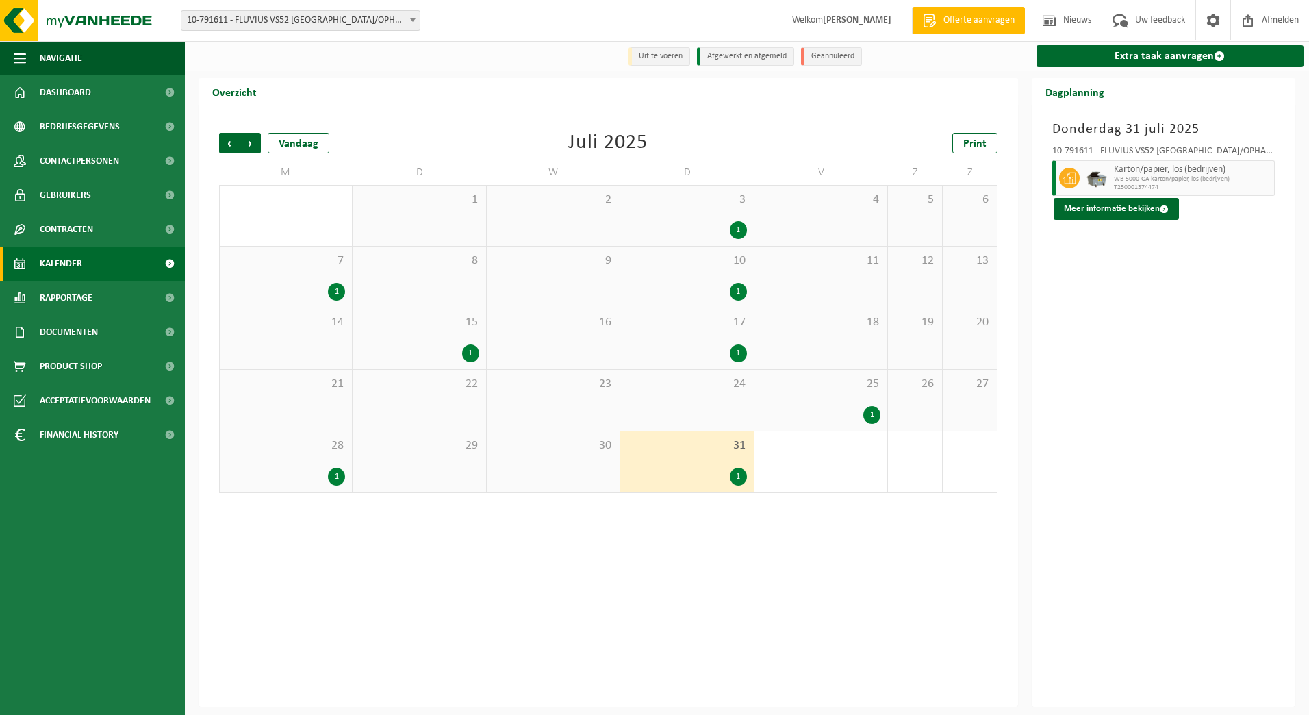
click at [249, 133] on div "Vorige Volgende Vandaag [DATE] Print M D W D V Z Z 30 1 1 2 3 1 4 5 6 7 1 8 9 1…" at bounding box center [608, 312] width 792 height 387
click at [248, 142] on span "Volgende" at bounding box center [250, 143] width 21 height 21
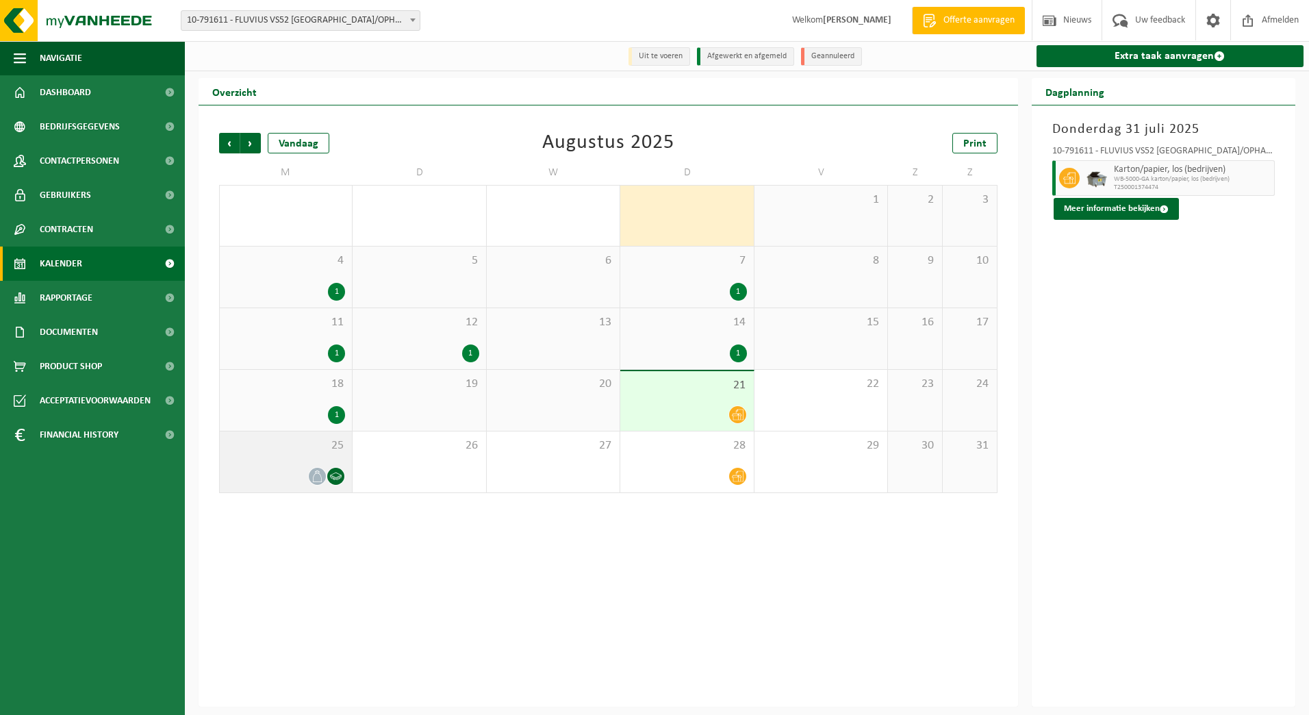
click at [308, 465] on div "25" at bounding box center [286, 461] width 132 height 61
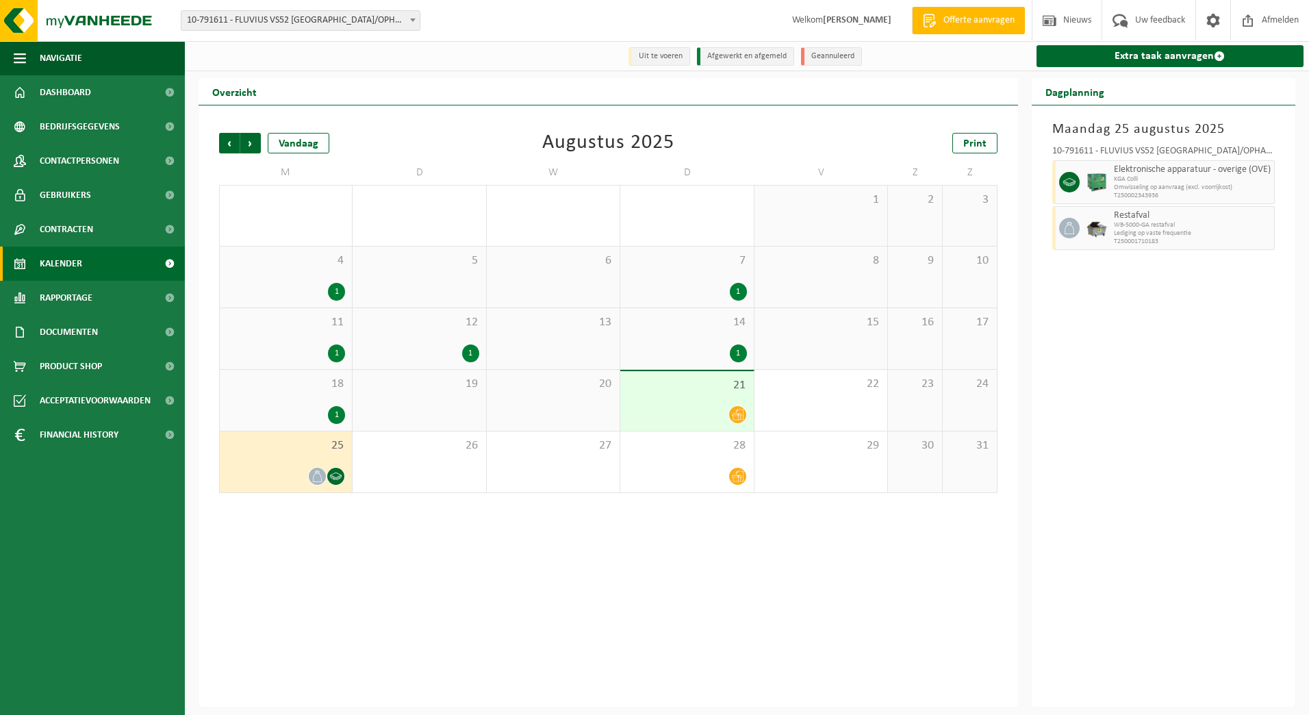
click at [319, 368] on div "11 1" at bounding box center [286, 338] width 132 height 61
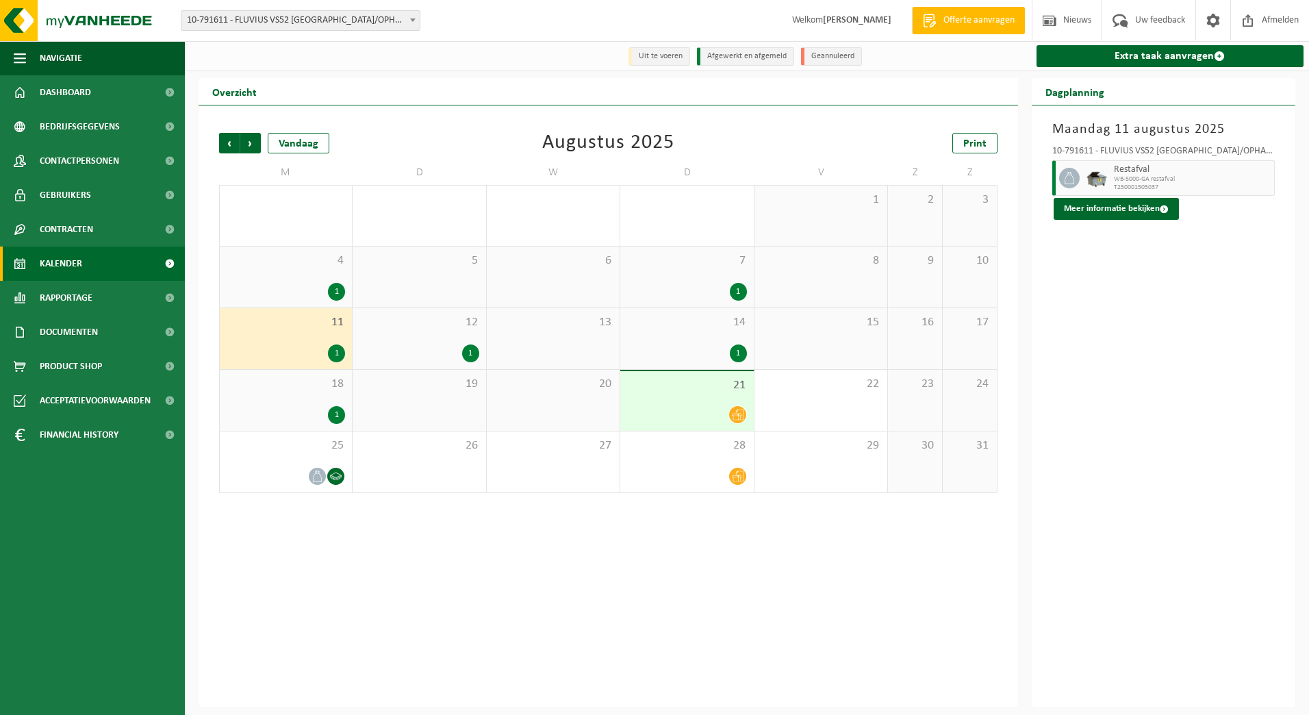
click at [319, 383] on span "18" at bounding box center [286, 383] width 118 height 15
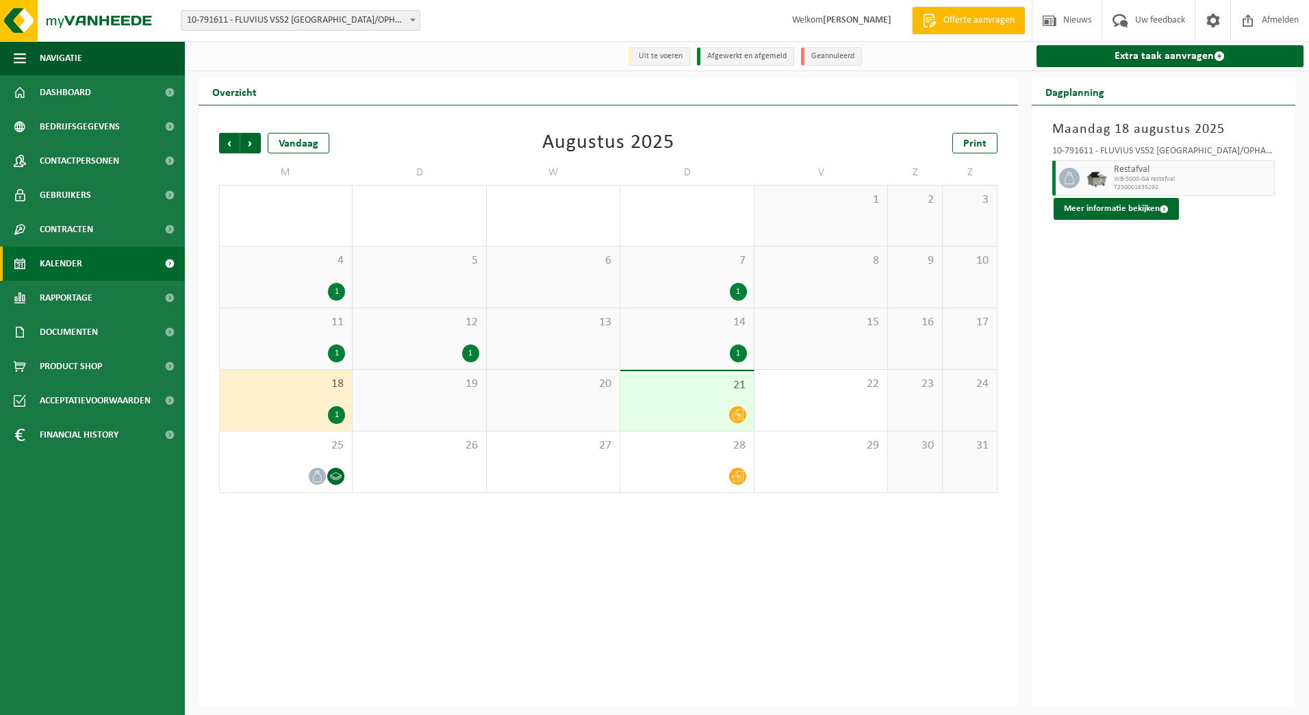
click at [425, 330] on span "12" at bounding box center [418, 322] width 119 height 15
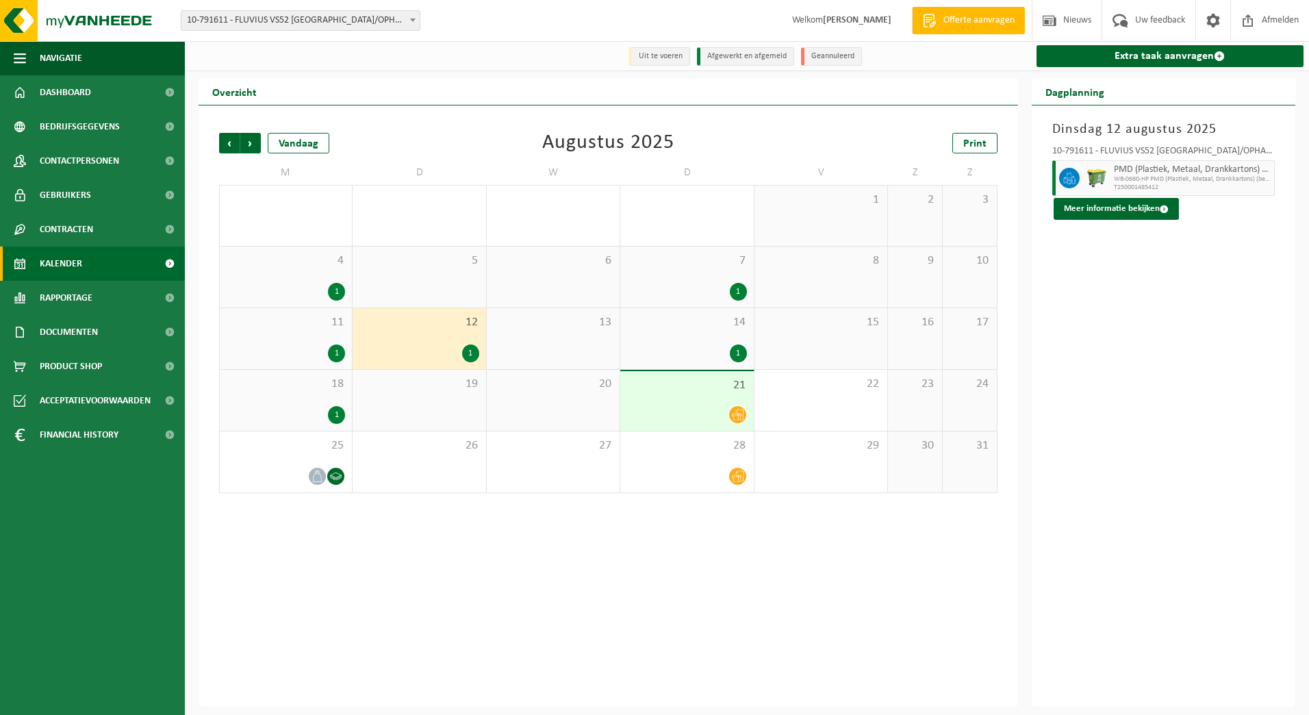
click at [684, 344] on div "14 1" at bounding box center [686, 338] width 133 height 61
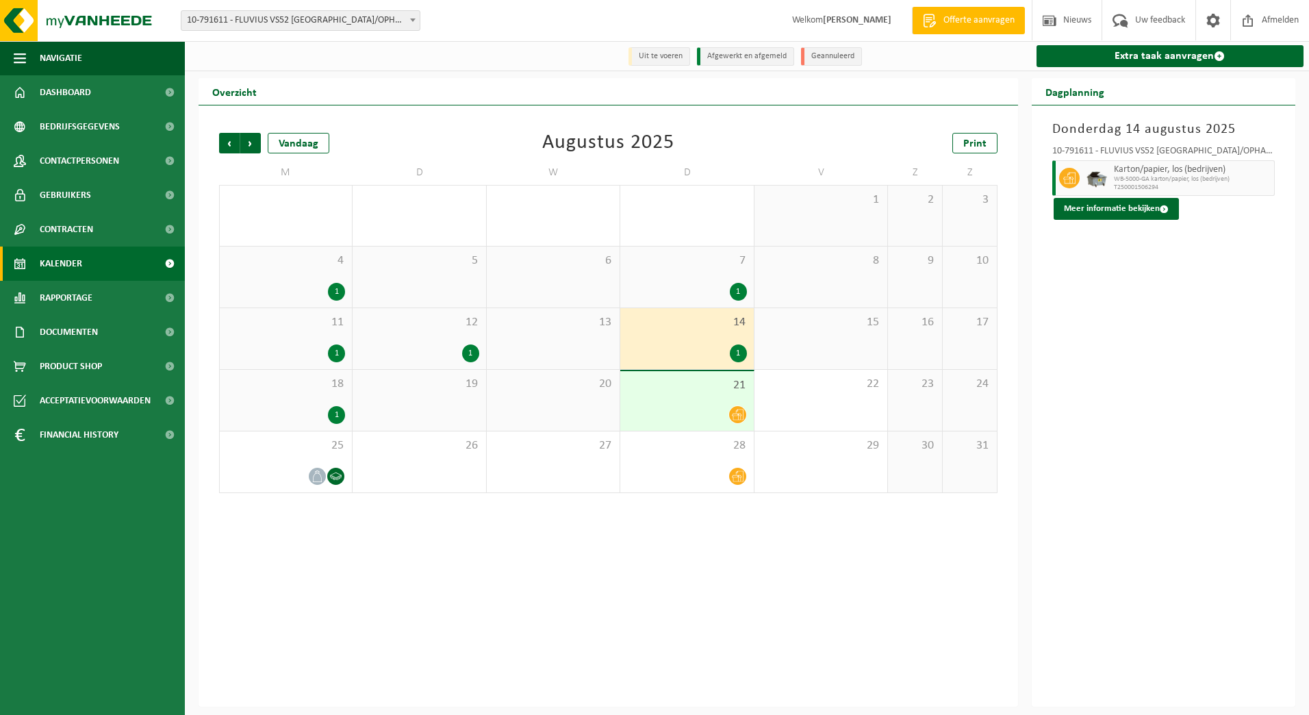
click at [728, 270] on div "7 1" at bounding box center [686, 276] width 133 height 61
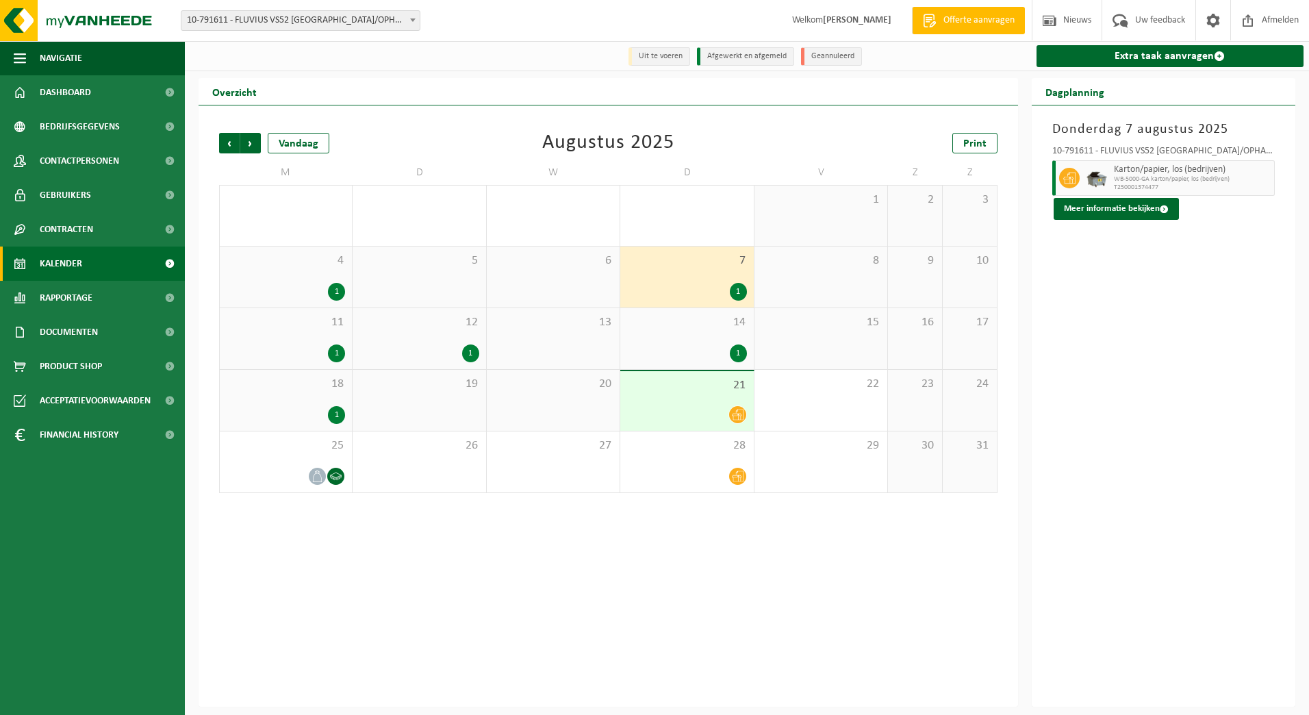
click at [316, 271] on div "4 1" at bounding box center [286, 276] width 132 height 61
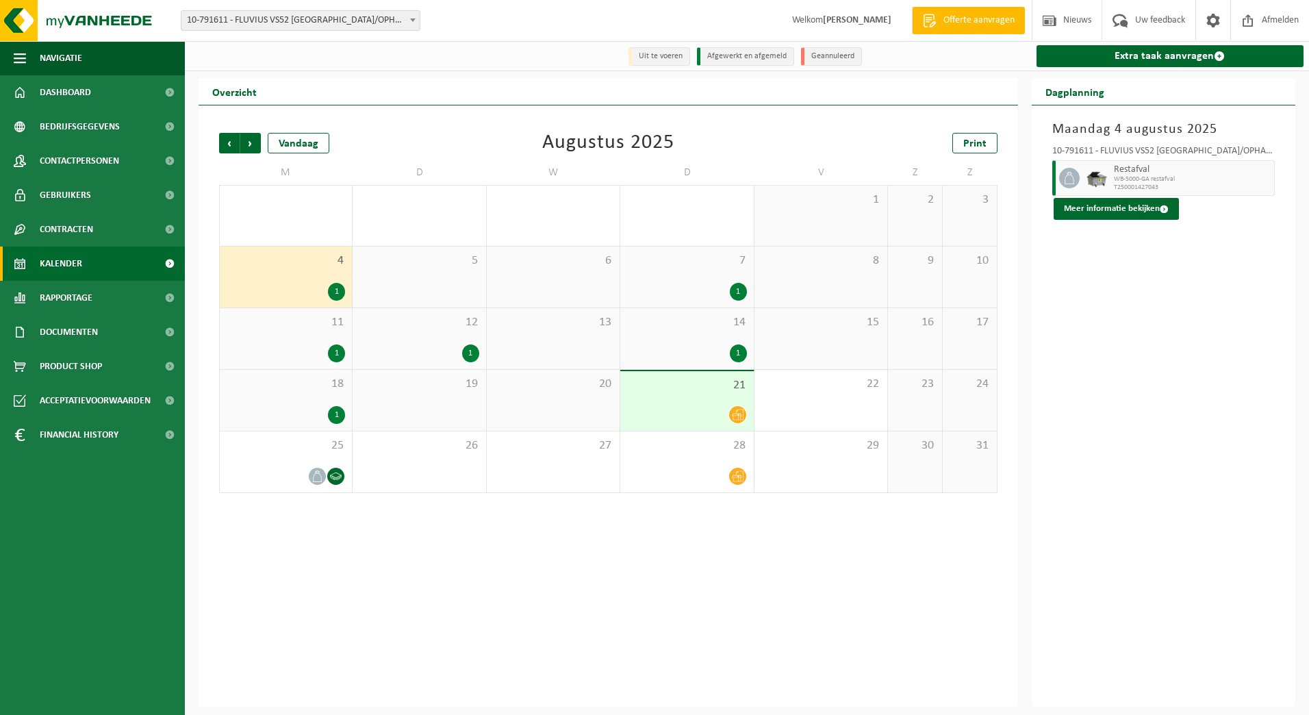
click at [412, 19] on b at bounding box center [412, 19] width 5 height 3
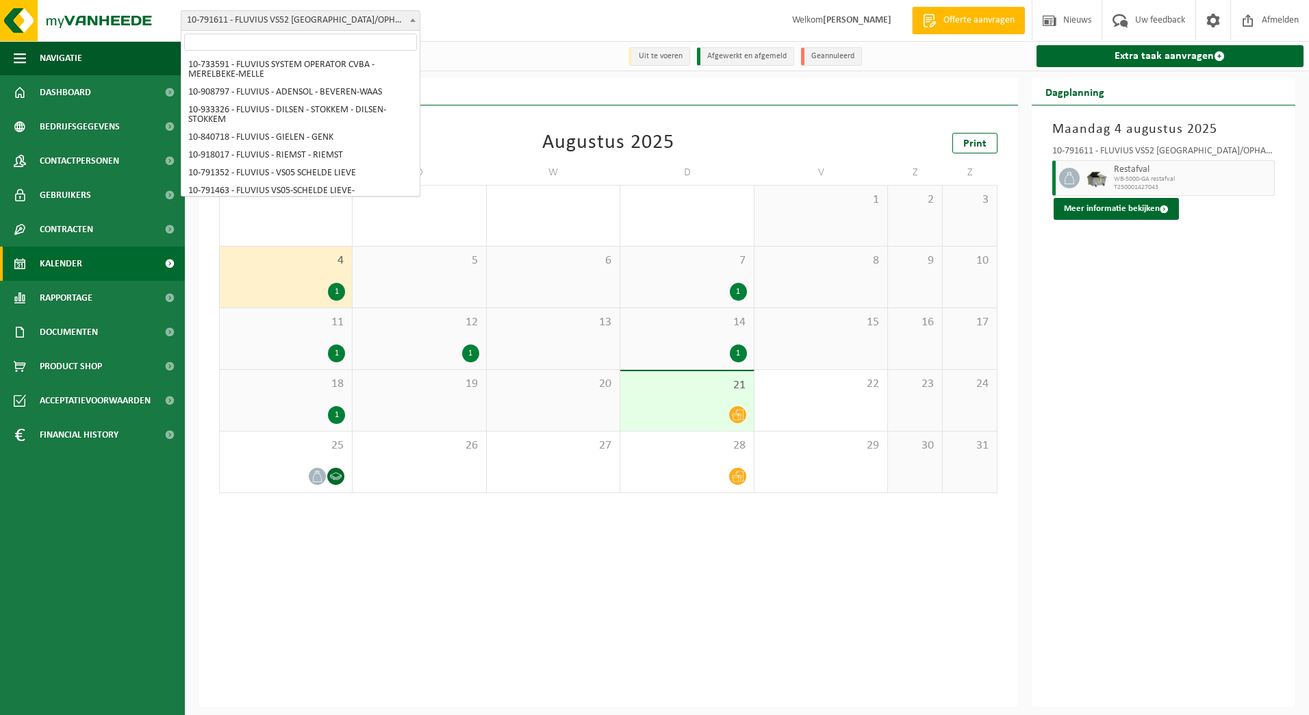
scroll to position [5768, 0]
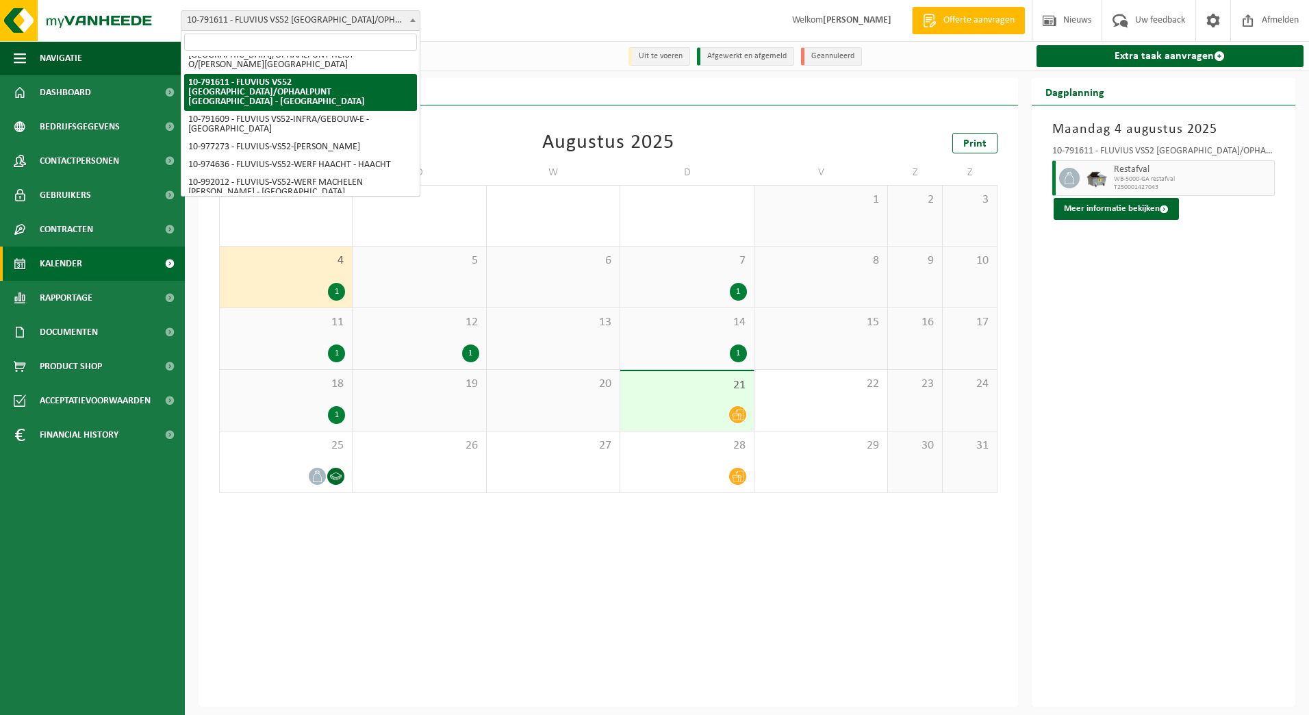
click at [392, 39] on input "search" at bounding box center [300, 42] width 233 height 17
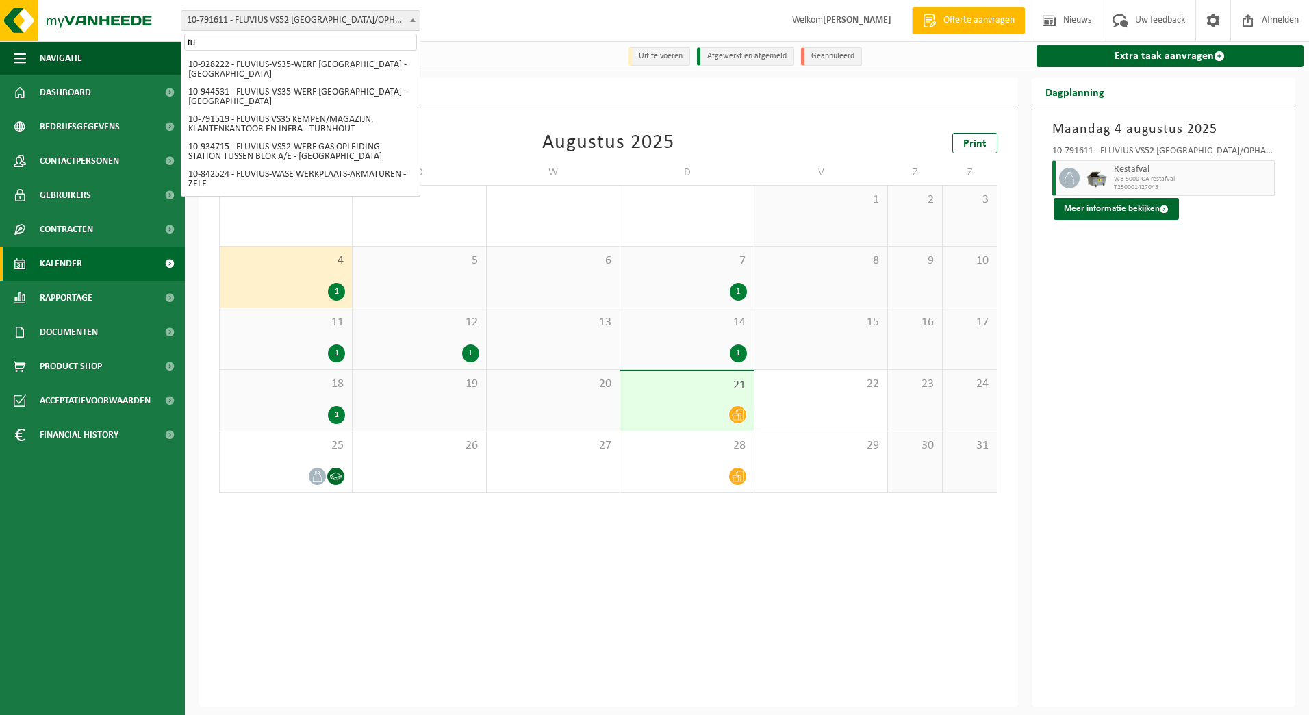
scroll to position [0, 0]
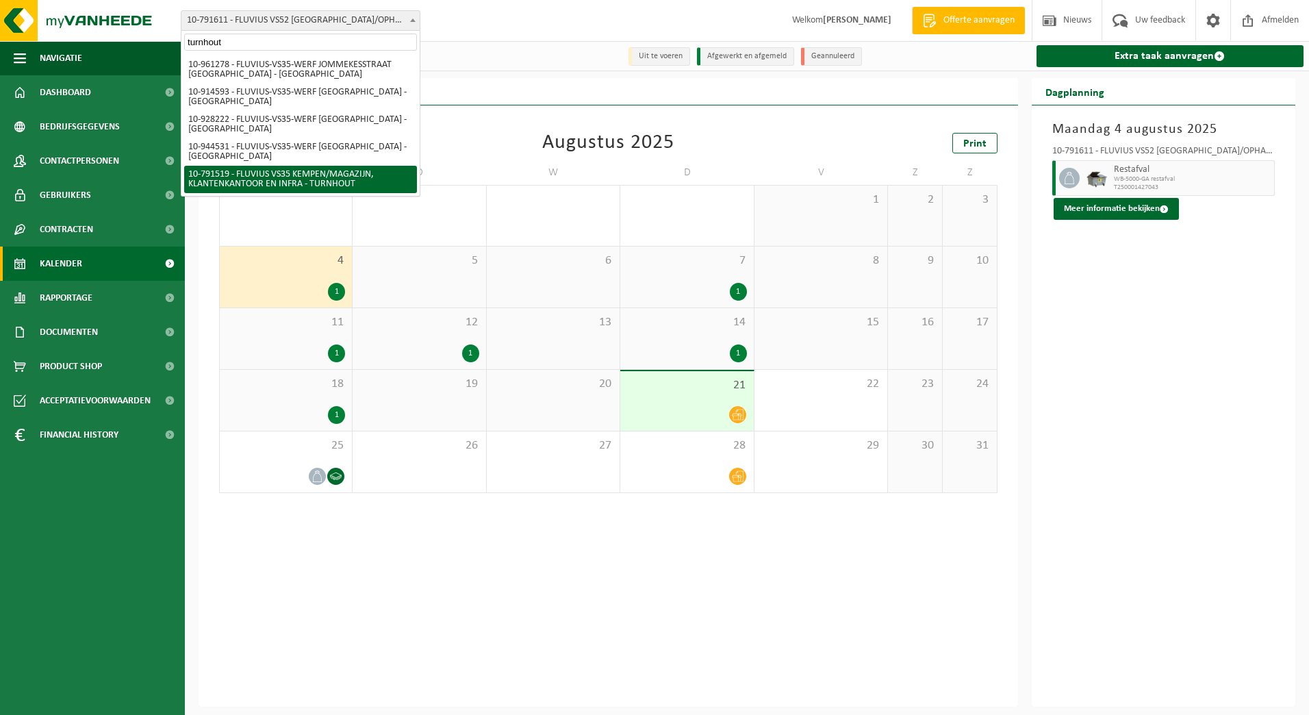
type input "turnhout"
select select "30240"
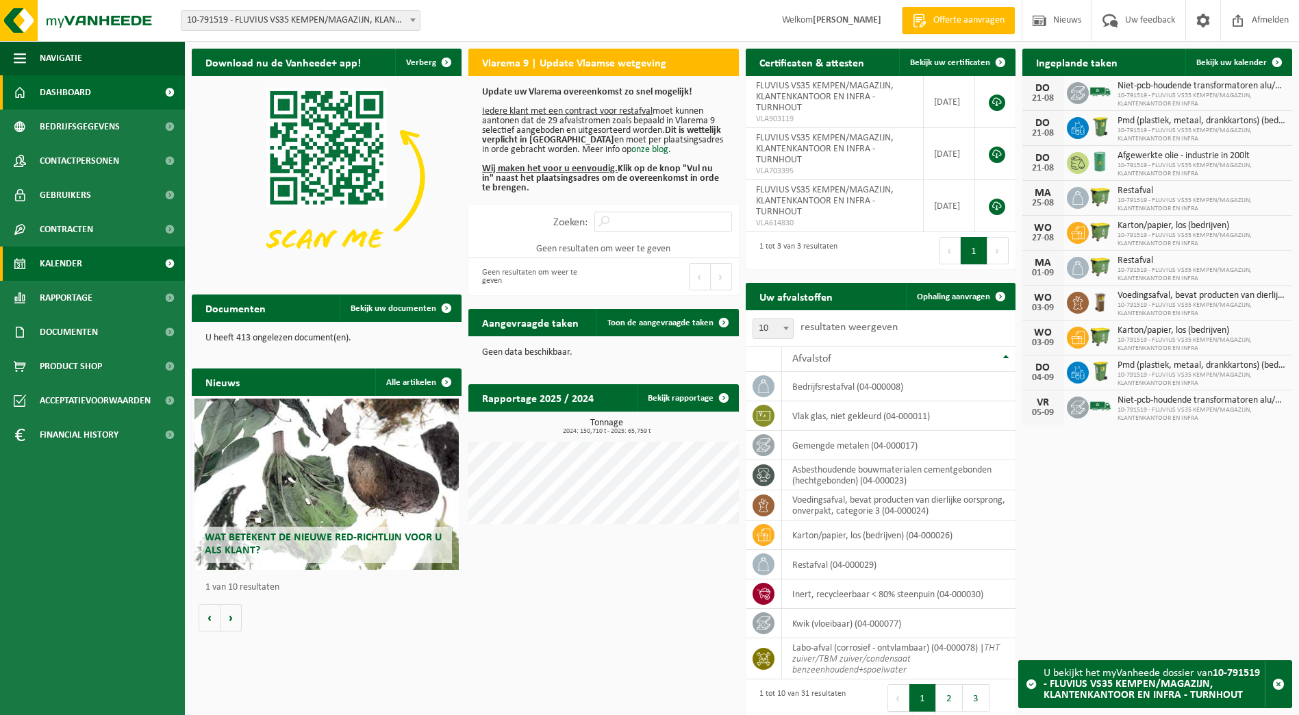
click at [60, 266] on span "Kalender" at bounding box center [61, 263] width 42 height 34
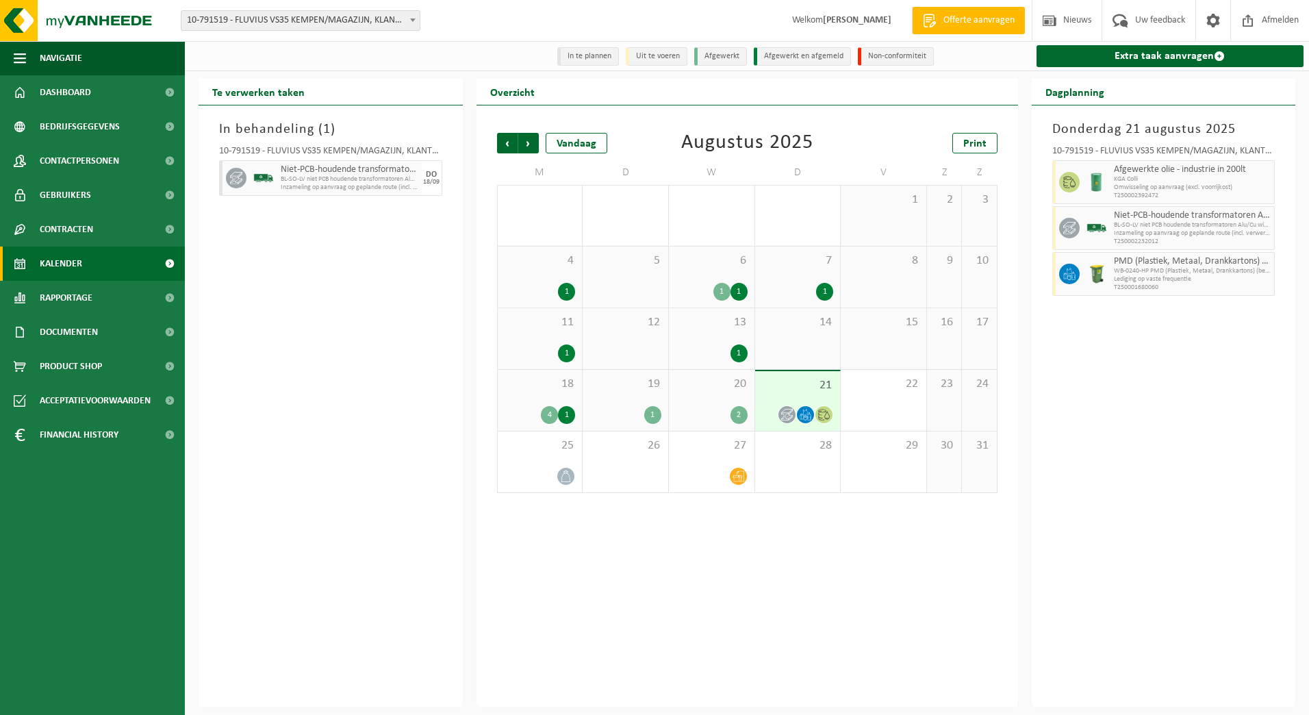
click at [740, 389] on span "20" at bounding box center [712, 383] width 72 height 15
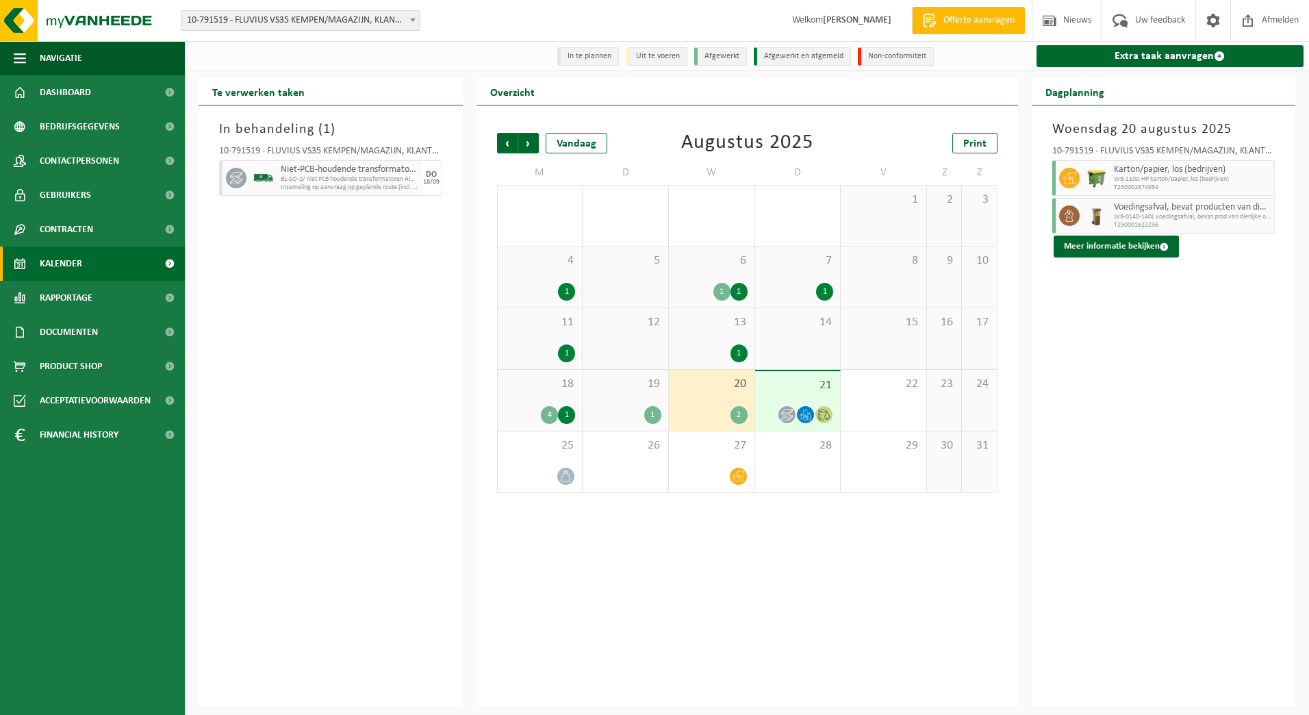
click at [628, 401] on div "19 1" at bounding box center [626, 400] width 86 height 61
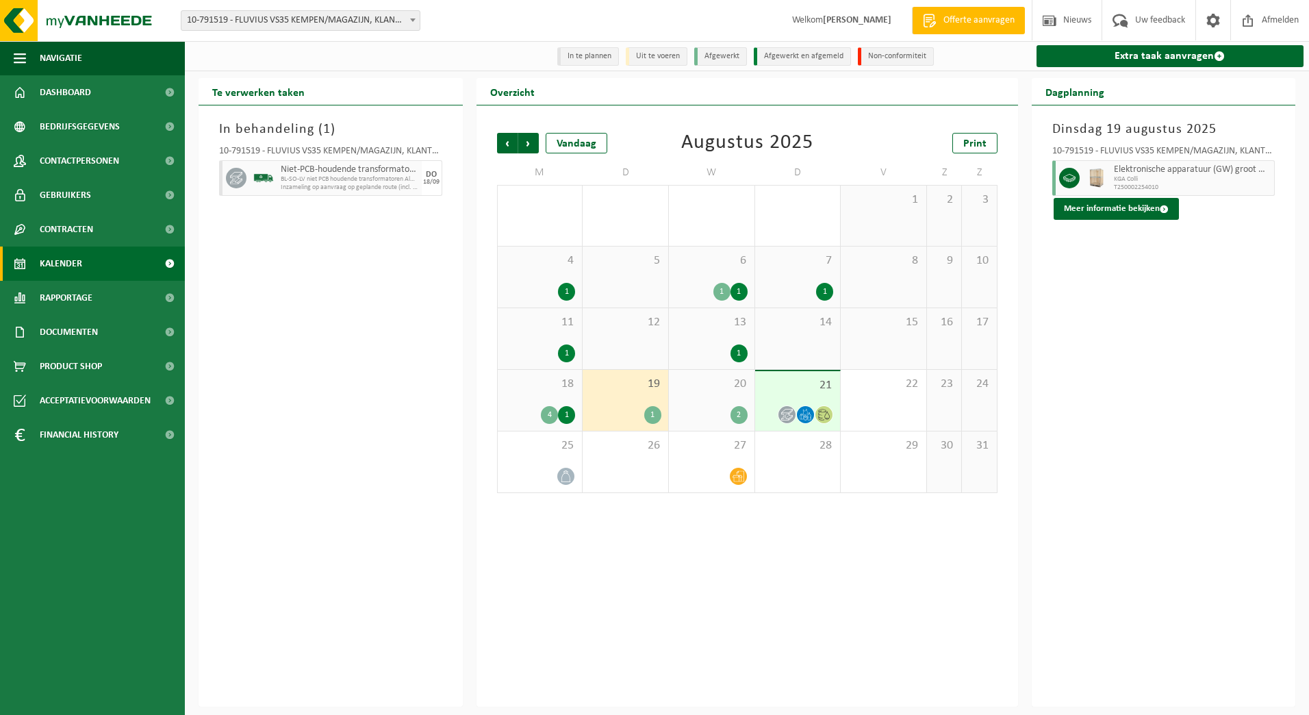
click at [552, 404] on div "18 4 1" at bounding box center [540, 400] width 85 height 61
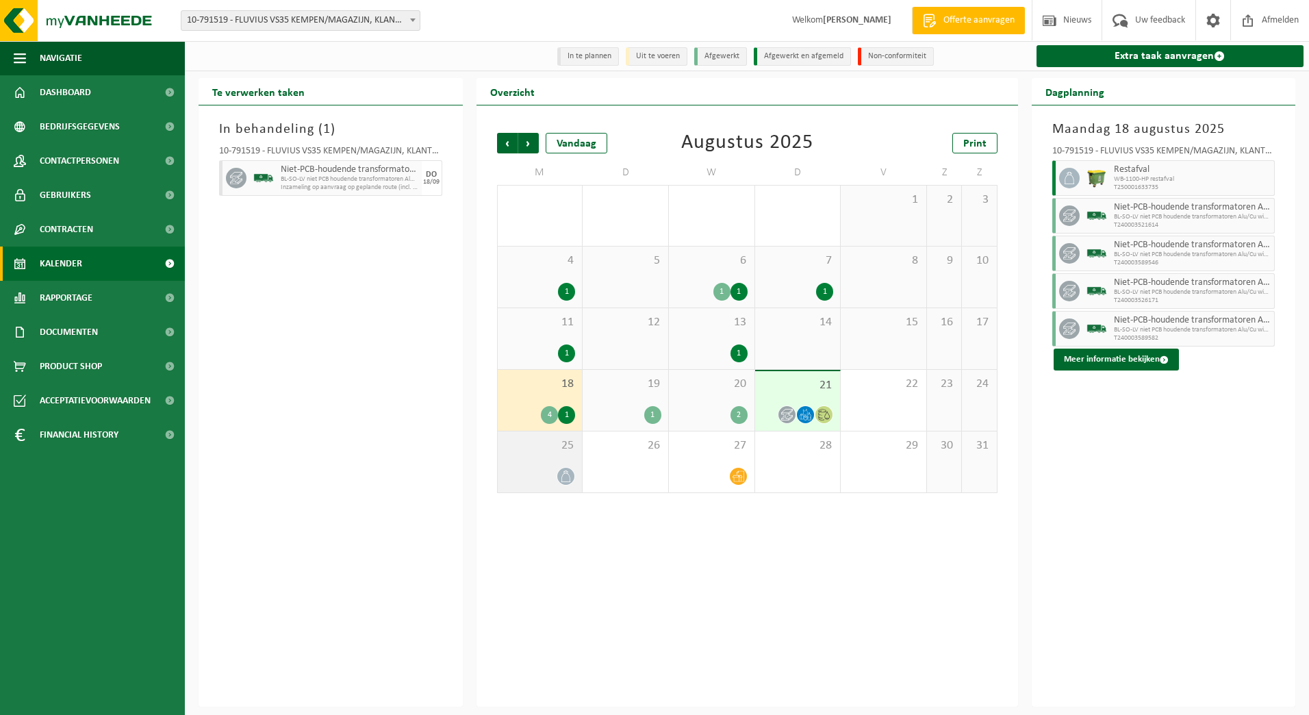
click at [563, 457] on div "25" at bounding box center [540, 461] width 85 height 61
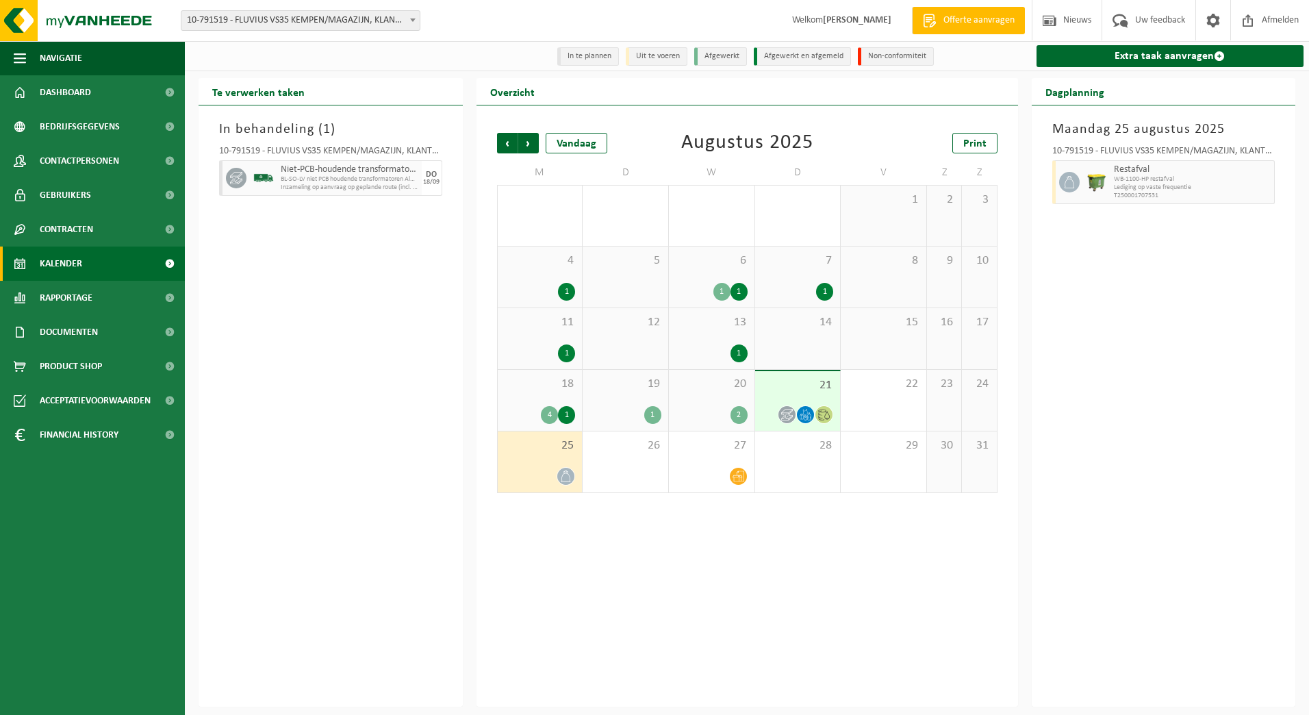
click at [791, 389] on span "21" at bounding box center [798, 385] width 72 height 15
